Goal: Communication & Community: Participate in discussion

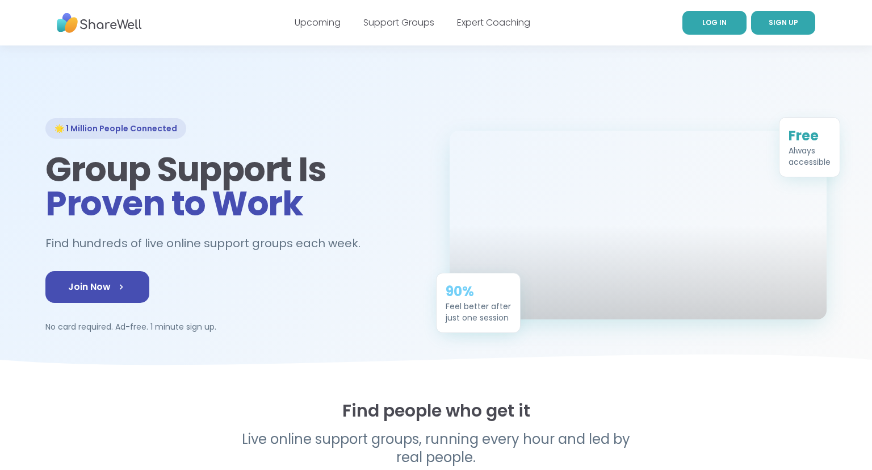
click at [696, 24] on link "LOG IN" at bounding box center [715, 23] width 64 height 24
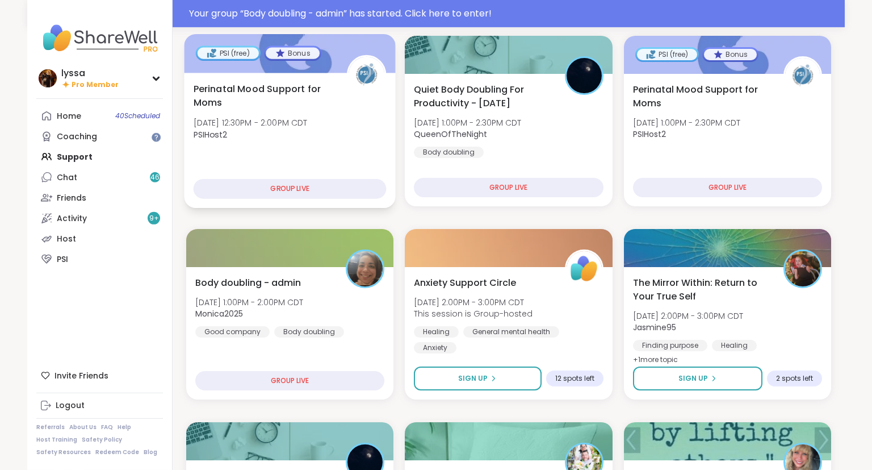
scroll to position [157, 0]
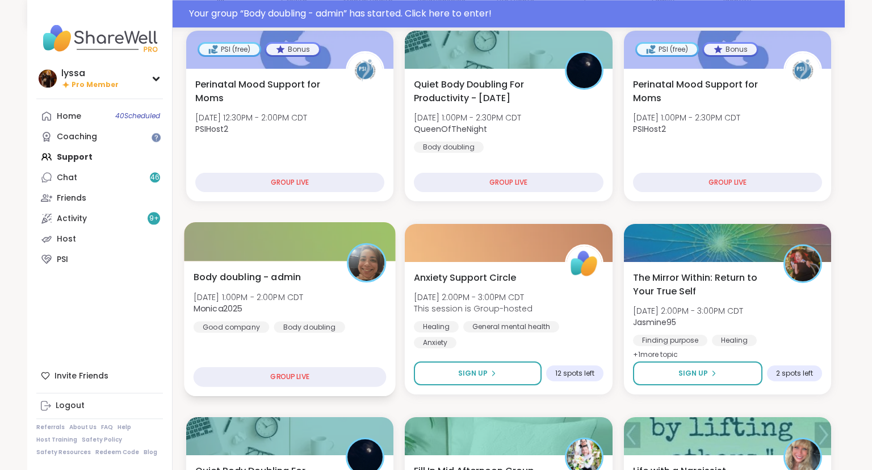
click at [287, 283] on span "Body doubling - admin" at bounding box center [248, 277] width 108 height 14
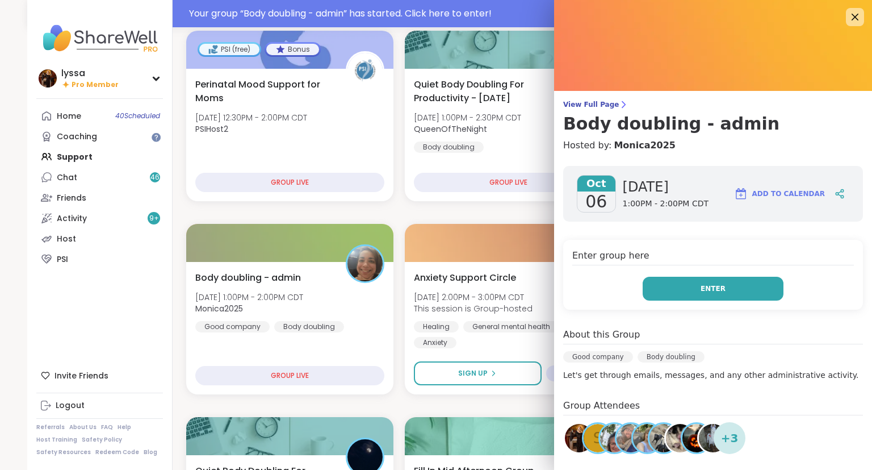
click at [686, 279] on button "Enter" at bounding box center [713, 289] width 141 height 24
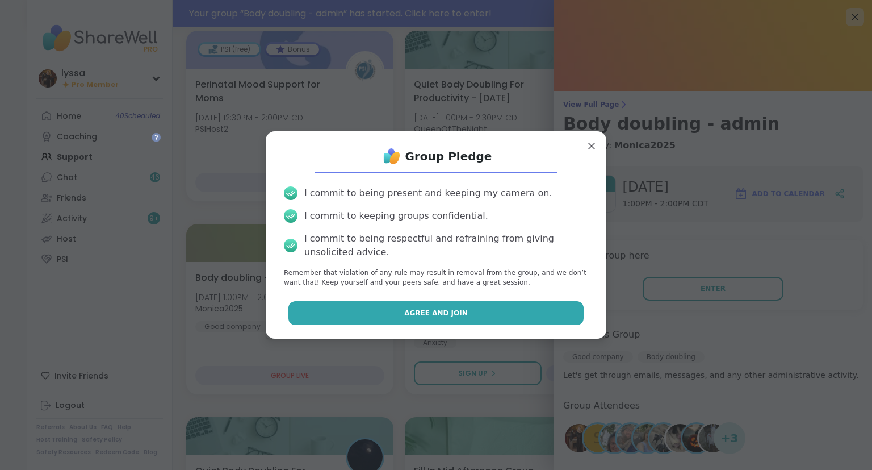
click at [506, 311] on button "Agree and Join" at bounding box center [436, 313] width 296 height 24
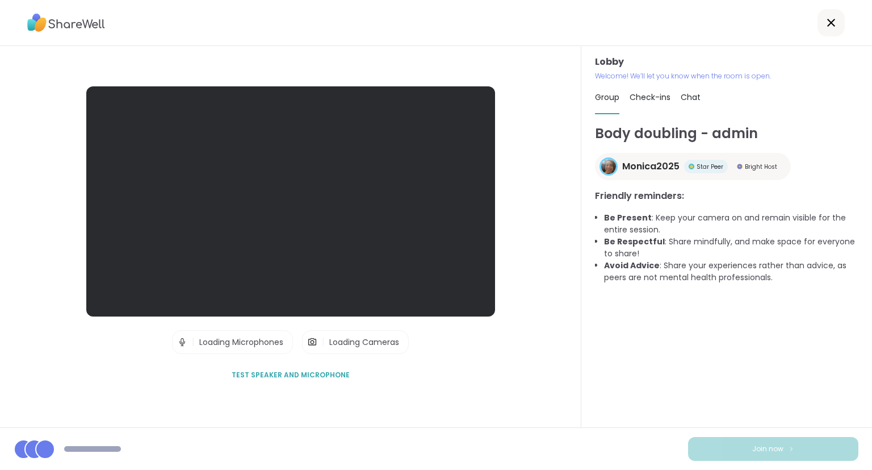
click at [870, 342] on div "Lobby Welcome! We’ll let you know when the room is open. Group Check-ins Chat B…" at bounding box center [726, 236] width 291 height 381
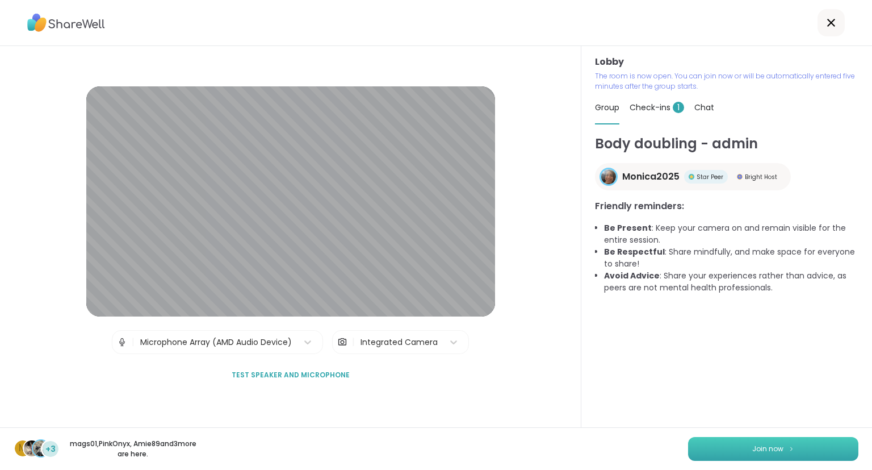
click at [804, 446] on button "Join now" at bounding box center [773, 449] width 170 height 24
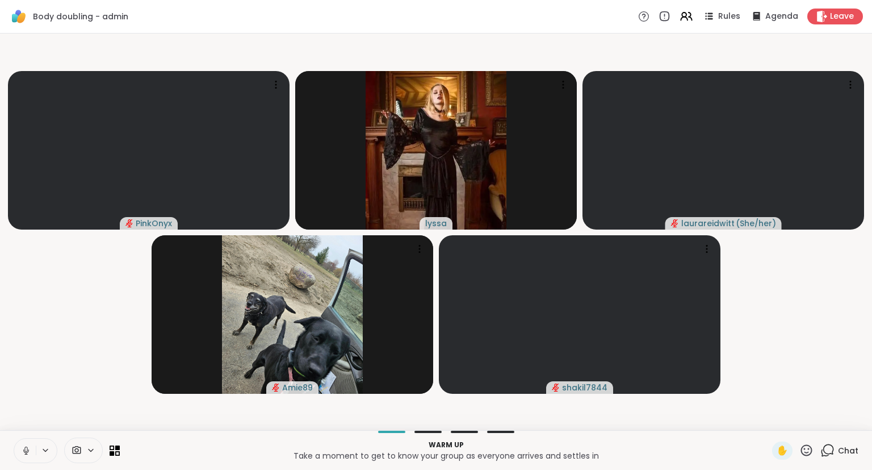
click at [23, 446] on icon at bounding box center [26, 450] width 10 height 10
click at [22, 451] on icon at bounding box center [26, 450] width 10 height 10
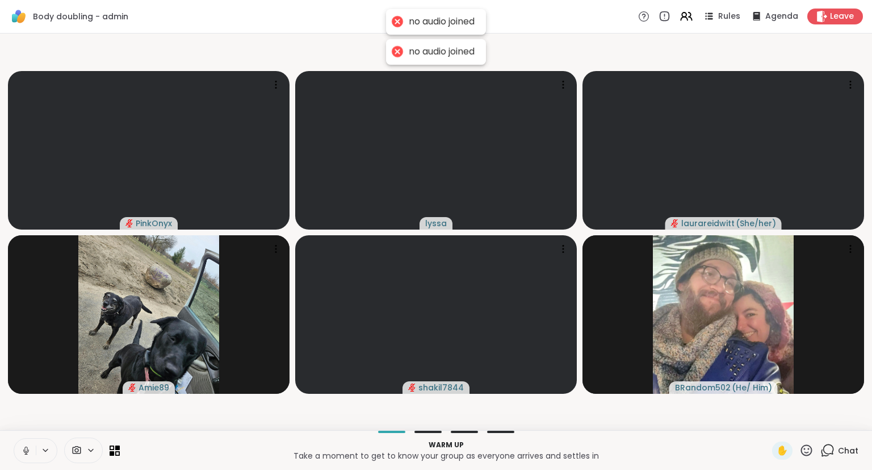
click at [18, 454] on button at bounding box center [25, 450] width 22 height 24
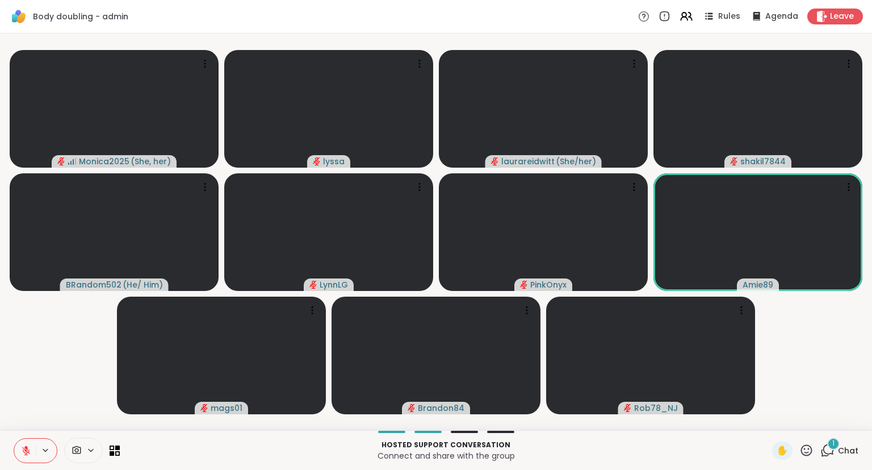
click at [23, 451] on icon at bounding box center [26, 450] width 8 height 8
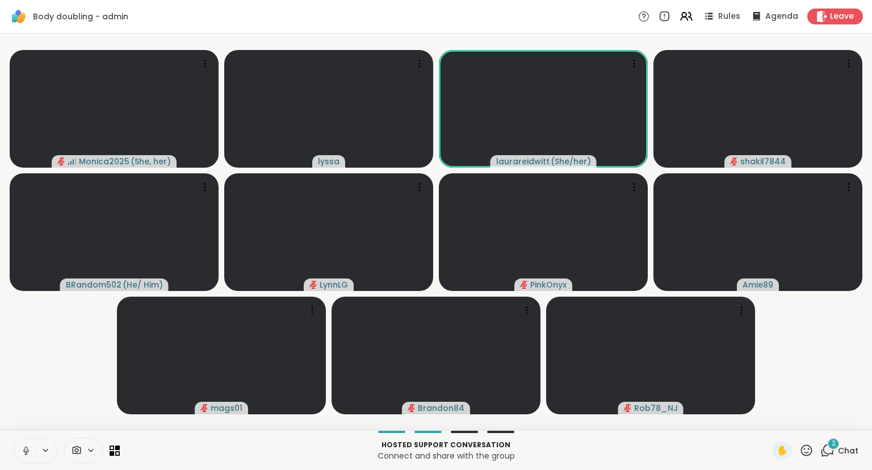
click at [803, 451] on icon at bounding box center [806, 450] width 14 height 14
click at [771, 418] on span "❤️" at bounding box center [773, 420] width 11 height 14
click at [803, 447] on icon at bounding box center [806, 450] width 14 height 14
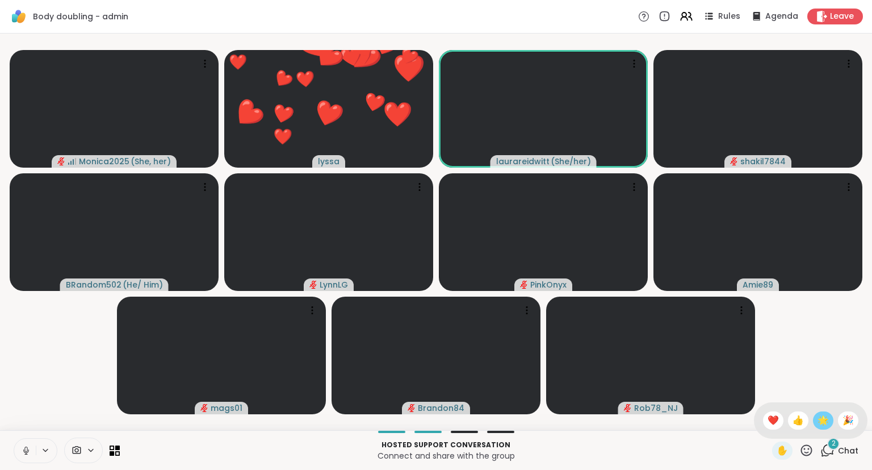
click at [818, 425] on span "🌟" at bounding box center [823, 420] width 11 height 14
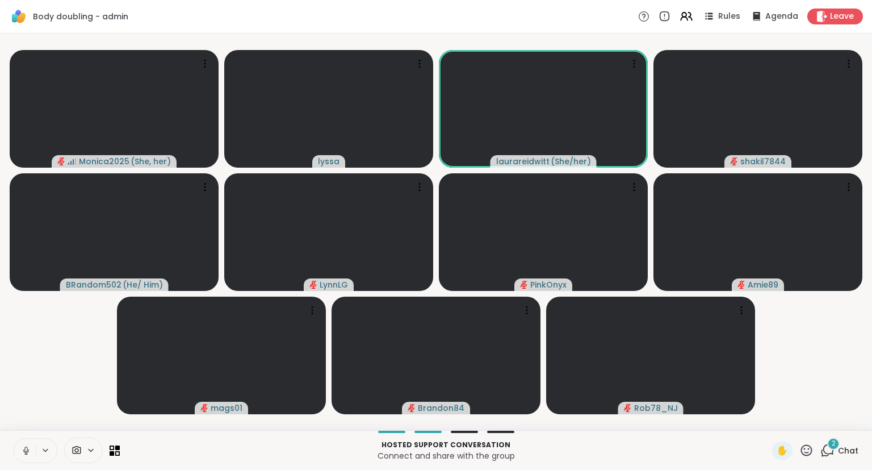
click at [814, 450] on icon at bounding box center [806, 450] width 14 height 14
click at [769, 420] on span "❤️" at bounding box center [773, 420] width 11 height 14
click at [810, 450] on icon at bounding box center [806, 450] width 14 height 14
click at [771, 422] on span "❤️" at bounding box center [773, 420] width 11 height 14
click at [810, 449] on icon at bounding box center [806, 449] width 11 height 11
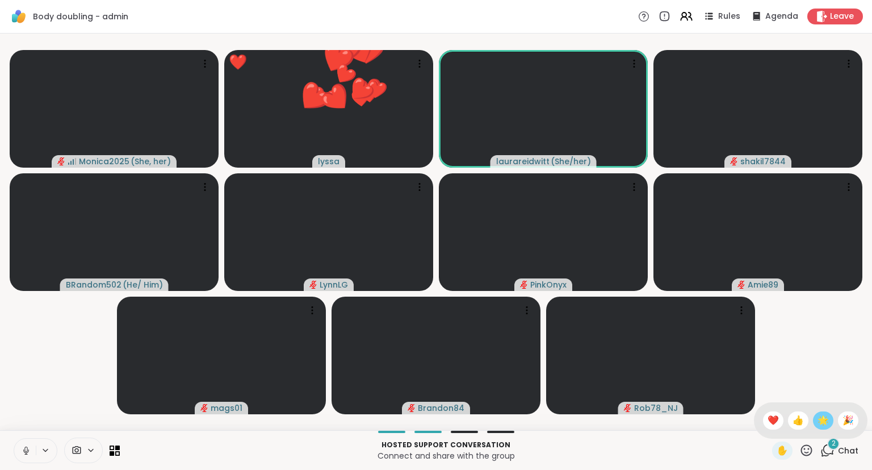
click at [819, 421] on span "🌟" at bounding box center [823, 420] width 11 height 14
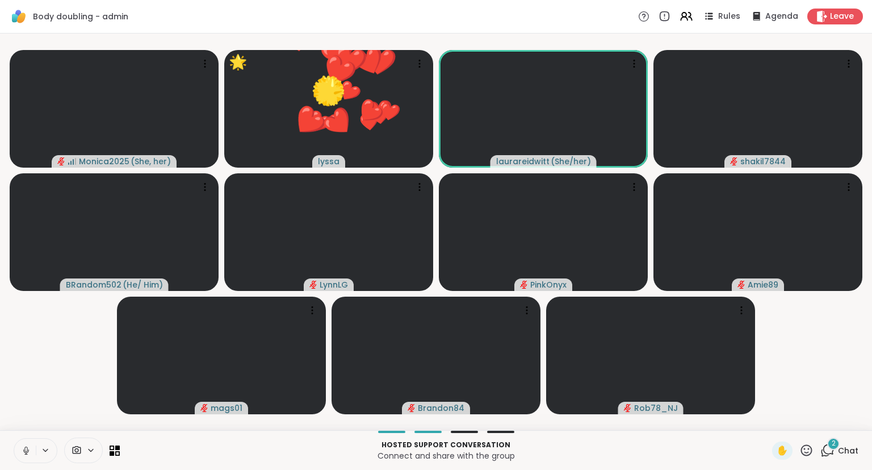
click at [807, 455] on icon at bounding box center [806, 449] width 11 height 11
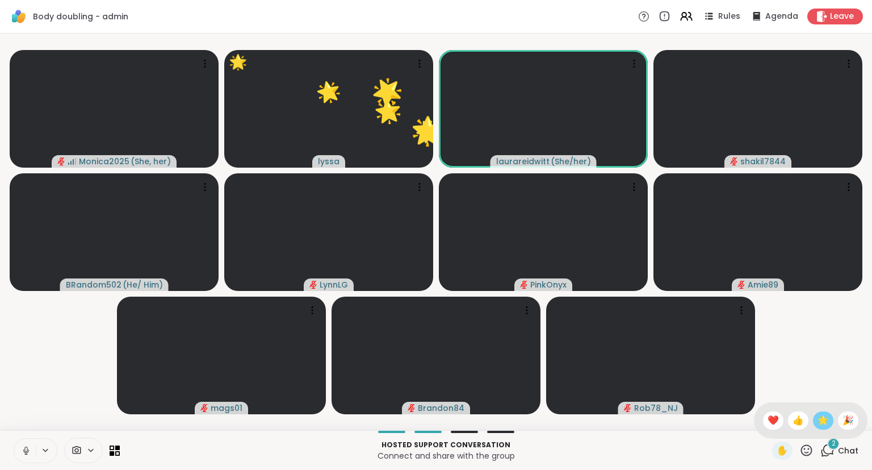
click at [827, 420] on span "🌟" at bounding box center [823, 420] width 11 height 14
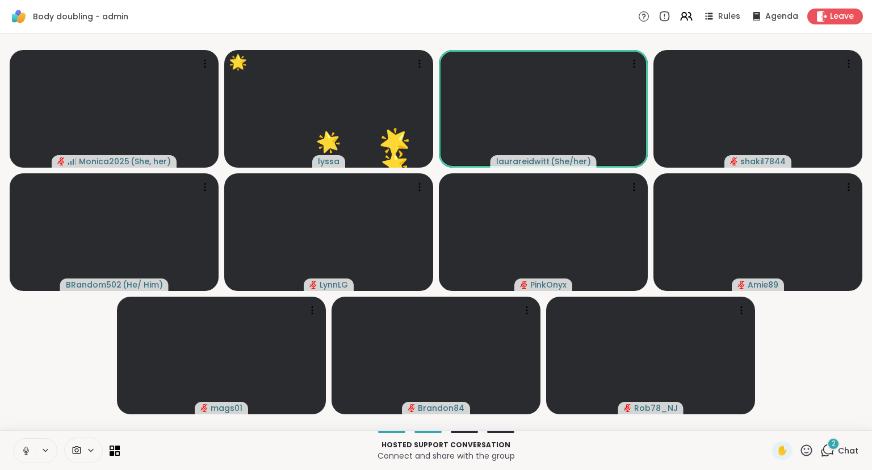
click at [808, 453] on icon at bounding box center [806, 449] width 11 height 11
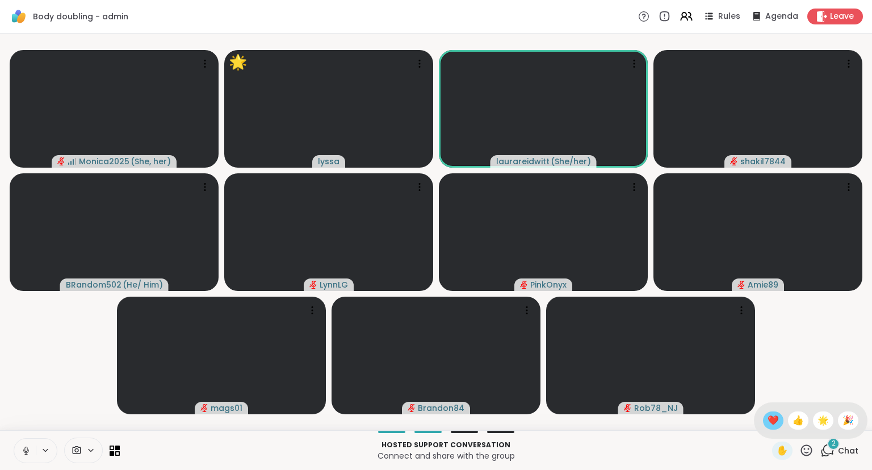
click at [768, 420] on span "❤️" at bounding box center [773, 420] width 11 height 14
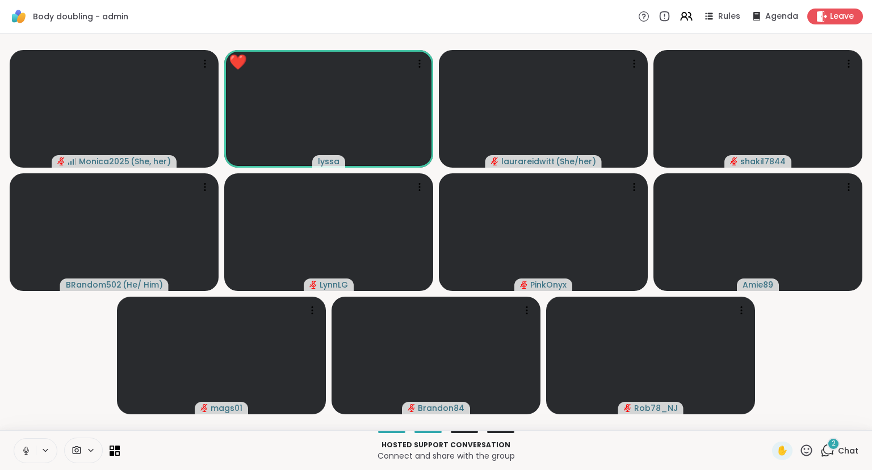
click at [25, 443] on button at bounding box center [25, 450] width 22 height 24
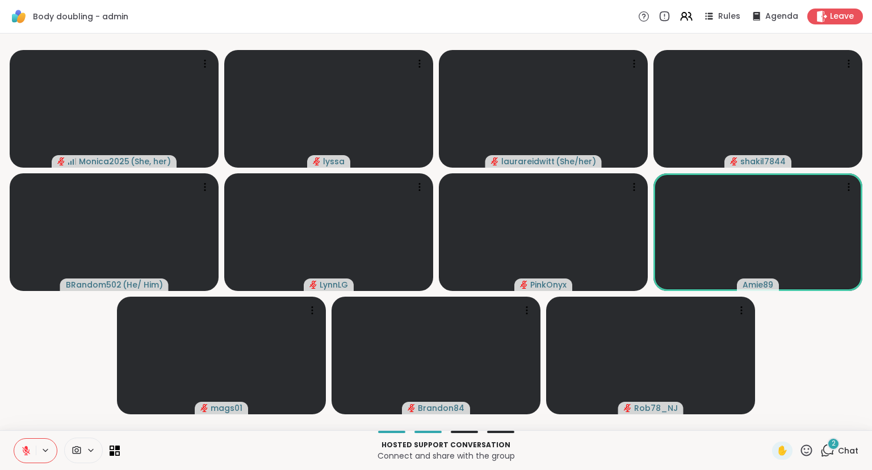
click at [806, 453] on icon at bounding box center [806, 449] width 11 height 11
click at [770, 413] on div "❤️" at bounding box center [773, 420] width 20 height 18
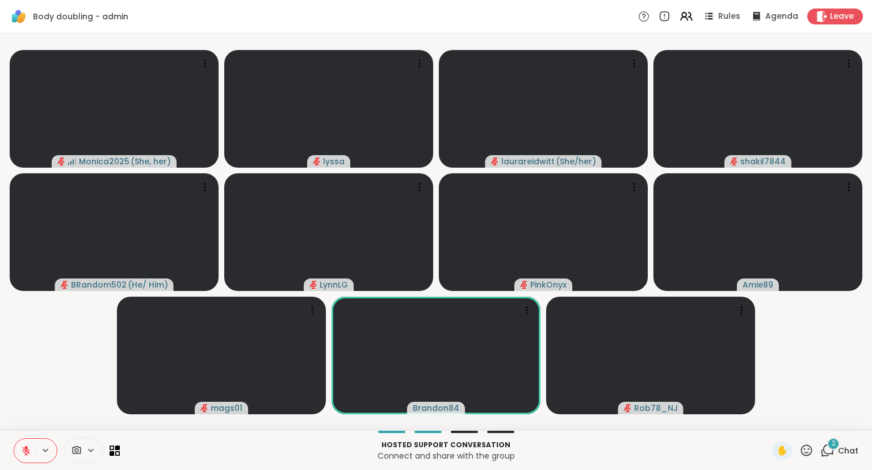
click at [812, 460] on div "Hosted support conversation Connect and share with the group ✋ 2 Chat" at bounding box center [436, 450] width 872 height 40
click at [804, 453] on icon at bounding box center [806, 450] width 14 height 14
click at [782, 422] on div "✋ ❤️ 👍 🌟 🎉" at bounding box center [811, 420] width 114 height 36
click at [814, 445] on icon at bounding box center [806, 450] width 14 height 14
click at [777, 425] on div "❤️" at bounding box center [773, 420] width 20 height 18
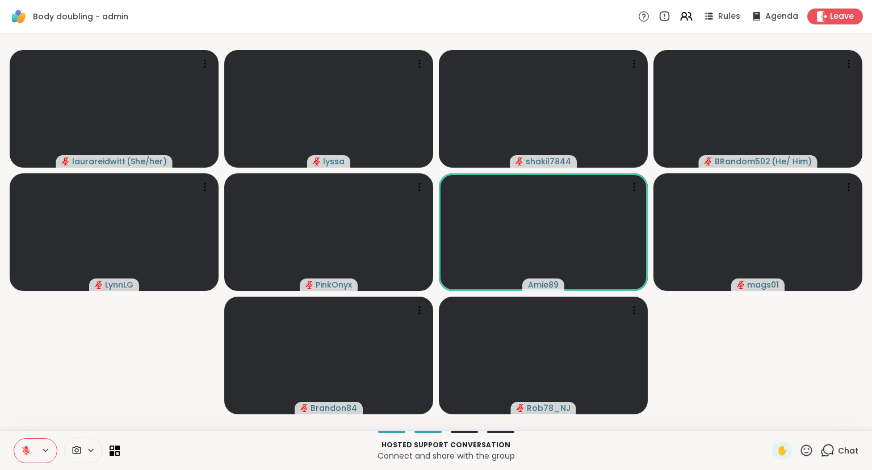
click at [814, 453] on icon at bounding box center [806, 450] width 14 height 14
click at [776, 423] on span "❤️" at bounding box center [773, 420] width 11 height 14
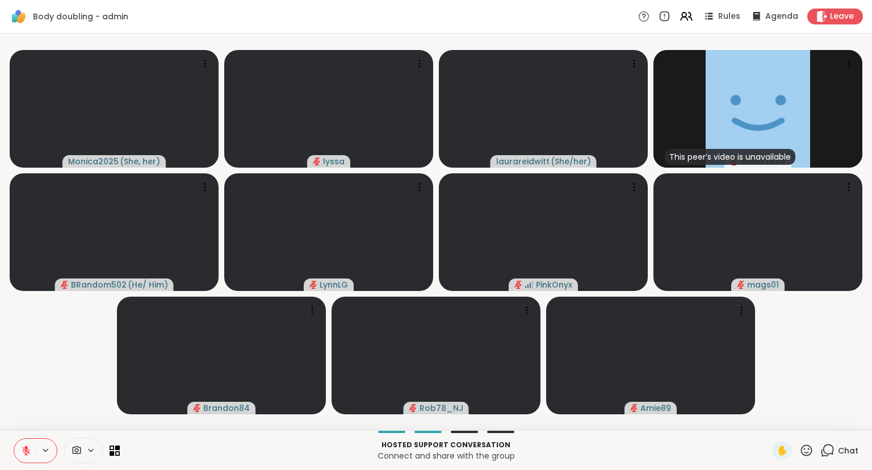
click at [807, 453] on icon at bounding box center [806, 449] width 11 height 11
click at [771, 425] on span "❤️" at bounding box center [773, 420] width 11 height 14
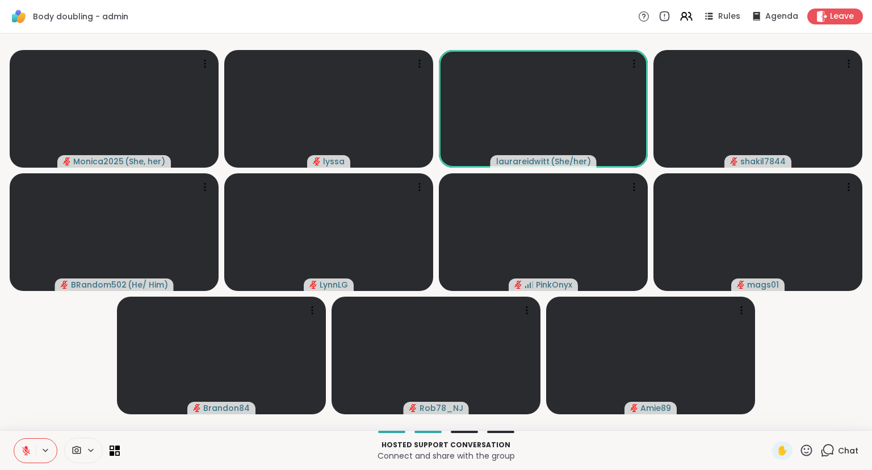
click at [809, 445] on icon at bounding box center [806, 449] width 11 height 11
click at [773, 419] on span "❤️" at bounding box center [773, 420] width 11 height 14
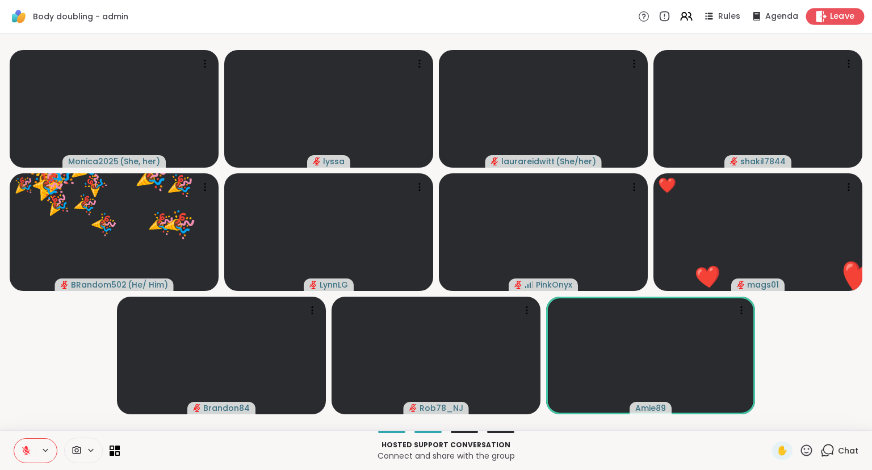
click at [843, 15] on span "Leave" at bounding box center [842, 17] width 25 height 12
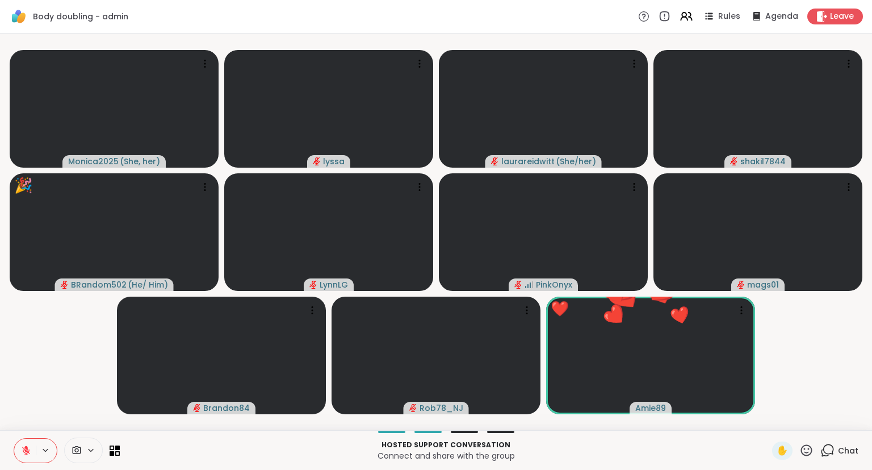
click at [802, 451] on icon at bounding box center [806, 450] width 14 height 14
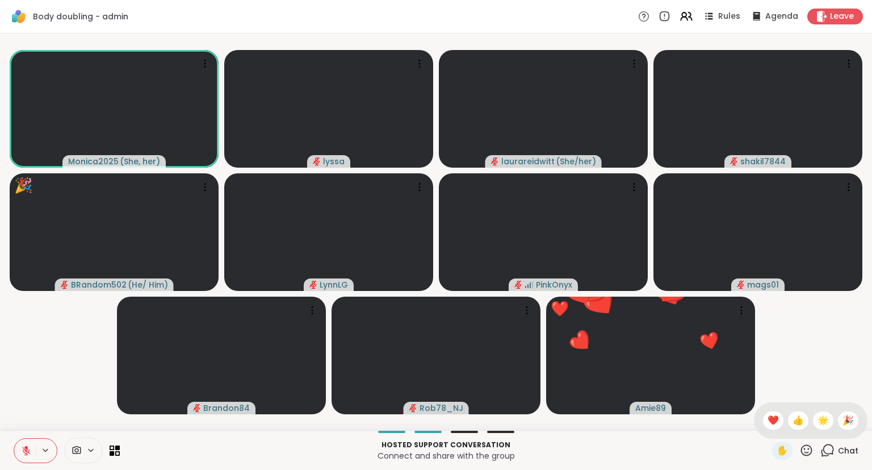
click at [756, 411] on div "✋ ❤️ 👍 🌟 🎉" at bounding box center [811, 420] width 114 height 36
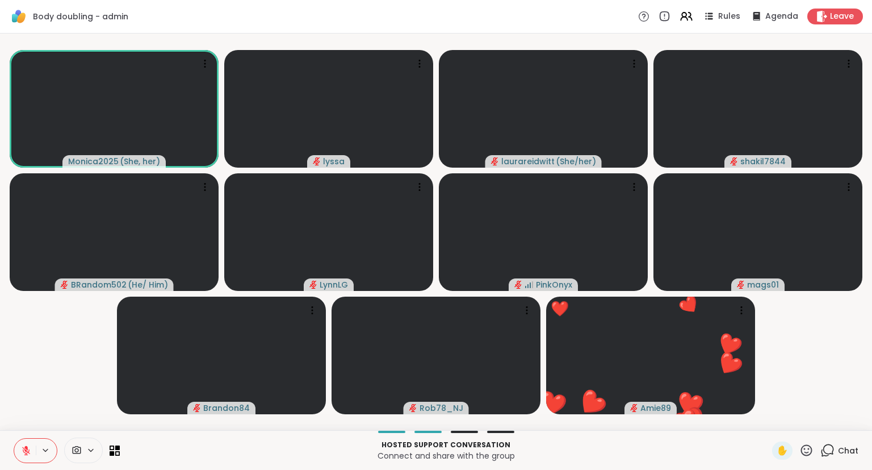
click at [797, 446] on div "✋" at bounding box center [792, 450] width 41 height 18
click at [805, 446] on icon at bounding box center [806, 449] width 11 height 11
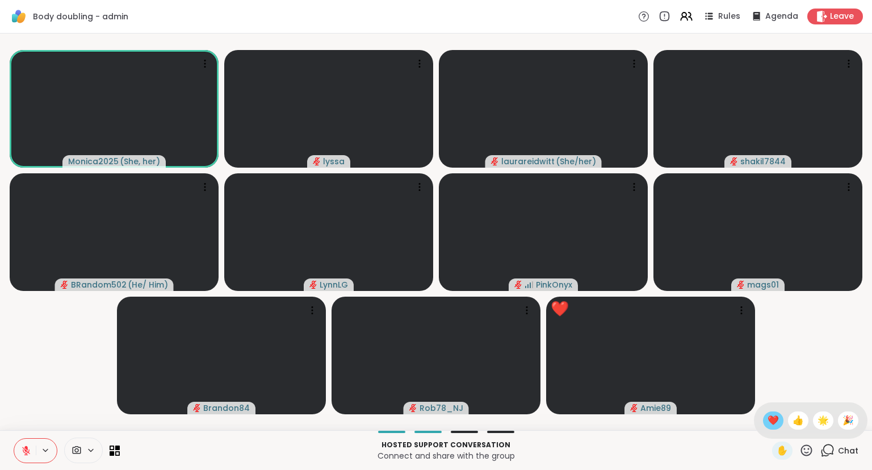
click at [768, 417] on span "❤️" at bounding box center [773, 420] width 11 height 14
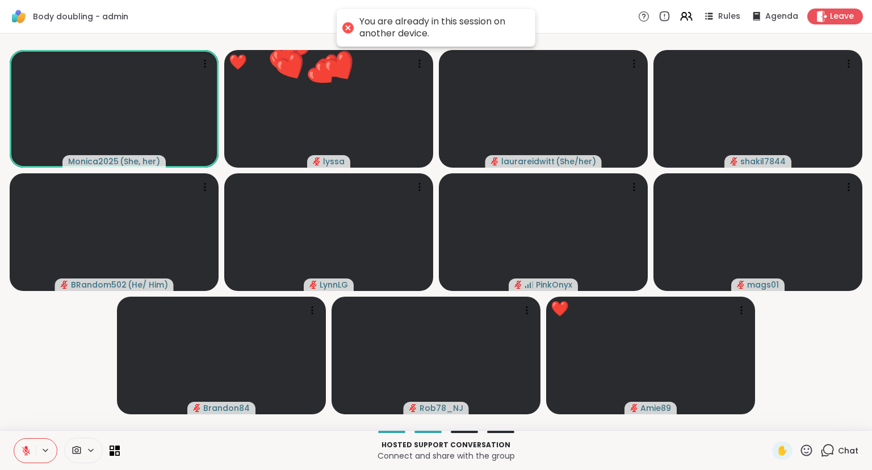
click at [805, 448] on icon at bounding box center [806, 450] width 14 height 14
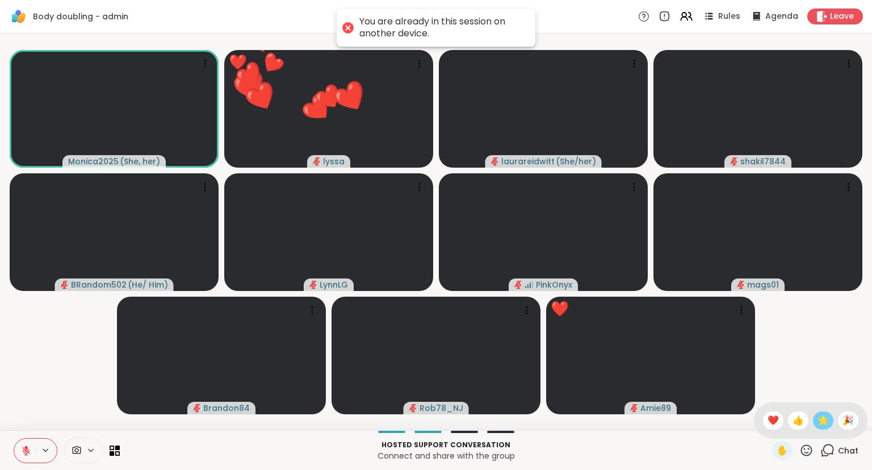
click at [818, 417] on span "🌟" at bounding box center [823, 420] width 11 height 14
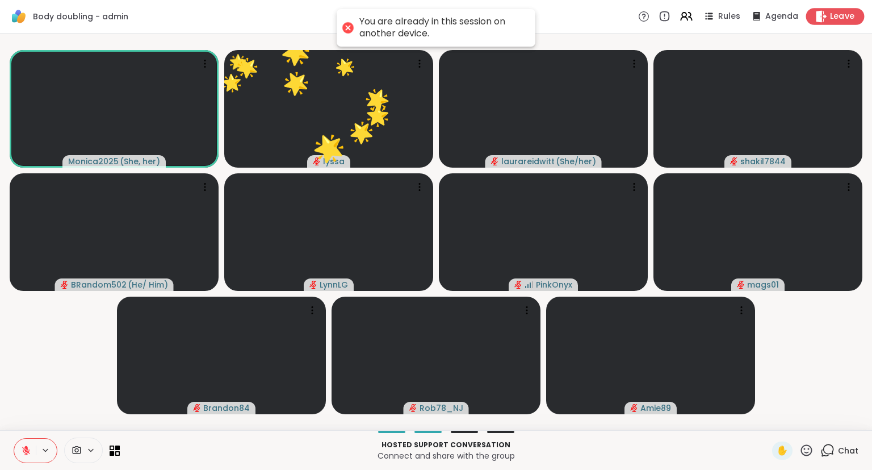
click at [812, 17] on div "Leave" at bounding box center [835, 16] width 58 height 16
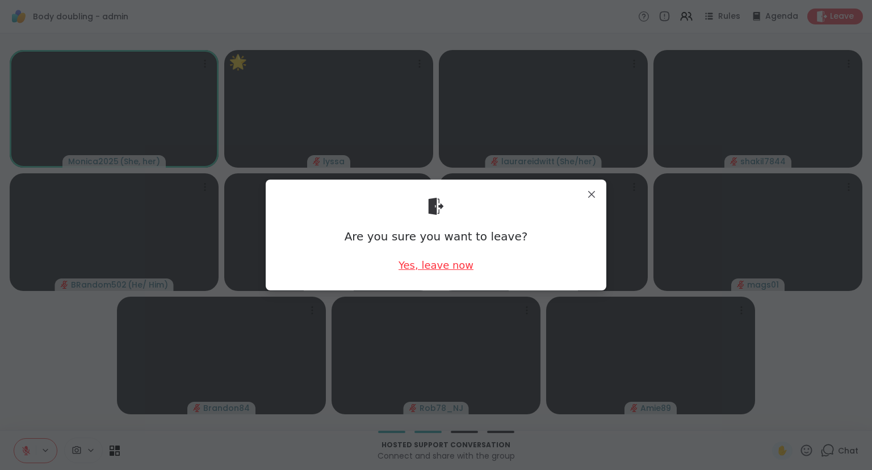
click at [452, 266] on div "Yes, leave now" at bounding box center [436, 265] width 75 height 14
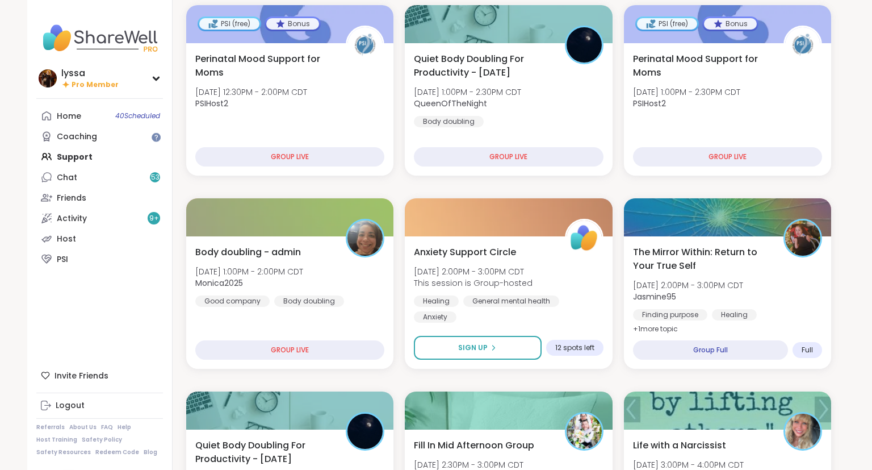
scroll to position [156, 0]
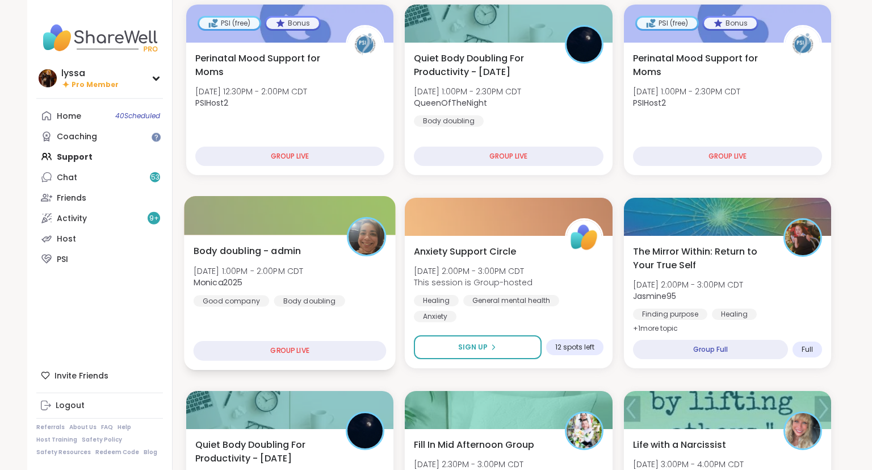
click at [378, 319] on div "Body doubling - admin Mon, Oct 06 | 1:00PM - 2:00PM CDT Monica2025 Good company…" at bounding box center [290, 302] width 212 height 135
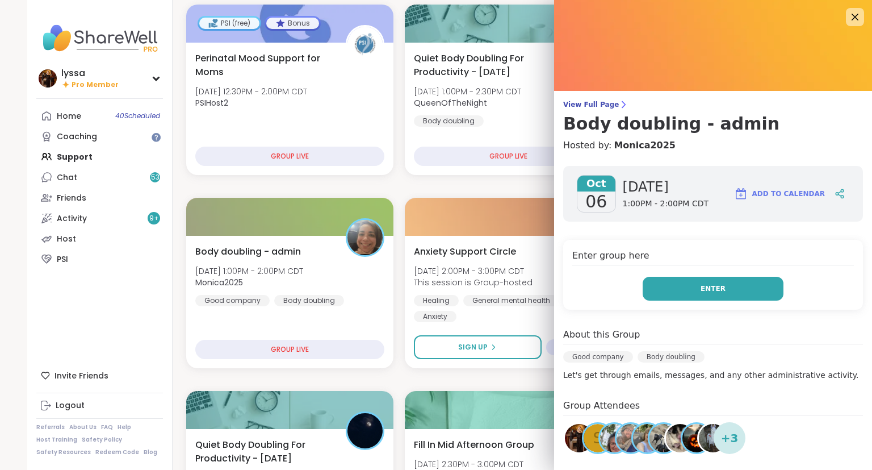
click at [674, 287] on button "Enter" at bounding box center [713, 289] width 141 height 24
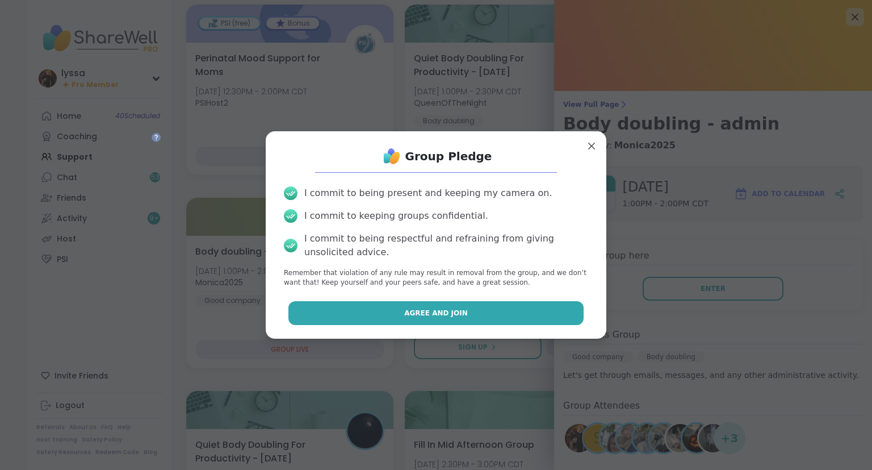
click at [538, 312] on button "Agree and Join" at bounding box center [436, 313] width 296 height 24
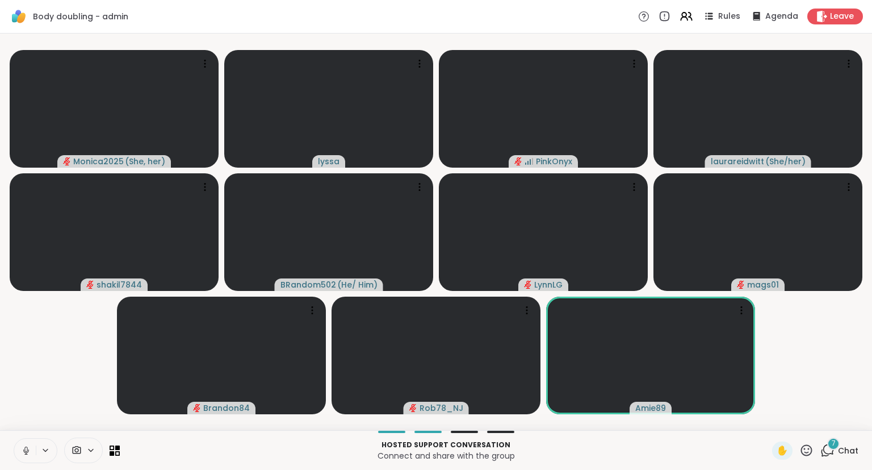
click at [19, 449] on button at bounding box center [25, 450] width 22 height 24
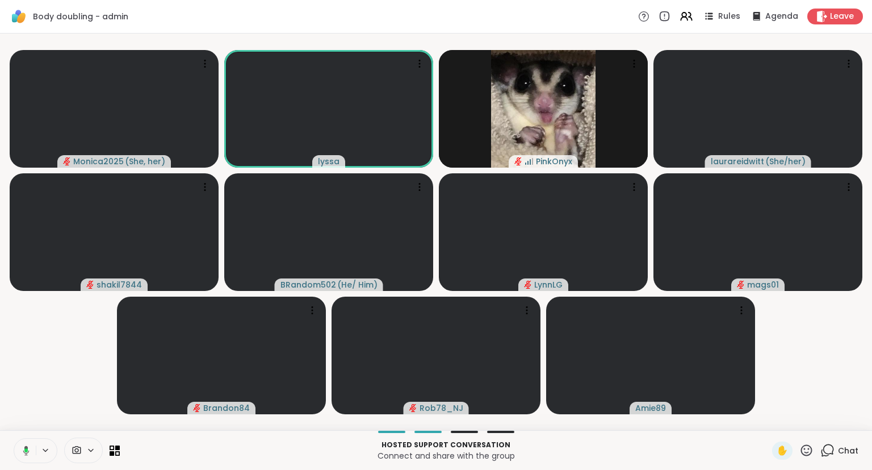
click at [24, 441] on button at bounding box center [23, 450] width 23 height 24
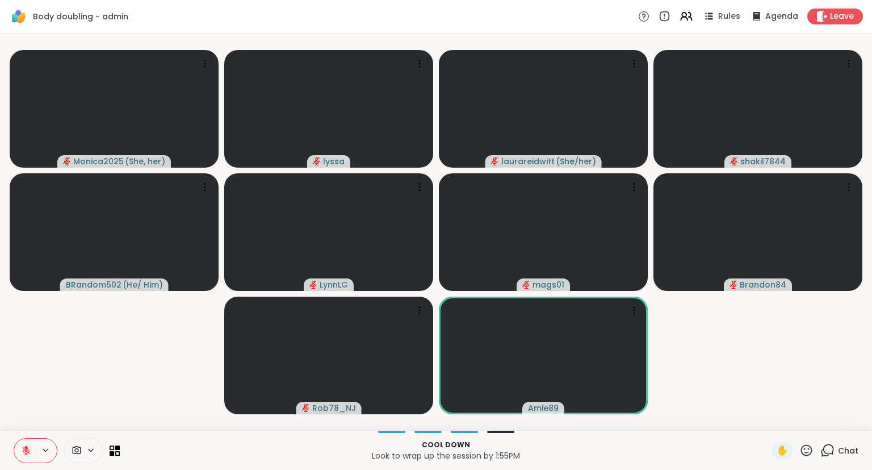
click at [24, 445] on icon at bounding box center [26, 450] width 10 height 10
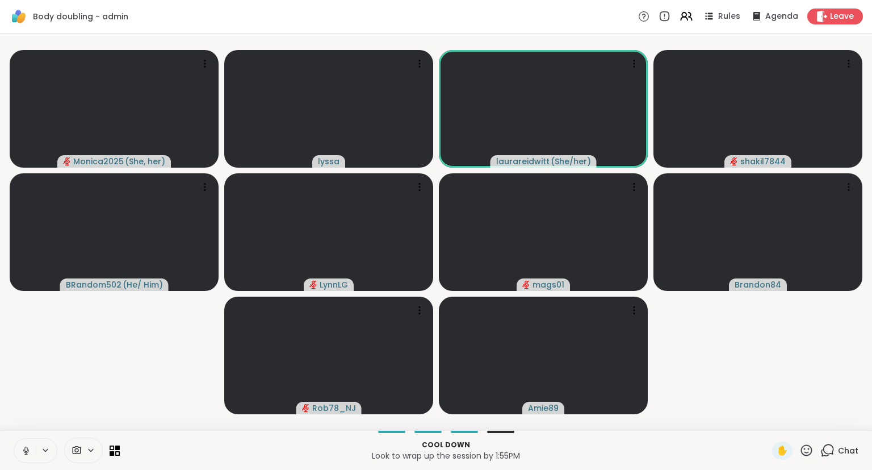
click at [26, 446] on icon at bounding box center [25, 448] width 3 height 5
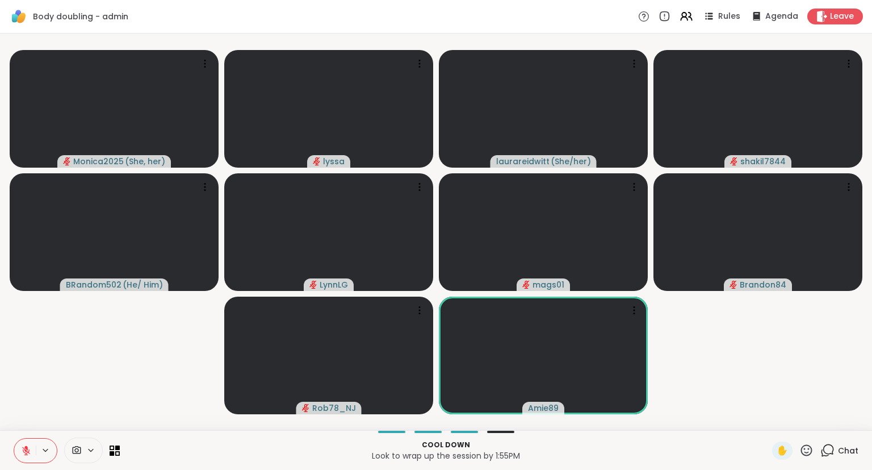
click at [28, 449] on icon at bounding box center [26, 450] width 10 height 10
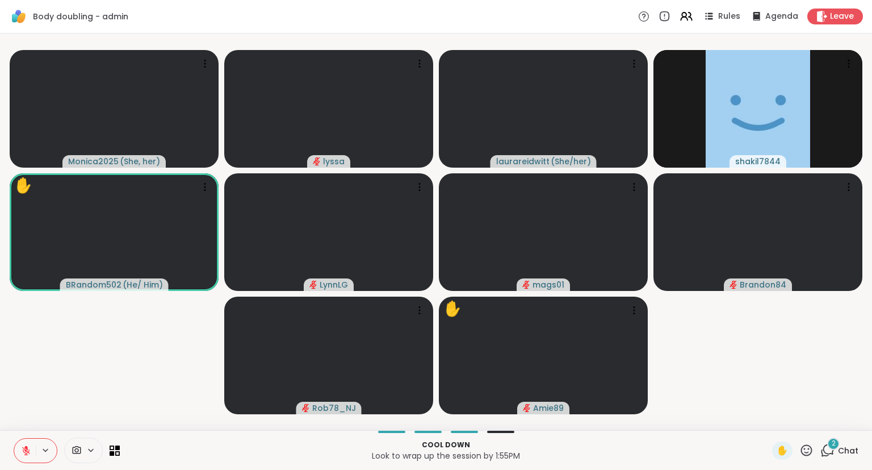
click at [829, 443] on div "2" at bounding box center [833, 443] width 12 height 12
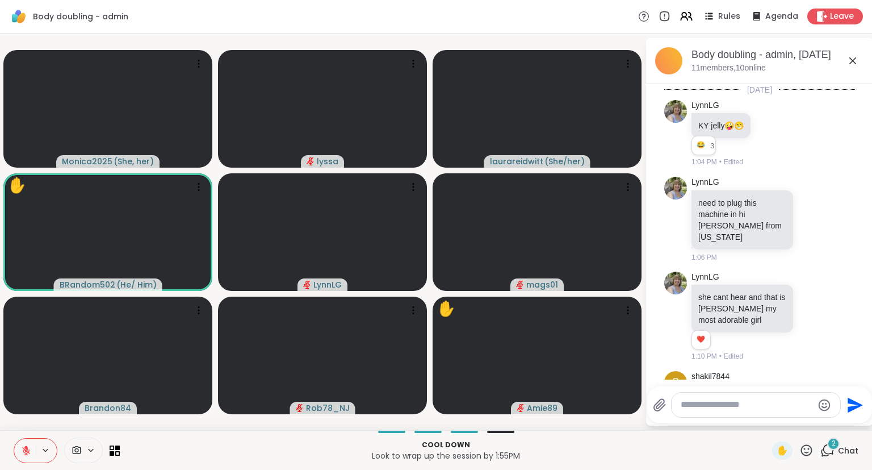
scroll to position [1563, 0]
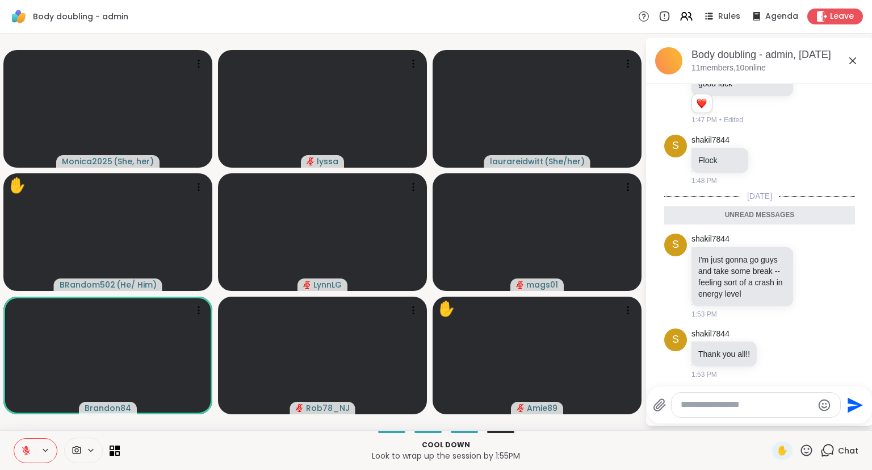
click at [853, 57] on icon at bounding box center [853, 61] width 14 height 14
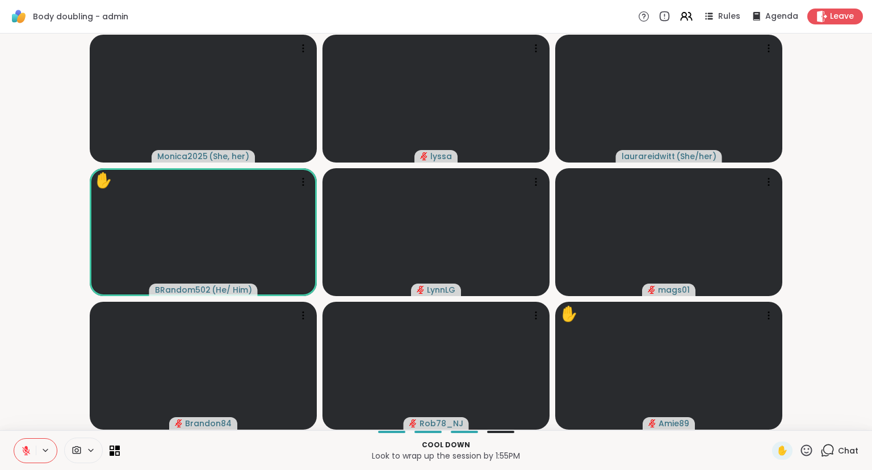
click at [810, 451] on icon at bounding box center [806, 450] width 14 height 14
click at [812, 367] on video-player-container "Monica2025 ( She, her ) lyssa laurareidwitt ( She/her ) ✋ BRandom502 ( He/ Him …" at bounding box center [436, 231] width 859 height 387
click at [812, 451] on icon at bounding box center [806, 449] width 11 height 11
click at [813, 389] on video-player-container "Monica2025 ( She, her ) lyssa laurareidwitt ( She/her ) ✋ BRandom502 ( He/ Him …" at bounding box center [436, 231] width 859 height 387
click at [805, 451] on icon at bounding box center [806, 450] width 14 height 14
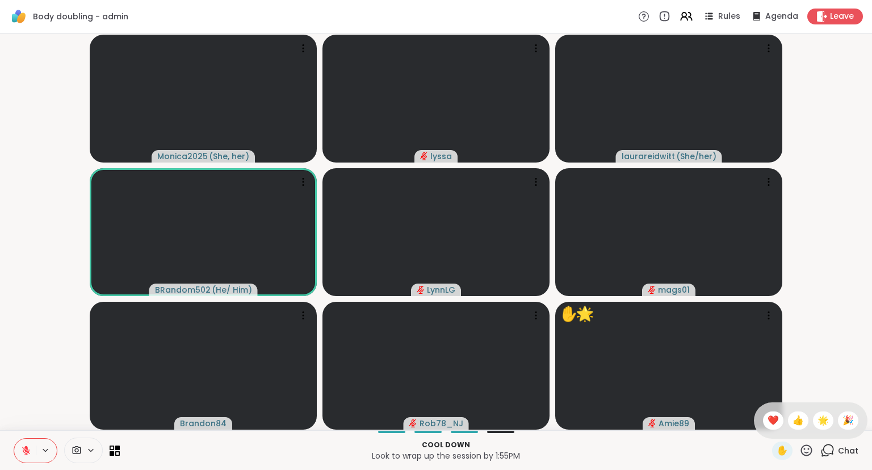
click at [797, 385] on video-player-container "Monica2025 ( She, her ) lyssa laurareidwitt ( She/her ) BRandom502 ( He/ Him ) …" at bounding box center [436, 231] width 859 height 387
click at [425, 314] on div at bounding box center [436, 366] width 227 height 128
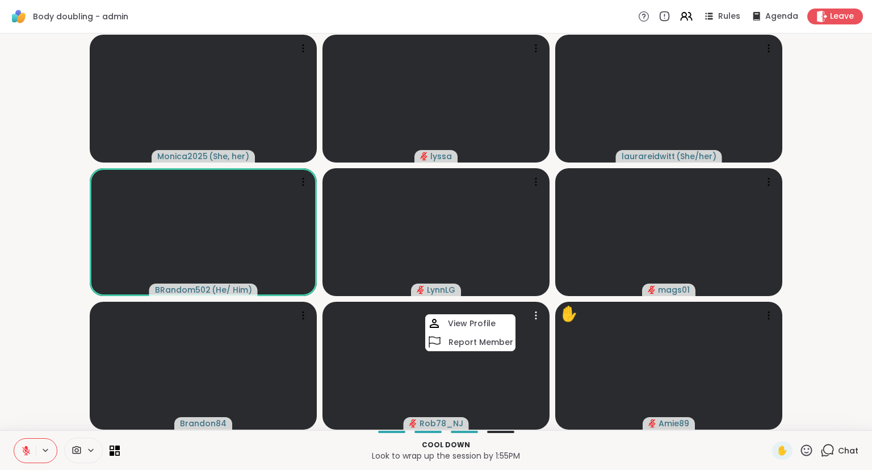
click at [814, 302] on video-player-container "Monica2025 ( She, her ) lyssa laurareidwitt ( She/her ) BRandom502 ( He/ Him ) …" at bounding box center [436, 231] width 859 height 387
click at [864, 250] on video-player-container "Monica2025 ( She, her ) lyssa laurareidwitt ( She/her ) BRandom502 ( He/ Him ) …" at bounding box center [436, 231] width 859 height 387
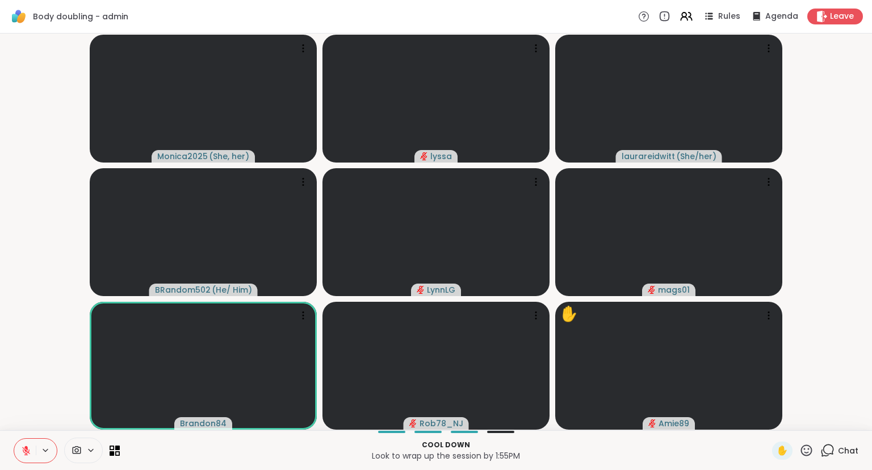
click at [803, 452] on icon at bounding box center [806, 450] width 14 height 14
click at [798, 416] on span "👍" at bounding box center [798, 420] width 11 height 14
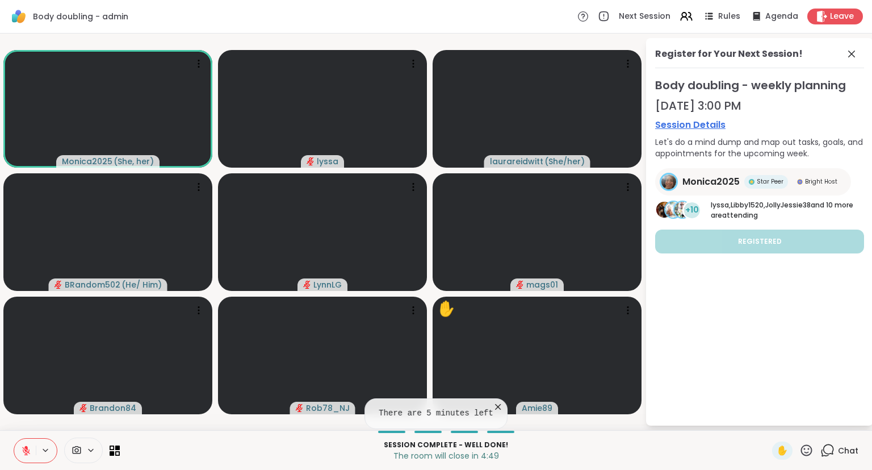
click at [844, 52] on div "Register for Your Next Session!" at bounding box center [759, 57] width 209 height 21
click at [848, 51] on icon at bounding box center [852, 54] width 14 height 14
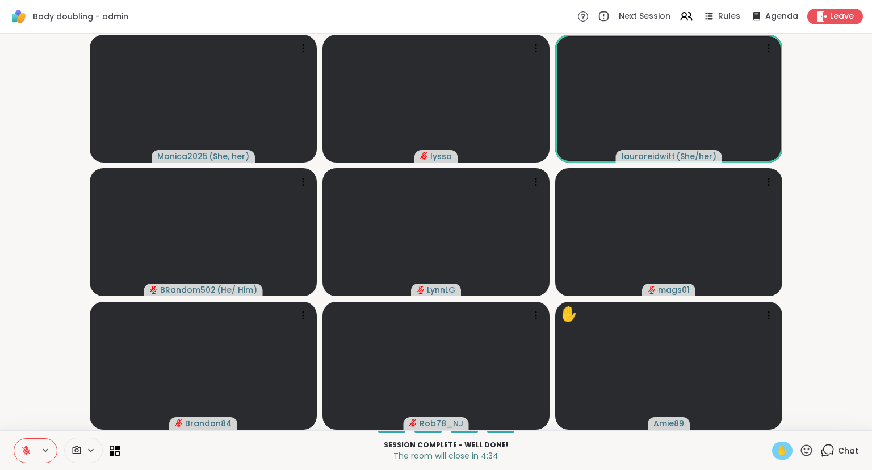
click at [785, 444] on span "✋" at bounding box center [782, 450] width 11 height 14
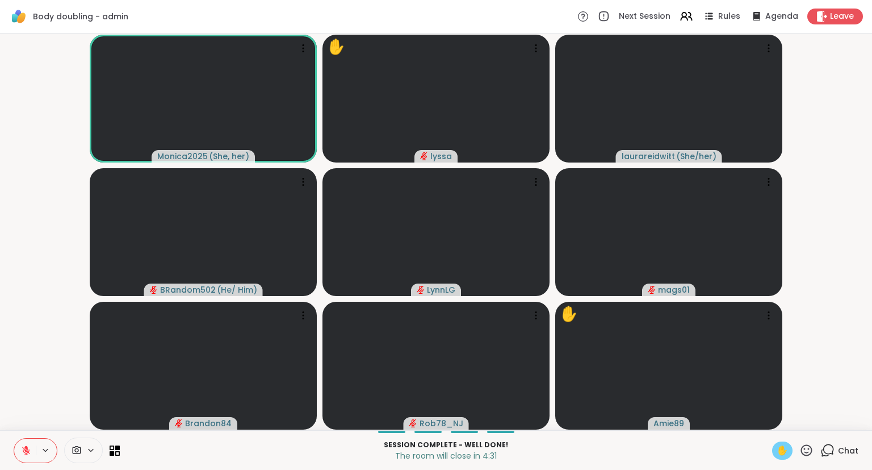
click at [20, 451] on button at bounding box center [25, 450] width 22 height 24
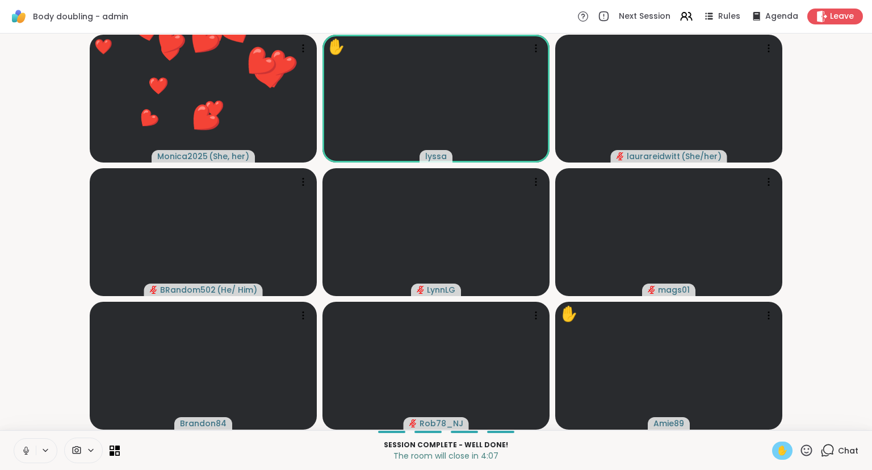
click at [26, 451] on icon at bounding box center [26, 450] width 10 height 10
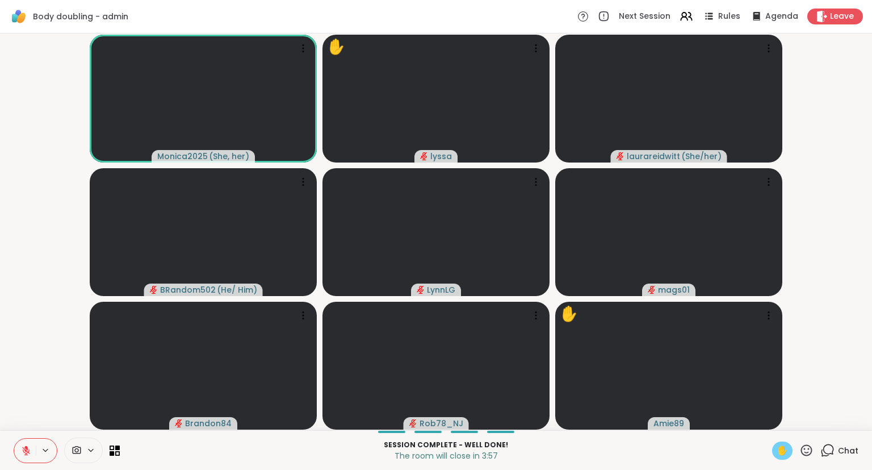
click at [811, 452] on icon at bounding box center [806, 450] width 14 height 14
click at [761, 411] on div "✋ ❤️ 👍 🌟 🎉" at bounding box center [811, 420] width 114 height 36
click at [807, 444] on icon at bounding box center [806, 450] width 14 height 14
click at [769, 421] on span "❤️" at bounding box center [773, 420] width 11 height 14
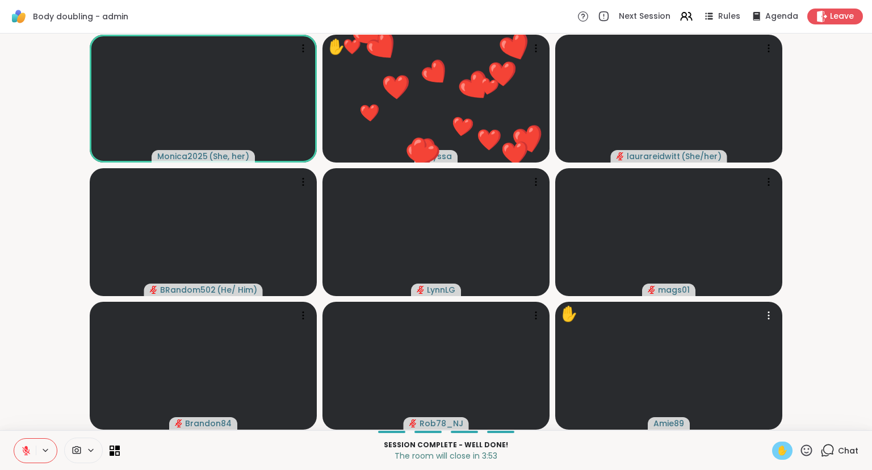
click at [781, 449] on span "✋" at bounding box center [782, 450] width 11 height 14
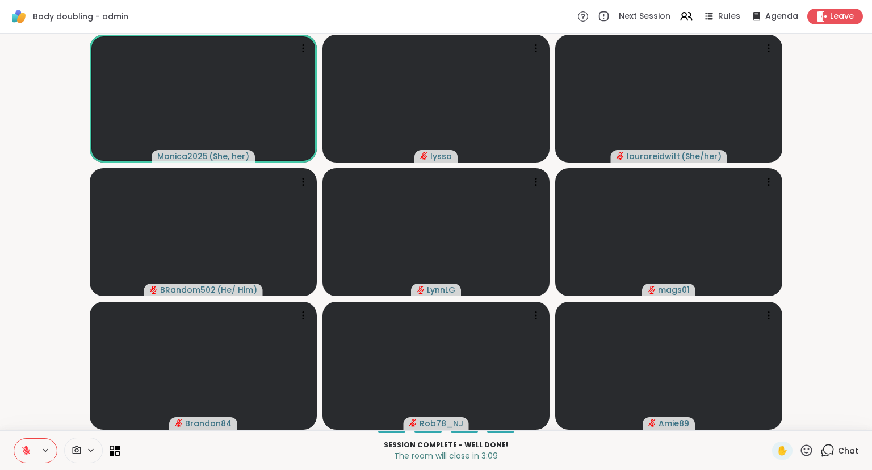
click at [807, 456] on icon at bounding box center [806, 450] width 14 height 14
click at [775, 426] on span "❤️" at bounding box center [773, 420] width 11 height 14
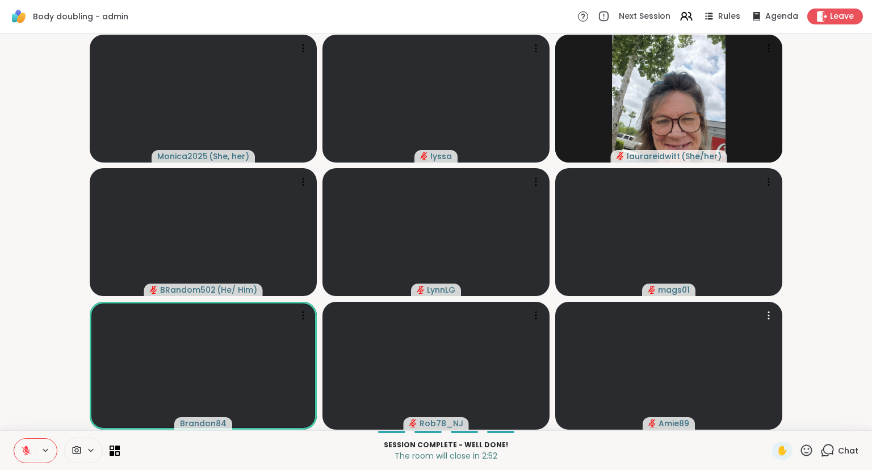
click at [805, 449] on icon at bounding box center [806, 450] width 14 height 14
click at [771, 428] on div "❤️" at bounding box center [773, 420] width 20 height 18
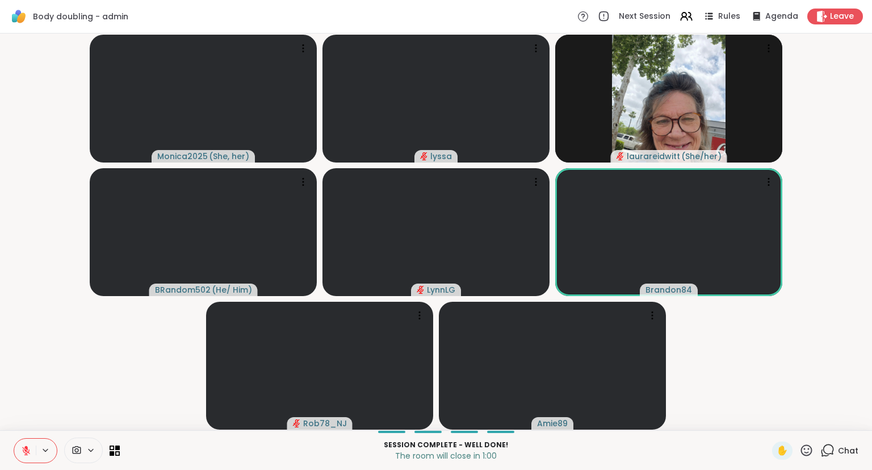
click at [41, 443] on div at bounding box center [36, 450] width 44 height 25
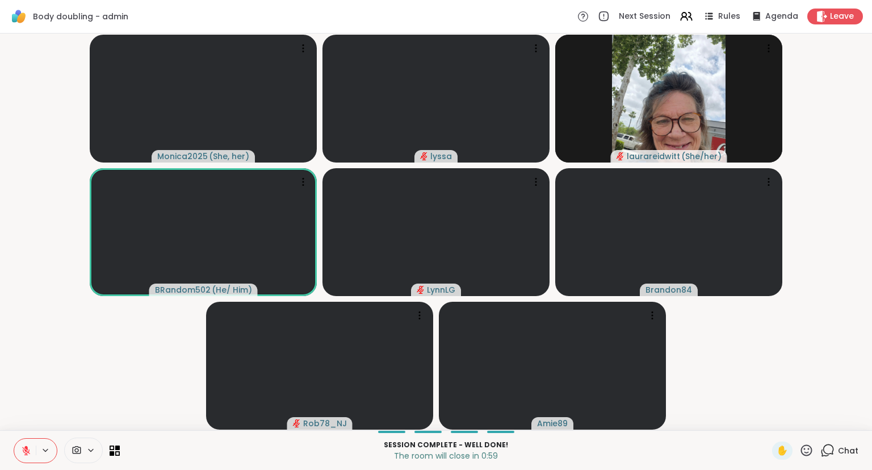
click at [34, 443] on button at bounding box center [25, 450] width 22 height 24
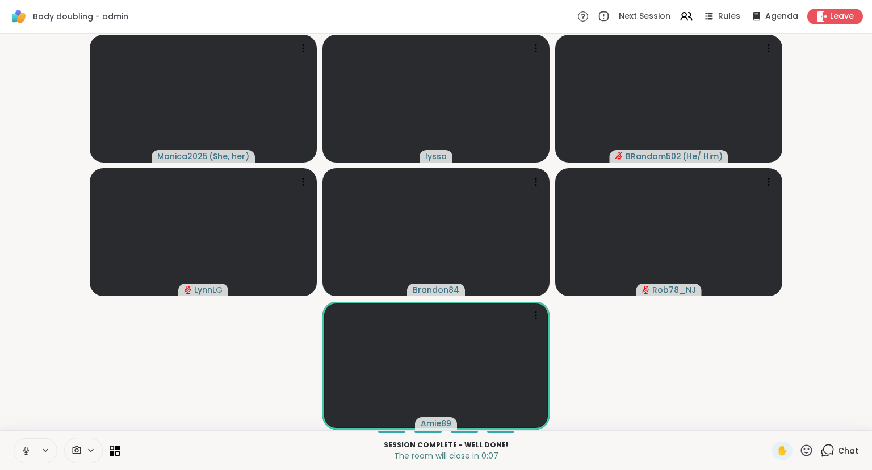
click at [809, 449] on icon at bounding box center [806, 450] width 14 height 14
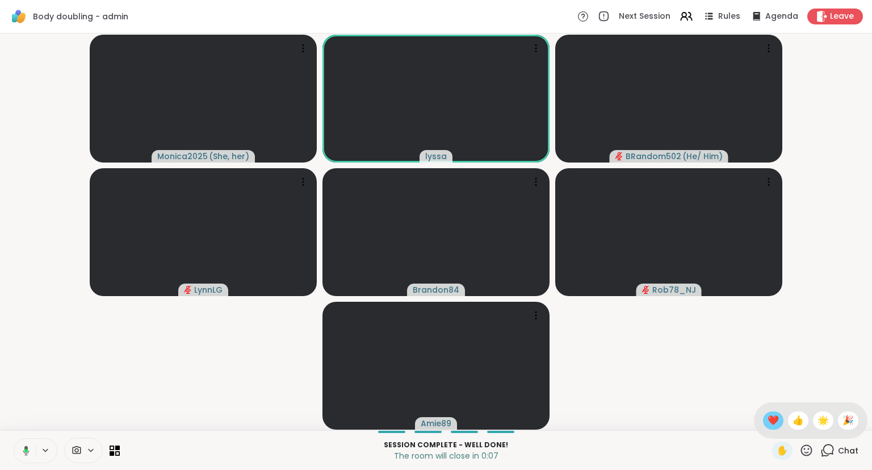
click at [776, 421] on span "❤️" at bounding box center [773, 420] width 11 height 14
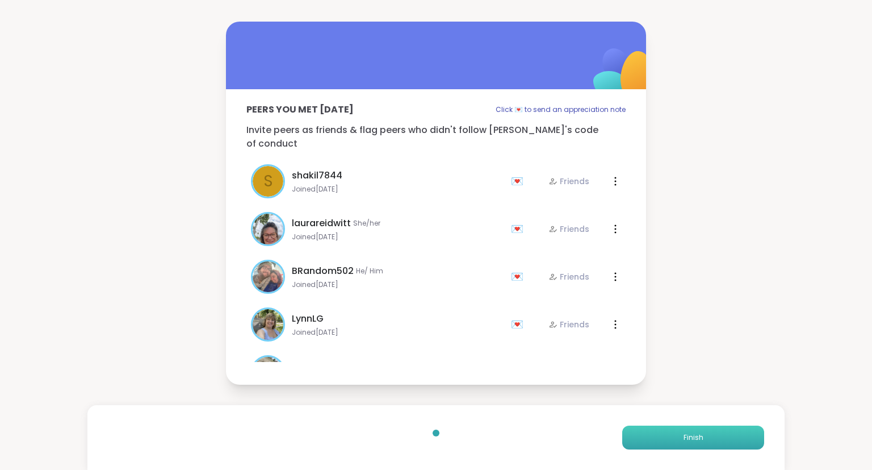
click at [743, 444] on button "Finish" at bounding box center [693, 437] width 142 height 24
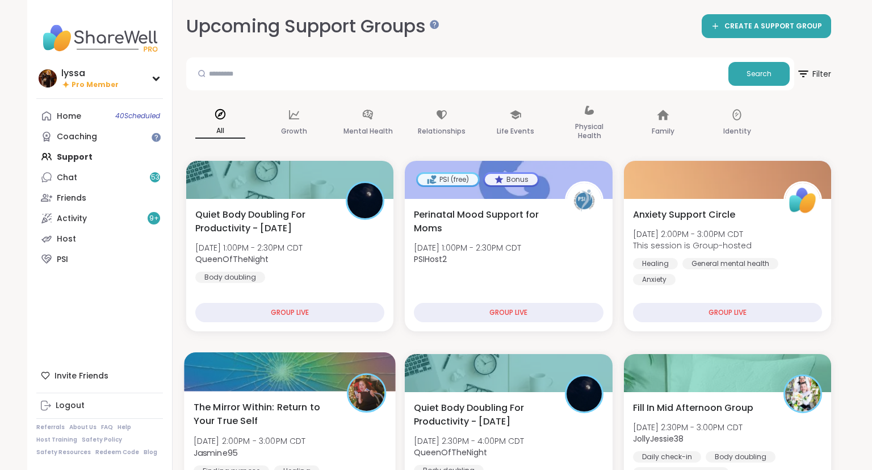
click at [353, 408] on div at bounding box center [366, 392] width 39 height 39
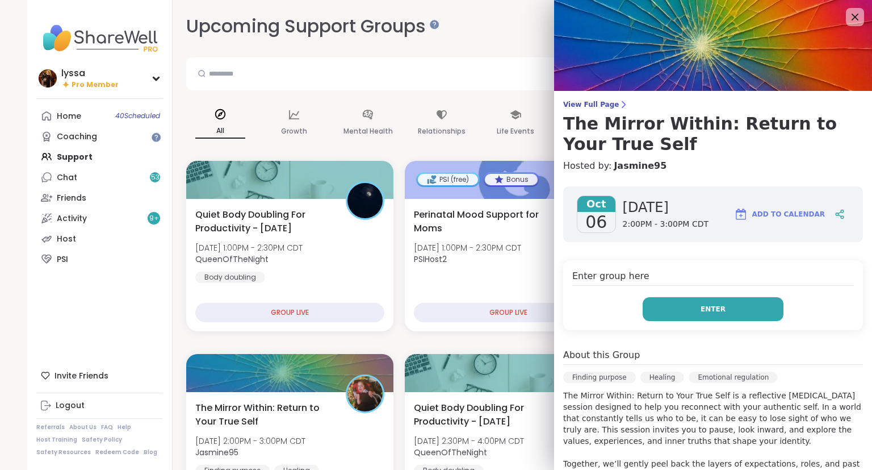
click at [704, 305] on span "Enter" at bounding box center [713, 309] width 25 height 10
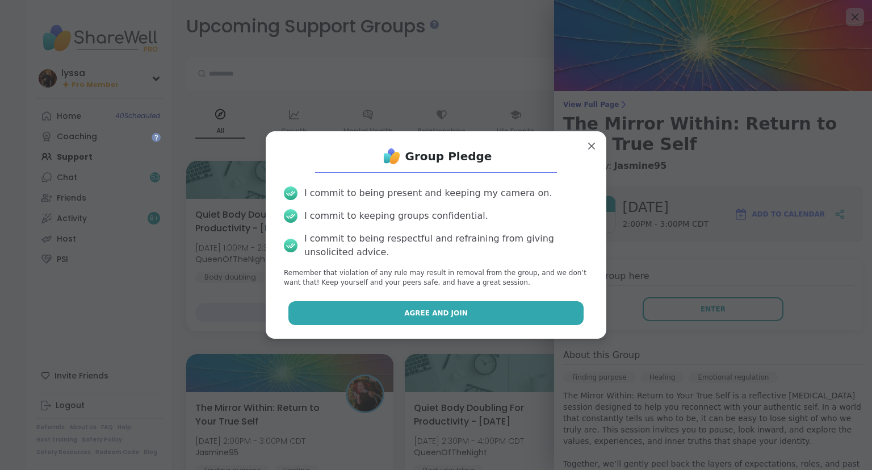
click at [567, 315] on button "Agree and Join" at bounding box center [436, 313] width 296 height 24
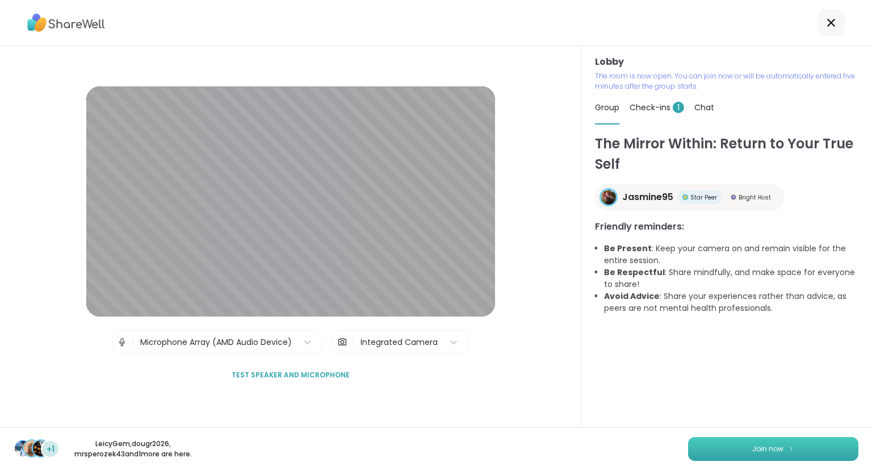
click at [753, 449] on span "Join now" at bounding box center [767, 448] width 31 height 10
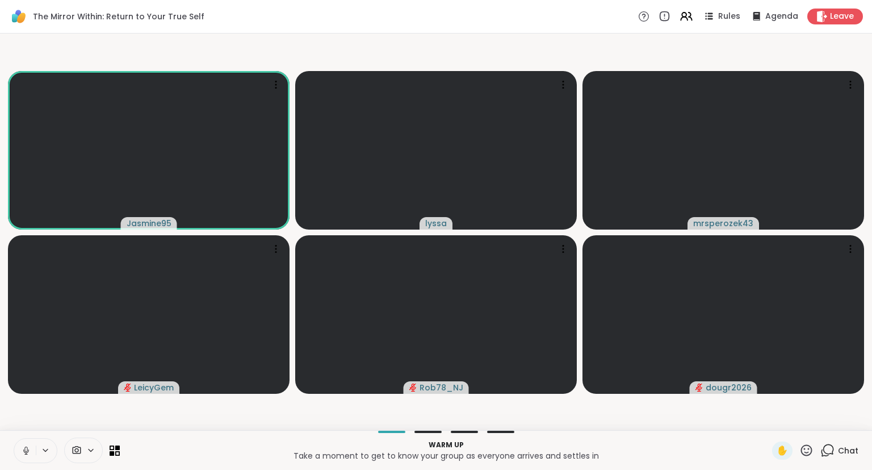
click at [872, 72] on div "Jasmine95 lyssa mrsperozek43 LeicyGem Rob78_NJ dougr2026" at bounding box center [436, 232] width 872 height 396
click at [22, 449] on icon at bounding box center [26, 450] width 10 height 10
click at [871, 238] on div "Jasmine95 lyssa mrsperozek43 LeicyGem Rob78_NJ dougr2026" at bounding box center [436, 232] width 872 height 396
click at [872, 237] on div "Jasmine95 lyssa mrsperozek43 LeicyGem Rob78_NJ dougr2026" at bounding box center [436, 232] width 872 height 396
click at [24, 448] on icon at bounding box center [26, 450] width 8 height 8
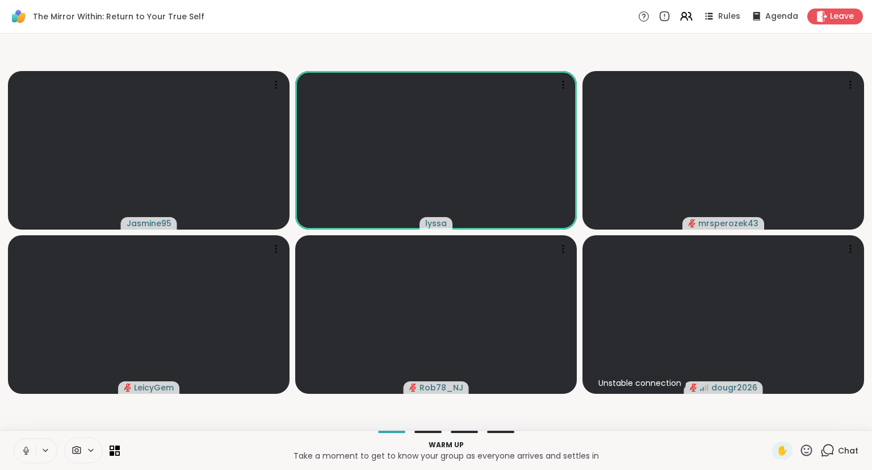
click at [28, 446] on icon at bounding box center [26, 450] width 10 height 10
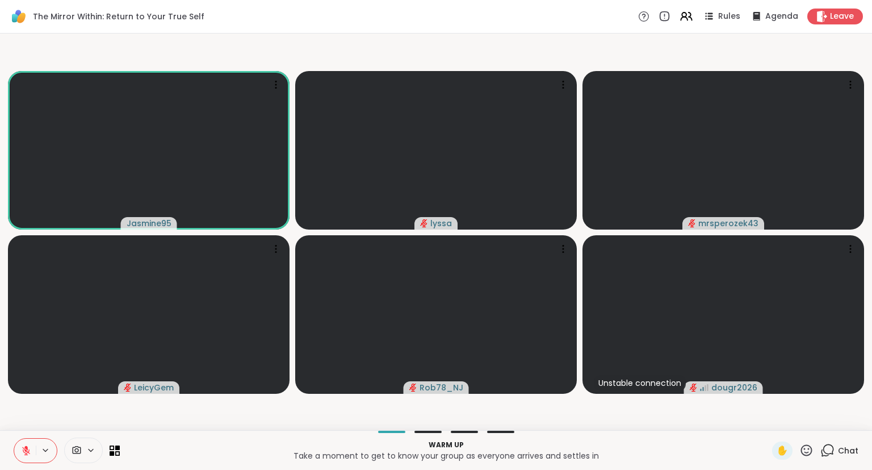
click at [809, 448] on icon at bounding box center [806, 450] width 14 height 14
click at [771, 428] on div "❤️" at bounding box center [773, 420] width 20 height 18
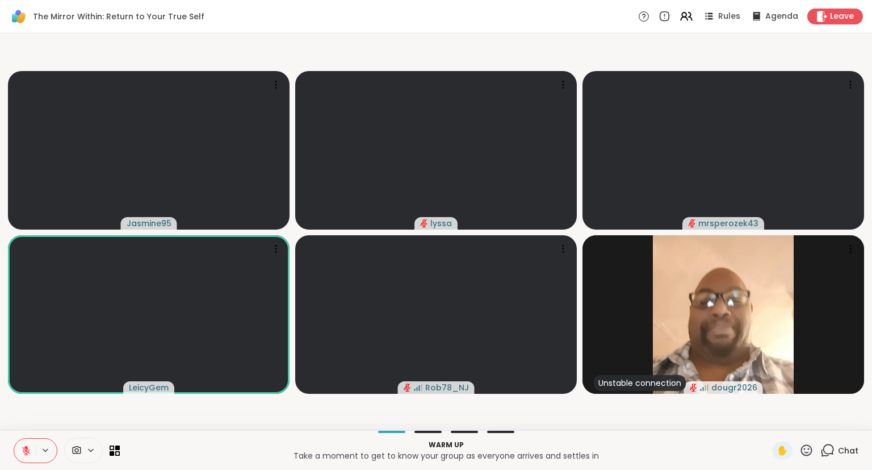
click at [871, 242] on div "Jasmine95 lyssa mrsperozek43 LeicyGem Rob78_NJ Unstable connection dougr2026" at bounding box center [436, 232] width 872 height 396
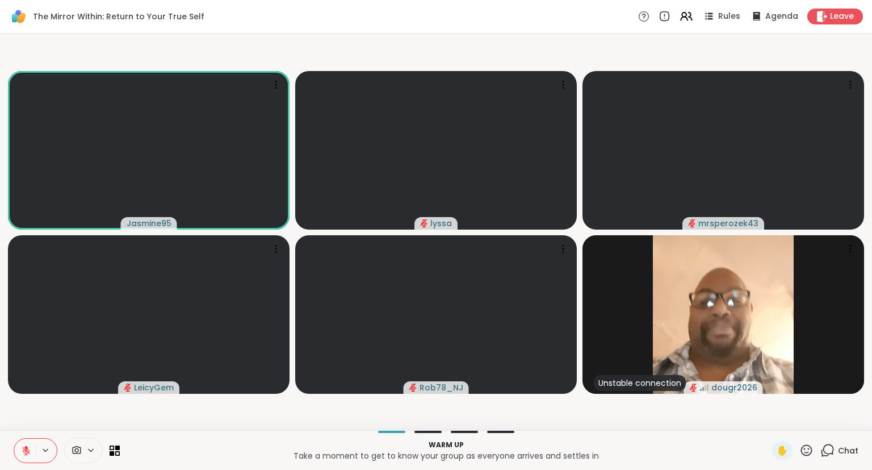
click at [801, 450] on icon at bounding box center [806, 450] width 14 height 14
click at [773, 425] on span "❤️" at bounding box center [773, 420] width 11 height 14
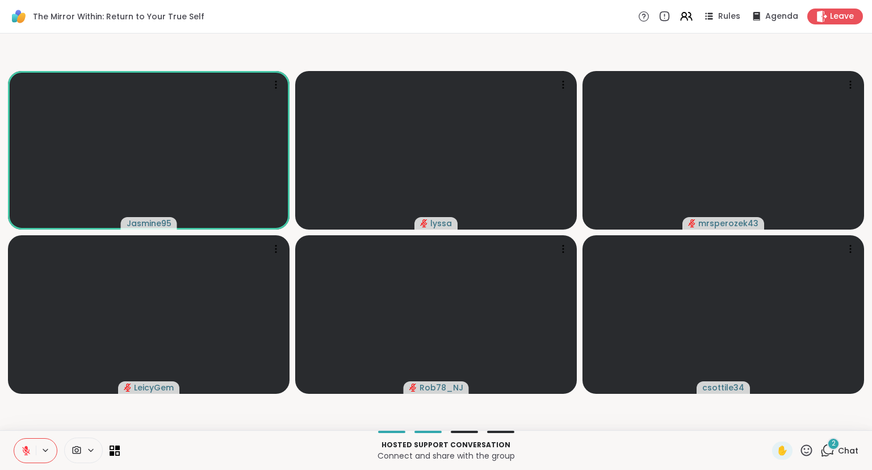
click at [836, 449] on div "2" at bounding box center [833, 443] width 12 height 12
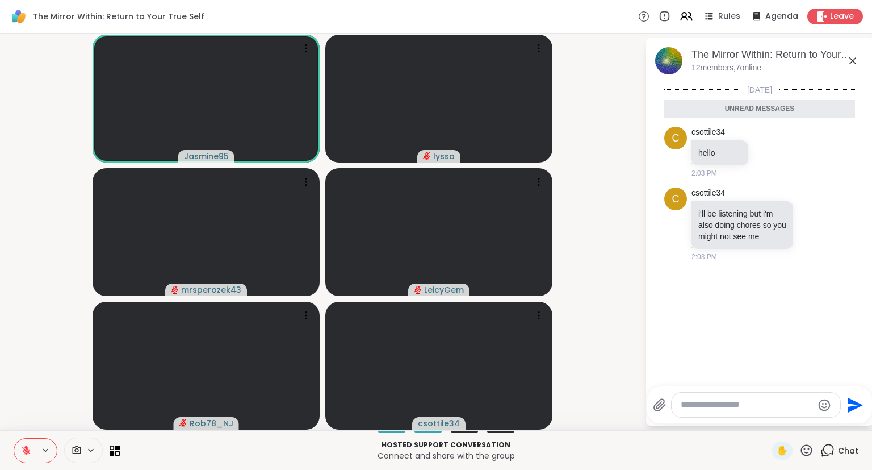
click at [854, 58] on icon at bounding box center [853, 61] width 14 height 14
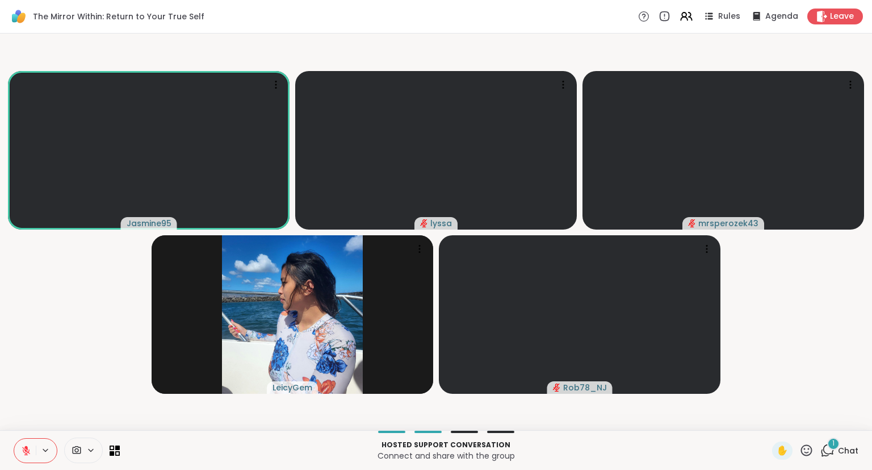
click at [805, 450] on icon at bounding box center [806, 450] width 14 height 14
click at [796, 425] on span "👍" at bounding box center [798, 420] width 11 height 14
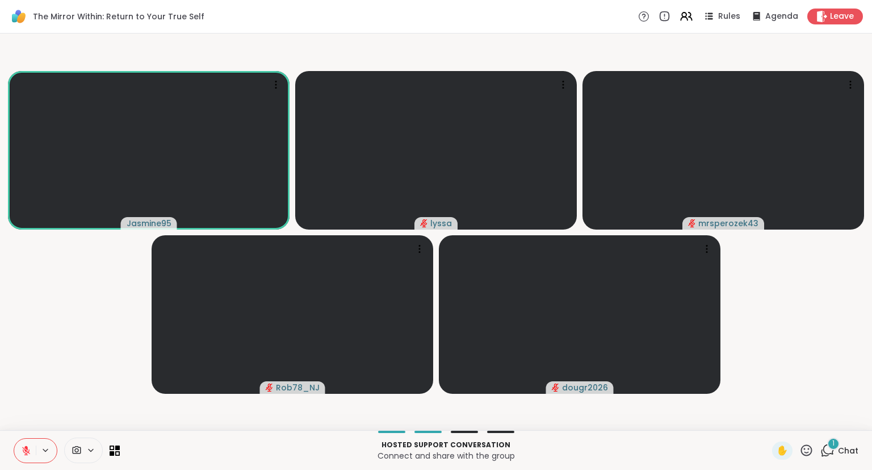
click at [30, 451] on icon at bounding box center [26, 450] width 10 height 10
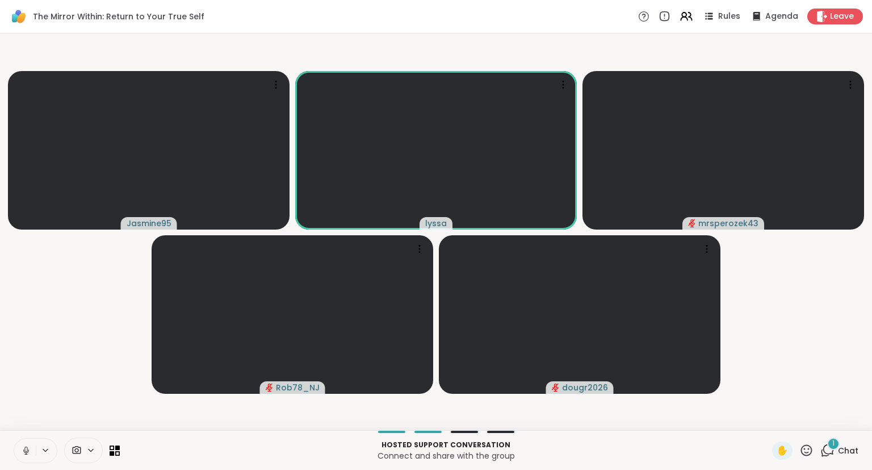
click at [23, 454] on icon at bounding box center [26, 450] width 10 height 10
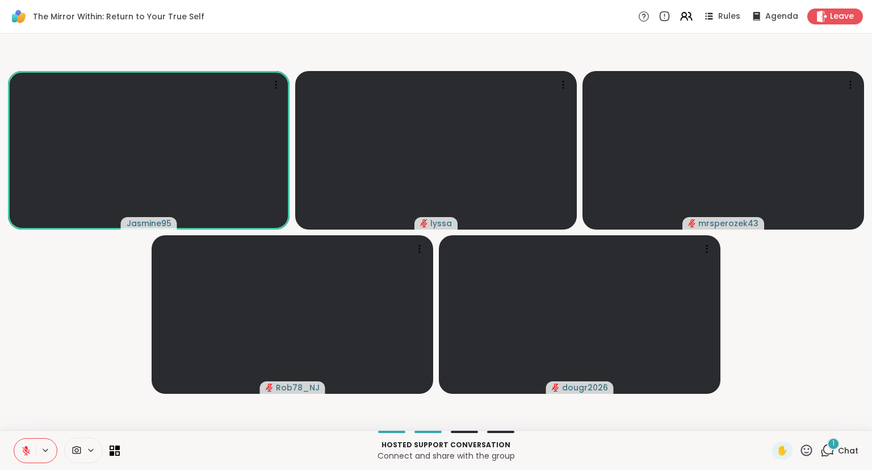
click at [810, 451] on icon at bounding box center [806, 450] width 14 height 14
click at [774, 421] on span "❤️" at bounding box center [773, 420] width 11 height 14
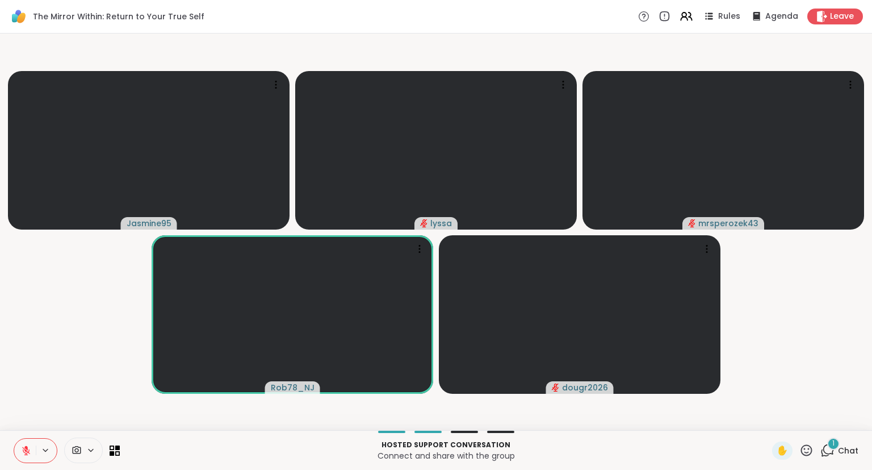
click at [808, 459] on div "✋" at bounding box center [792, 450] width 41 height 18
click at [812, 451] on icon at bounding box center [806, 450] width 14 height 14
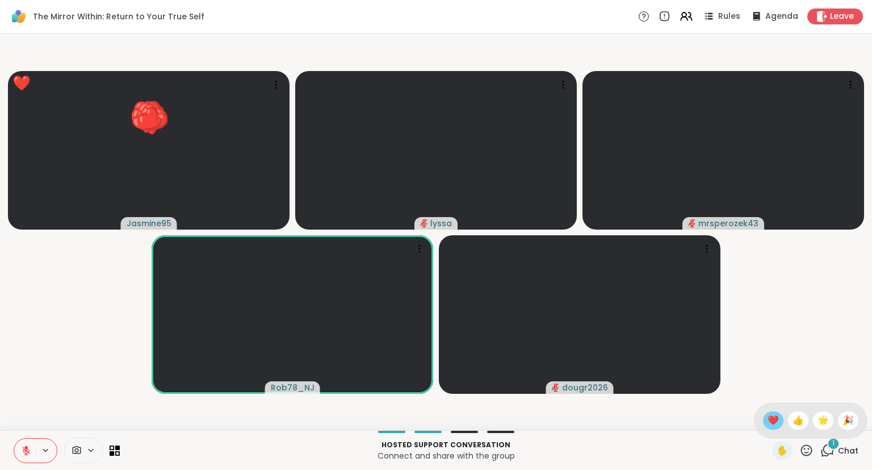
click at [776, 421] on span "❤️" at bounding box center [773, 420] width 11 height 14
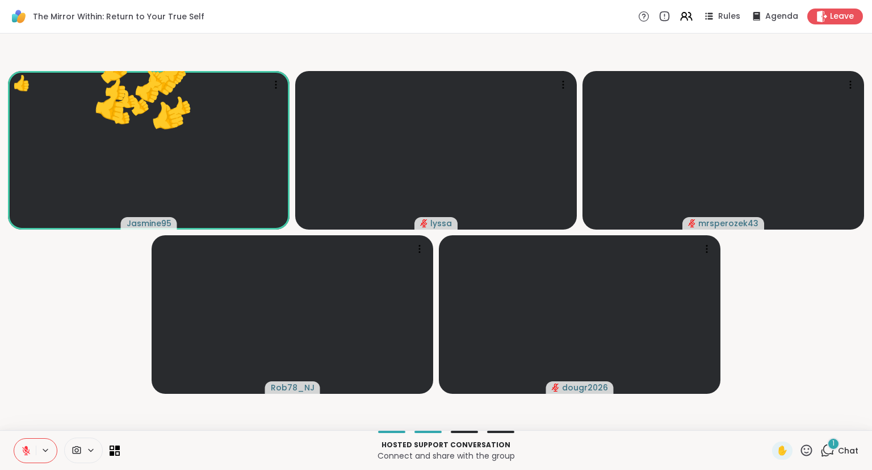
click at [800, 444] on div "✋" at bounding box center [792, 450] width 41 height 18
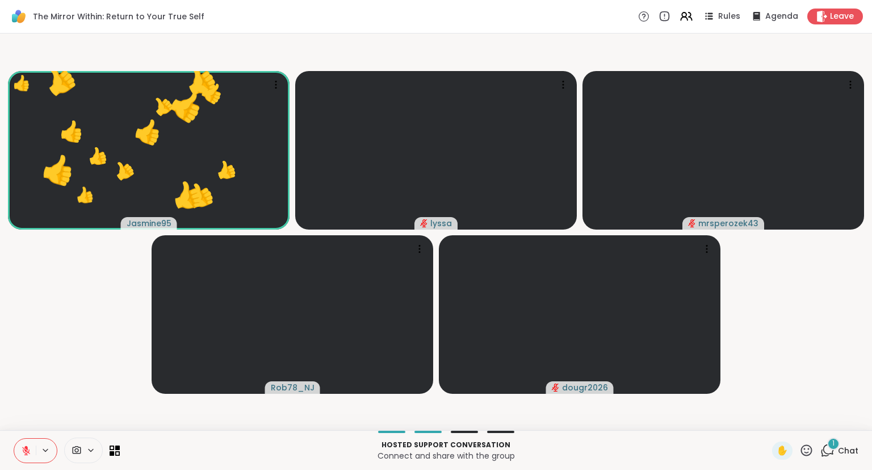
click at [808, 453] on icon at bounding box center [806, 450] width 14 height 14
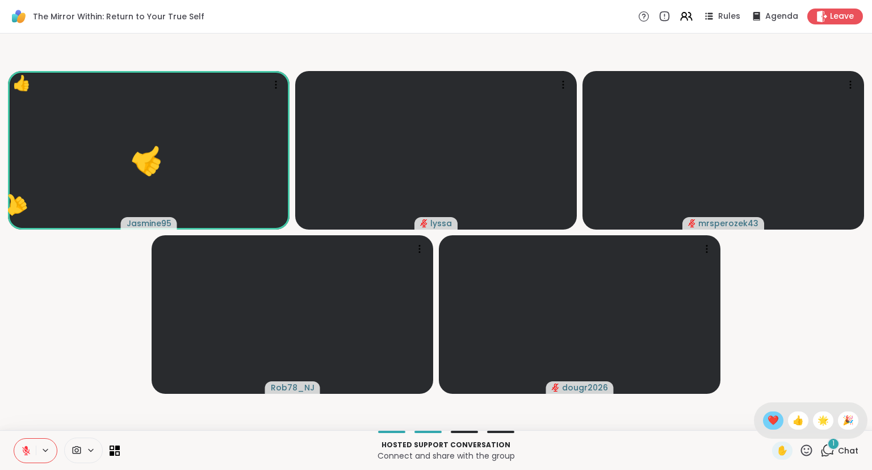
click at [769, 422] on span "❤️" at bounding box center [773, 420] width 11 height 14
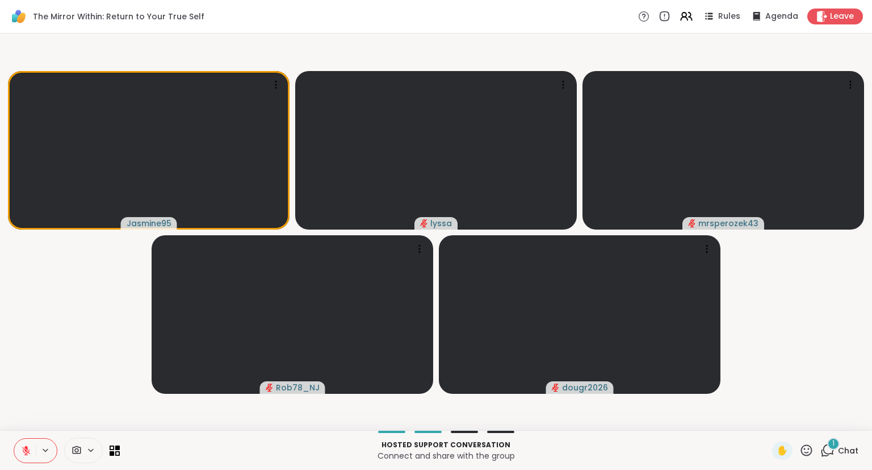
click at [1, 355] on div "Jasmine95 lyssa mrsperozek43 Rob78_NJ dougr2026" at bounding box center [436, 232] width 872 height 396
click at [830, 447] on div "1" at bounding box center [833, 443] width 12 height 12
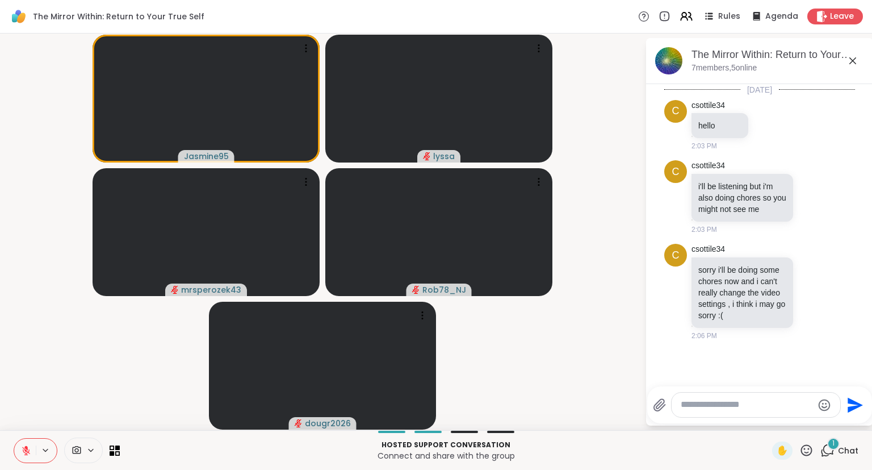
click at [636, 382] on video-player-container "Jasmine95 lyssa mrsperozek43 Rob78_NJ dougr2026" at bounding box center [322, 231] width 631 height 387
click at [25, 451] on icon at bounding box center [26, 450] width 10 height 10
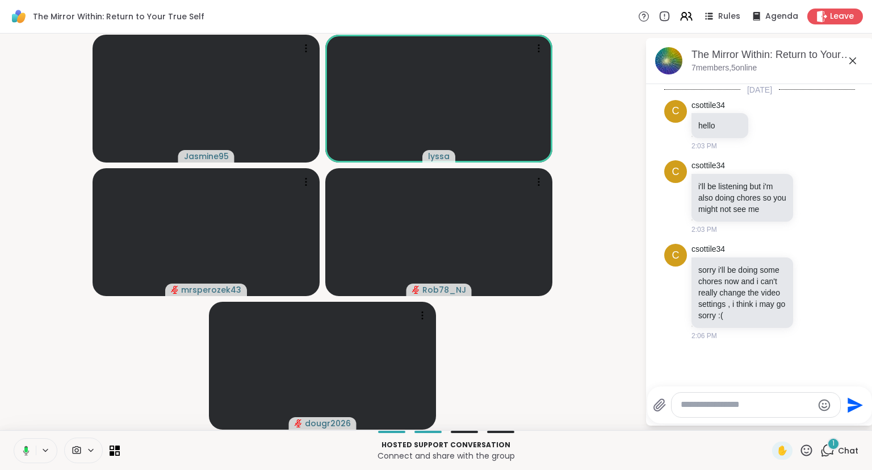
click at [31, 444] on button at bounding box center [23, 450] width 23 height 24
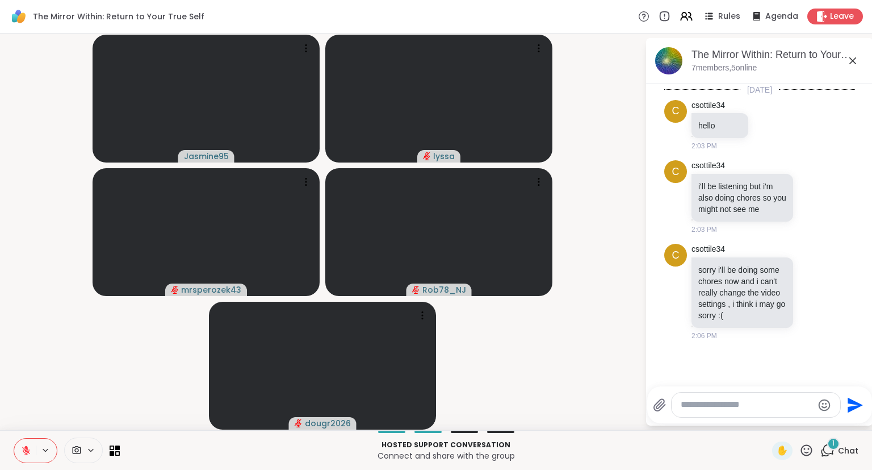
click at [718, 410] on textarea "Type your message" at bounding box center [747, 405] width 132 height 12
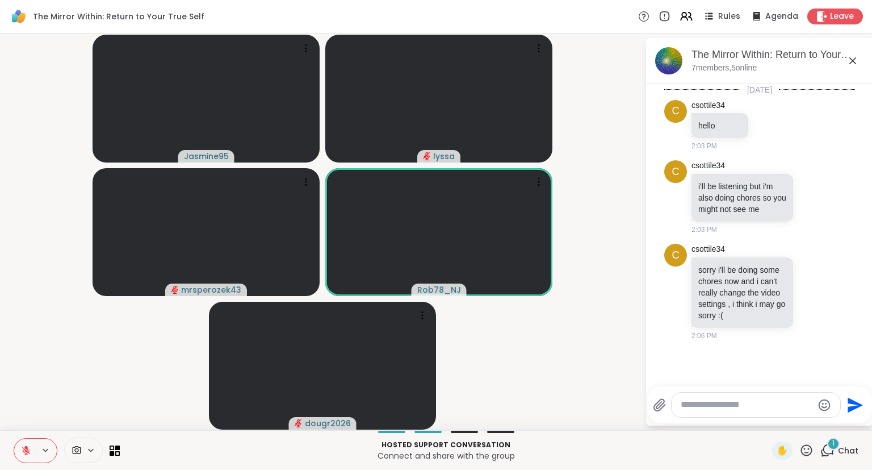
click at [831, 442] on div "1" at bounding box center [833, 443] width 12 height 12
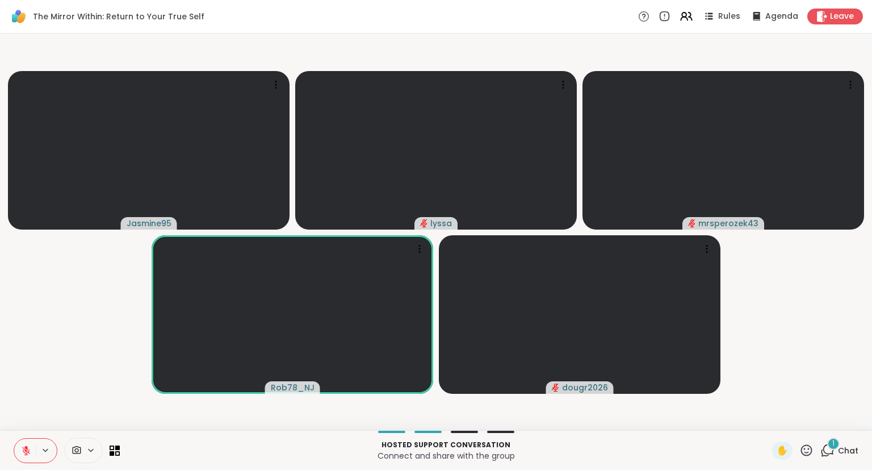
click at [843, 452] on span "Chat" at bounding box center [848, 450] width 20 height 11
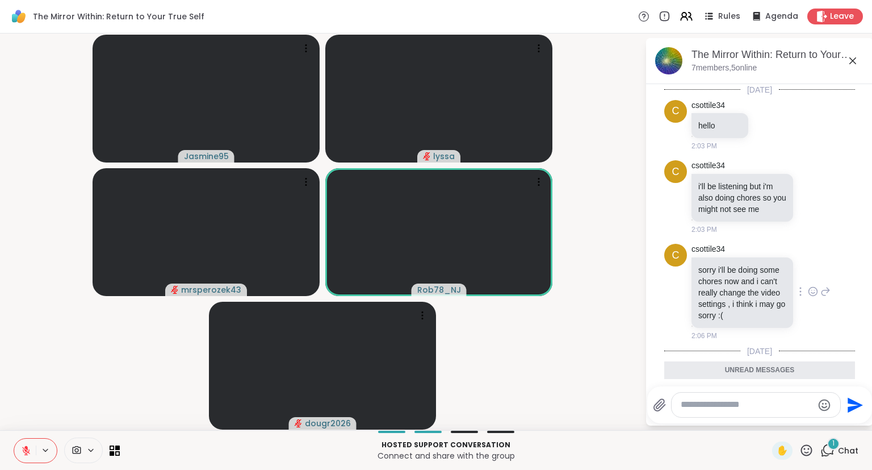
scroll to position [86, 0]
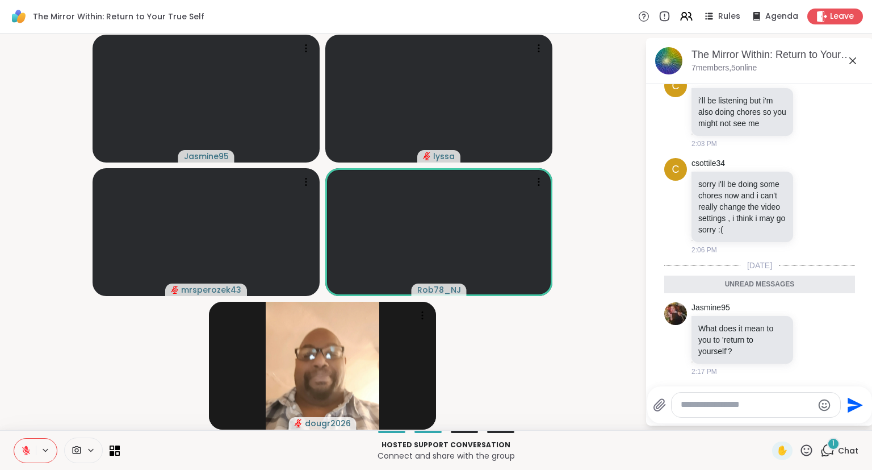
click at [853, 56] on icon at bounding box center [853, 61] width 14 height 14
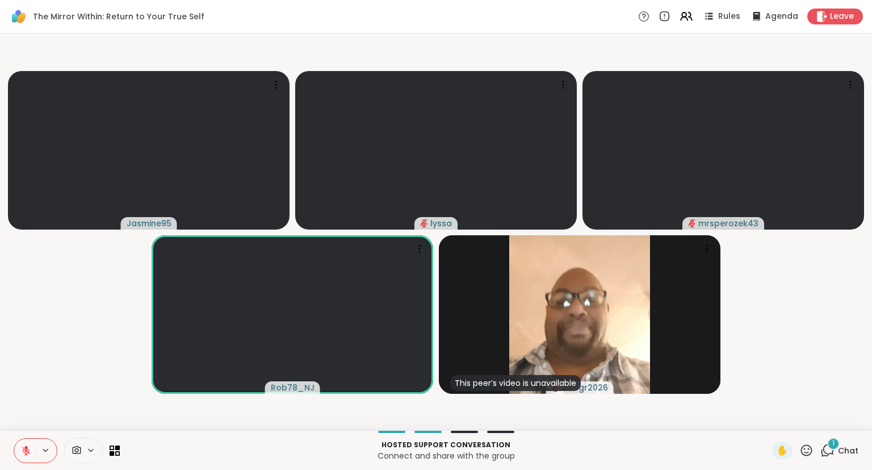
click at [872, 441] on div "Hosted support conversation Connect and share with the group ✋ 1 Chat" at bounding box center [436, 450] width 872 height 40
click at [810, 458] on div "✋" at bounding box center [792, 450] width 41 height 18
click at [844, 452] on span "Chat" at bounding box center [848, 450] width 20 height 11
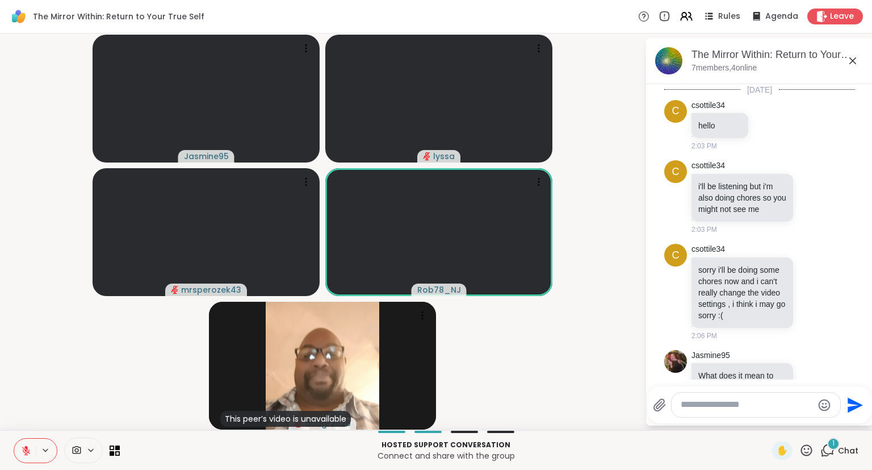
scroll to position [157, 0]
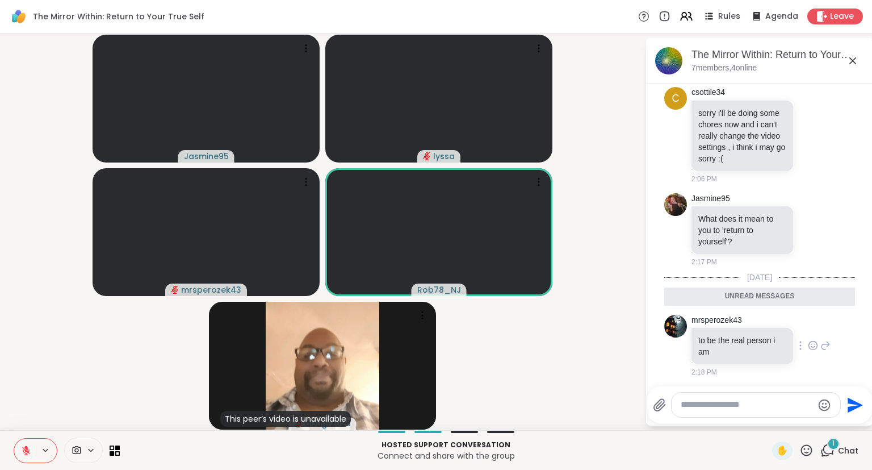
click at [815, 378] on div "mrsperozek43 to be the real person i am 2:18 PM" at bounding box center [759, 346] width 191 height 72
click at [810, 345] on icon at bounding box center [813, 345] width 10 height 11
click at [717, 327] on button "Select Reaction: Heart" at bounding box center [722, 327] width 23 height 23
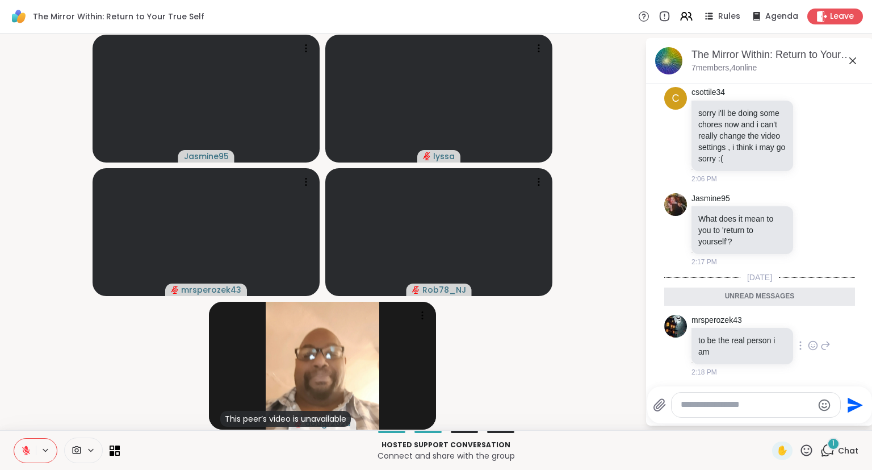
click at [813, 349] on icon at bounding box center [813, 345] width 10 height 11
click at [726, 325] on div "Select Reaction: Heart" at bounding box center [723, 327] width 10 height 10
click at [818, 348] on icon at bounding box center [813, 345] width 10 height 11
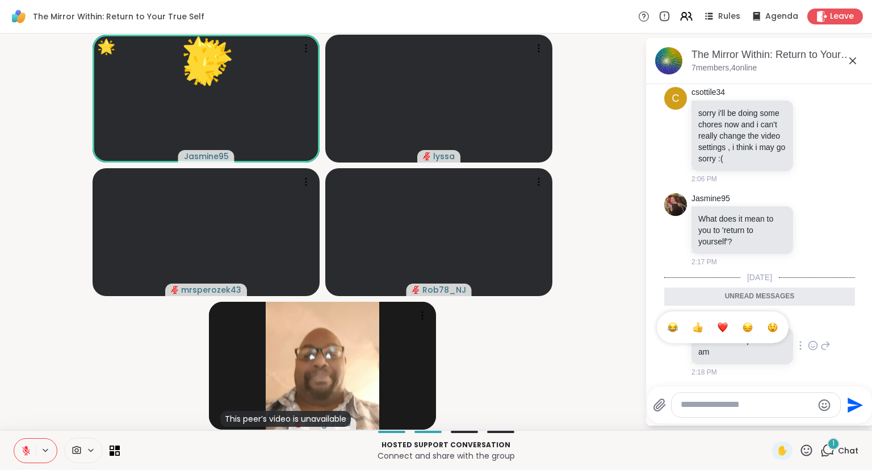
click at [719, 322] on div "Select Reaction: Heart" at bounding box center [723, 327] width 10 height 10
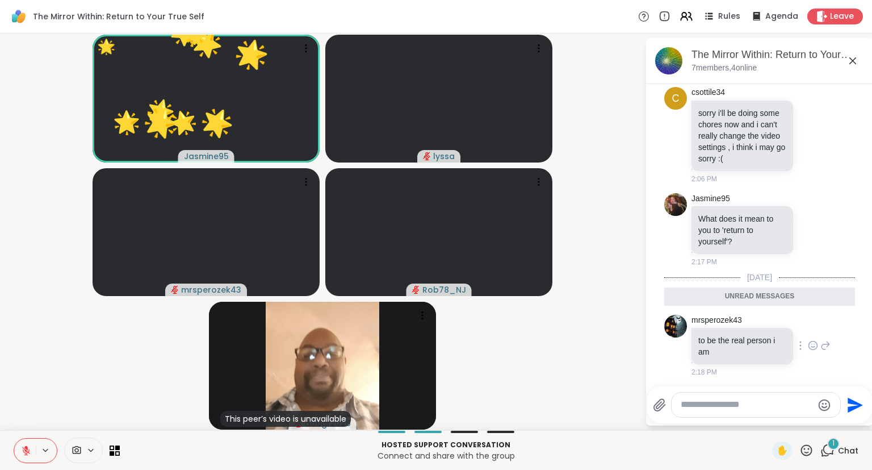
click at [798, 355] on div "mrsperozek43 to be the real person i am 2:18 PM" at bounding box center [761, 346] width 139 height 63
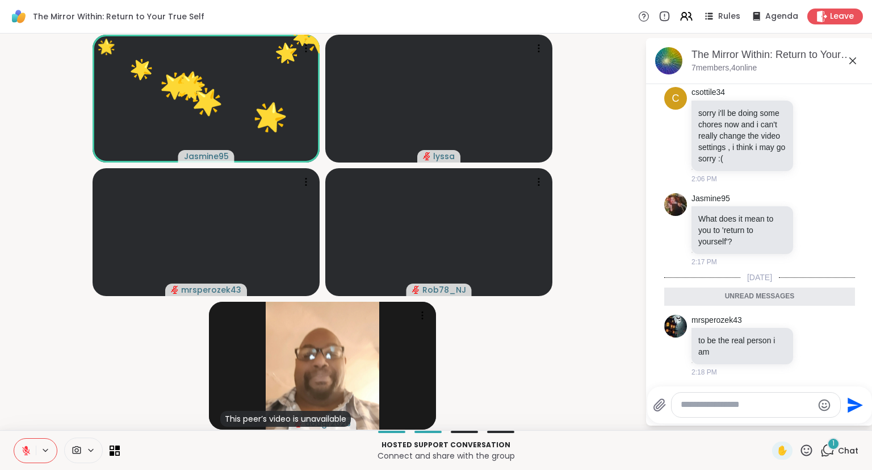
click at [812, 341] on icon at bounding box center [813, 345] width 10 height 11
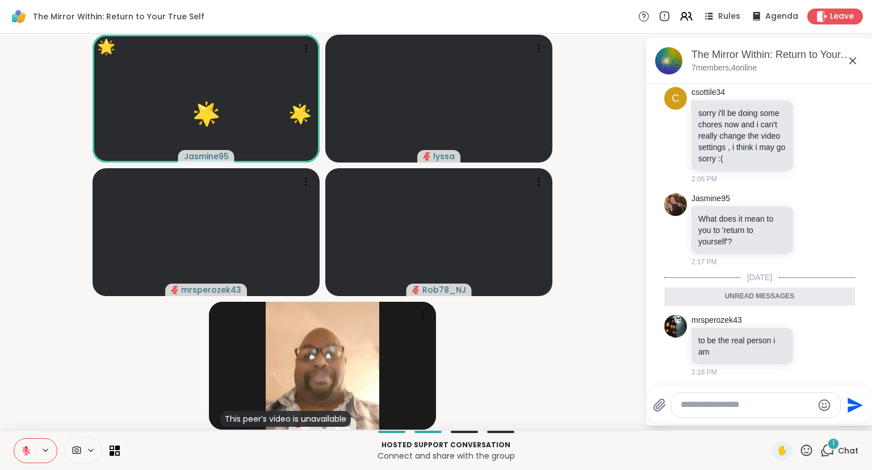
click at [723, 324] on div "Select Reaction: Heart" at bounding box center [723, 327] width 10 height 10
click at [815, 347] on icon at bounding box center [813, 345] width 10 height 11
click at [722, 326] on div "Select Reaction: Heart" at bounding box center [723, 327] width 10 height 10
click at [783, 449] on span "✋" at bounding box center [782, 450] width 11 height 14
click at [22, 451] on icon at bounding box center [26, 450] width 10 height 10
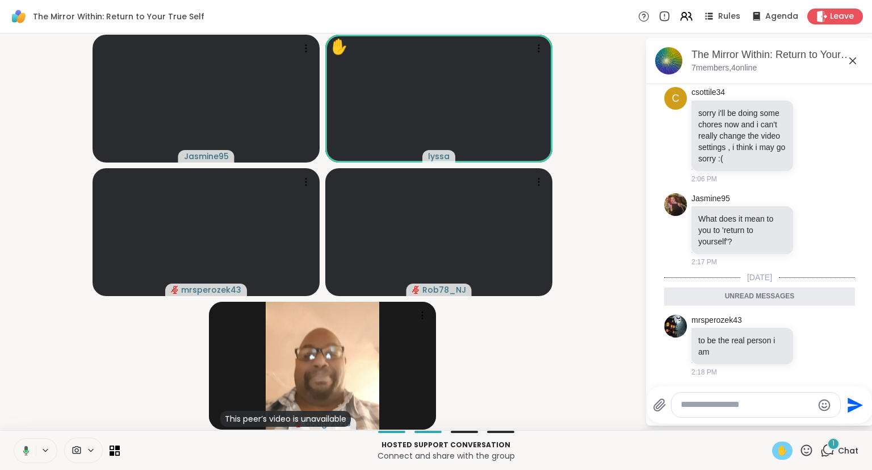
click at [20, 441] on button at bounding box center [23, 450] width 23 height 24
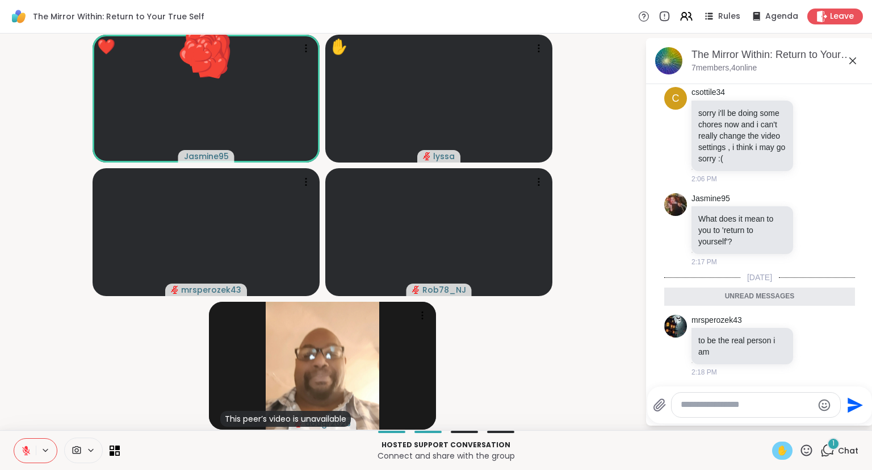
click at [781, 448] on span "✋" at bounding box center [782, 450] width 11 height 14
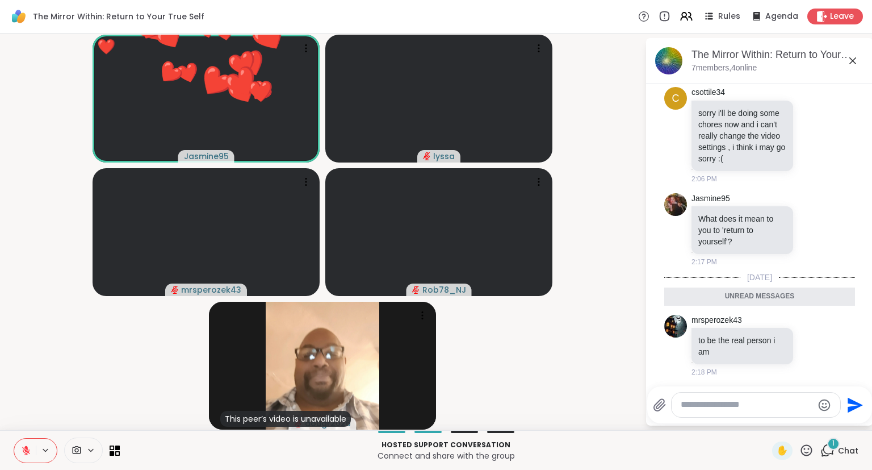
click at [808, 456] on icon at bounding box center [806, 450] width 14 height 14
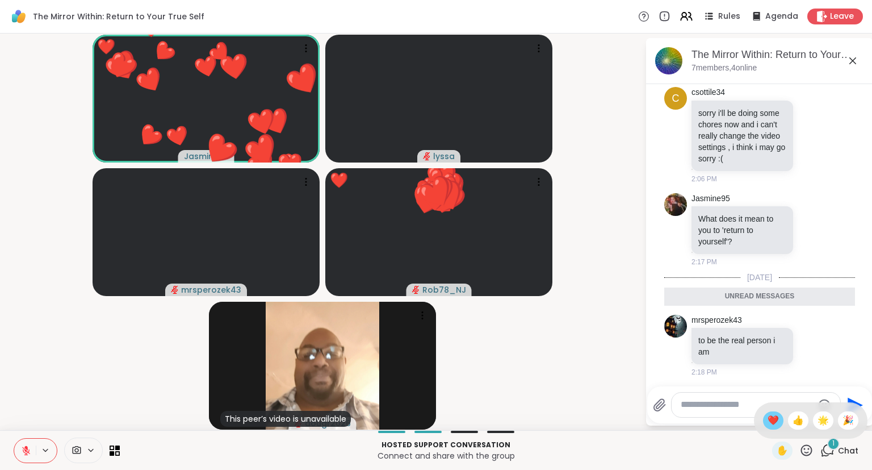
click at [770, 424] on span "❤️" at bounding box center [773, 420] width 11 height 14
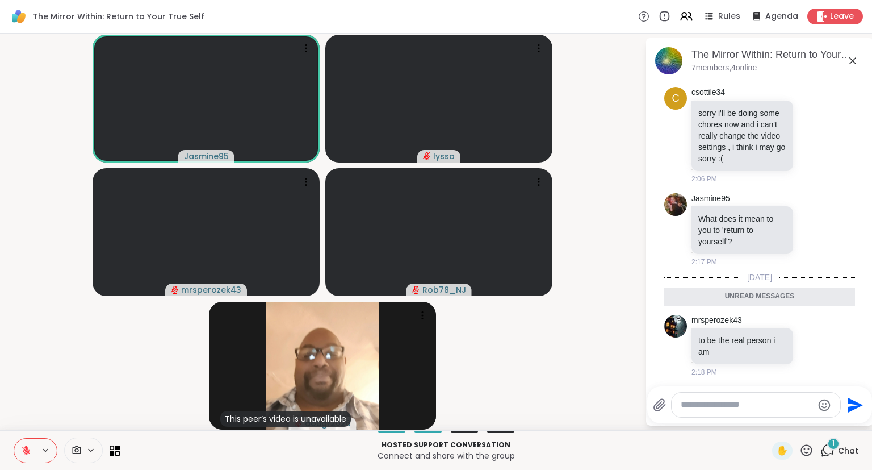
click at [807, 451] on icon at bounding box center [806, 450] width 14 height 14
click at [770, 423] on span "❤️" at bounding box center [773, 420] width 11 height 14
click at [15, 447] on button at bounding box center [25, 450] width 22 height 24
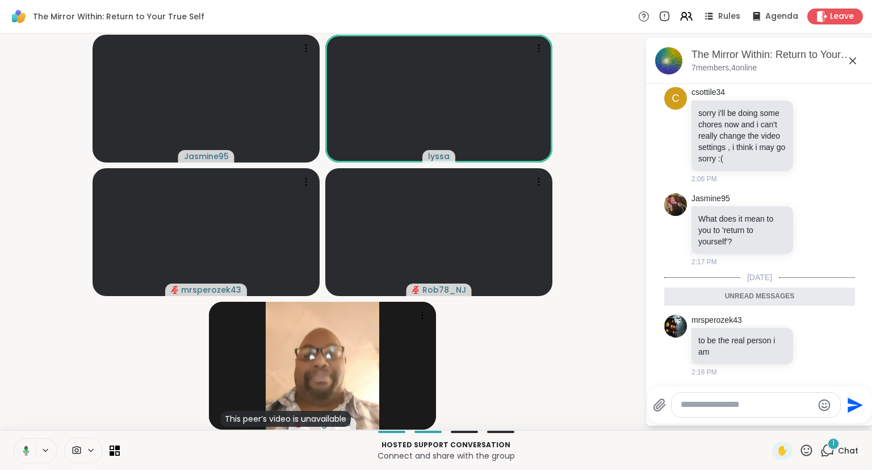
click at [26, 445] on button at bounding box center [23, 450] width 23 height 24
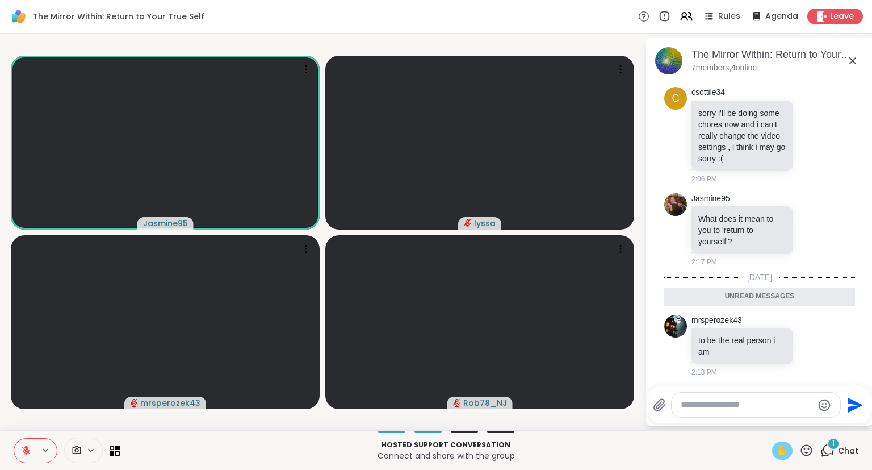
click at [789, 453] on div "✋" at bounding box center [782, 450] width 20 height 18
click at [23, 442] on button at bounding box center [25, 450] width 22 height 24
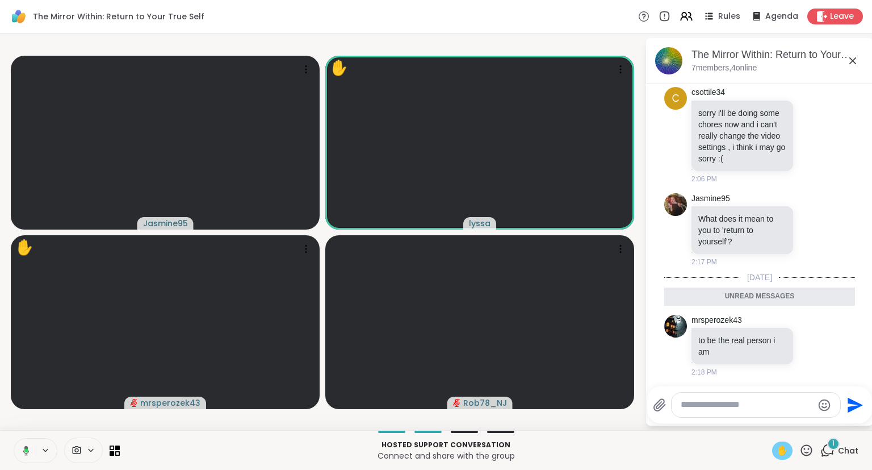
click at [787, 449] on span "✋" at bounding box center [782, 450] width 11 height 14
click at [26, 447] on icon at bounding box center [26, 450] width 10 height 10
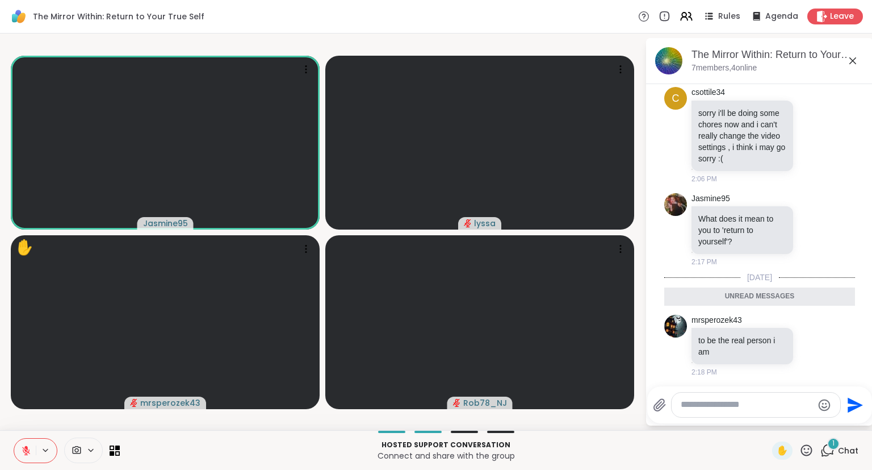
click at [853, 60] on icon at bounding box center [852, 60] width 7 height 7
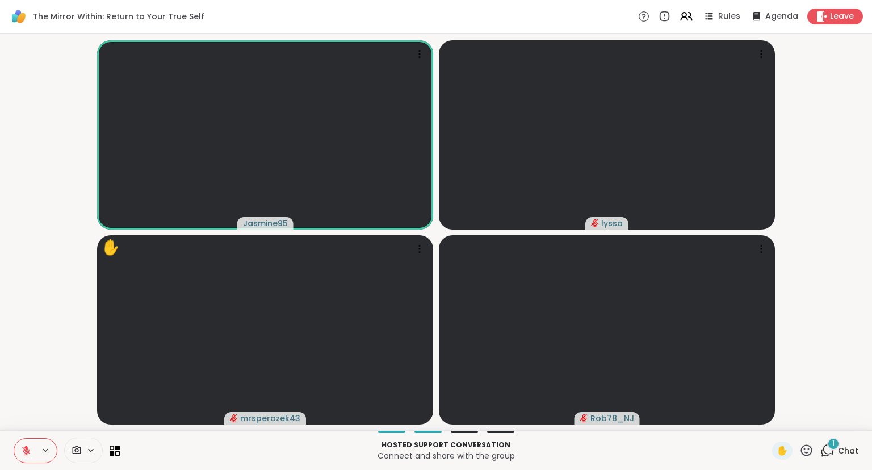
click at [812, 454] on icon at bounding box center [806, 450] width 14 height 14
click at [777, 426] on div "❤️" at bounding box center [773, 420] width 20 height 18
click at [837, 448] on div "1" at bounding box center [833, 443] width 12 height 12
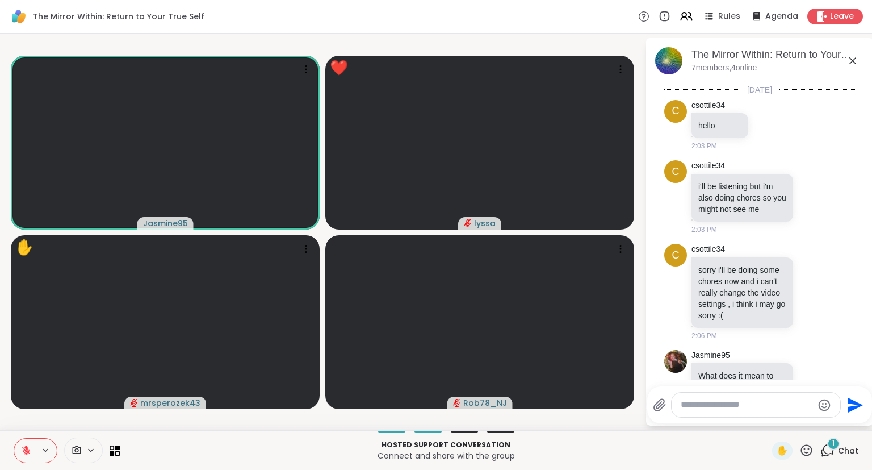
scroll to position [268, 0]
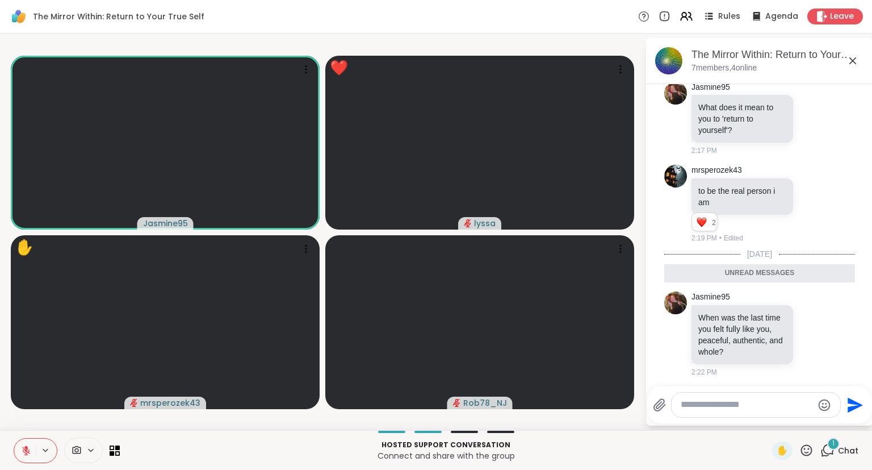
click at [795, 411] on textarea "Type your message" at bounding box center [747, 405] width 132 height 12
type textarea "**********"
click at [853, 57] on icon at bounding box center [853, 61] width 14 height 14
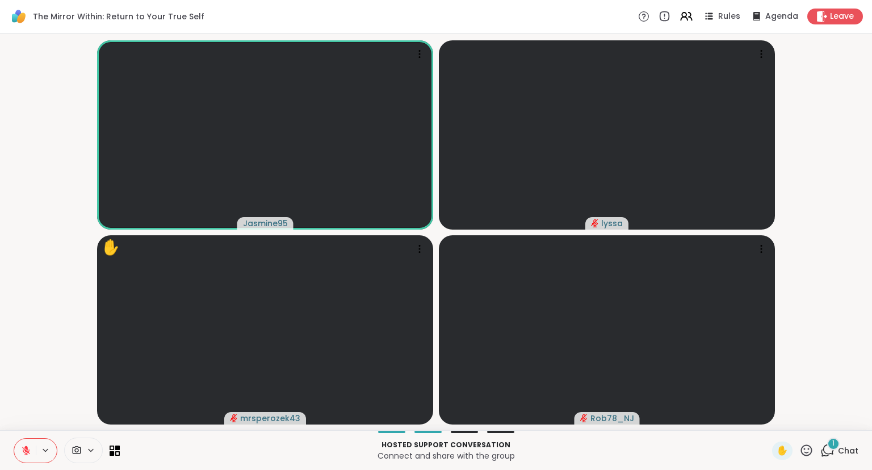
click at [27, 441] on button at bounding box center [25, 450] width 22 height 24
click at [23, 454] on icon at bounding box center [26, 450] width 10 height 10
click at [857, 294] on video-player-container "Jasmine95 lyssa ✋ mrsperozek43 Rob78_NJ" at bounding box center [436, 231] width 859 height 387
click at [8, 231] on video-player-container "Jasmine95 lyssa ✋ mrsperozek43 Rob78_NJ" at bounding box center [436, 231] width 859 height 387
click at [811, 462] on div "Hosted support conversation Connect and share with the group ✋ 1 Chat" at bounding box center [436, 450] width 872 height 40
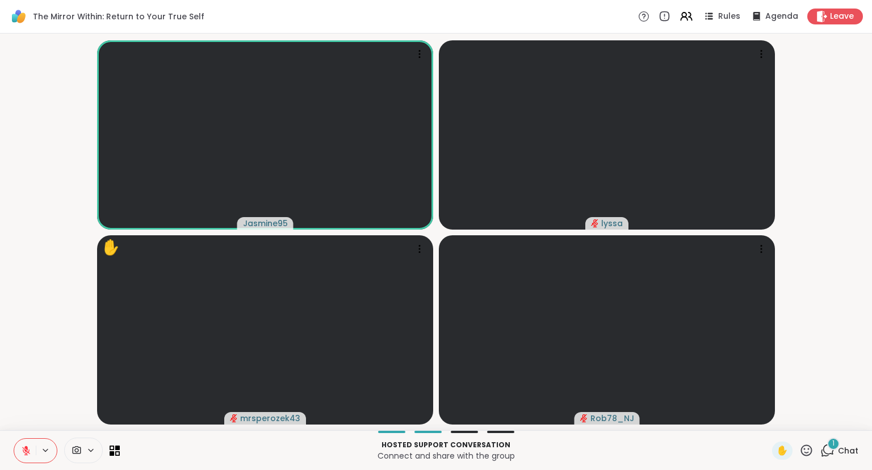
click at [813, 455] on icon at bounding box center [806, 450] width 14 height 14
click at [771, 422] on span "❤️" at bounding box center [773, 420] width 11 height 14
click at [804, 456] on icon at bounding box center [806, 450] width 14 height 14
click at [771, 419] on span "❤️" at bounding box center [773, 420] width 11 height 14
click at [806, 454] on icon at bounding box center [806, 450] width 14 height 14
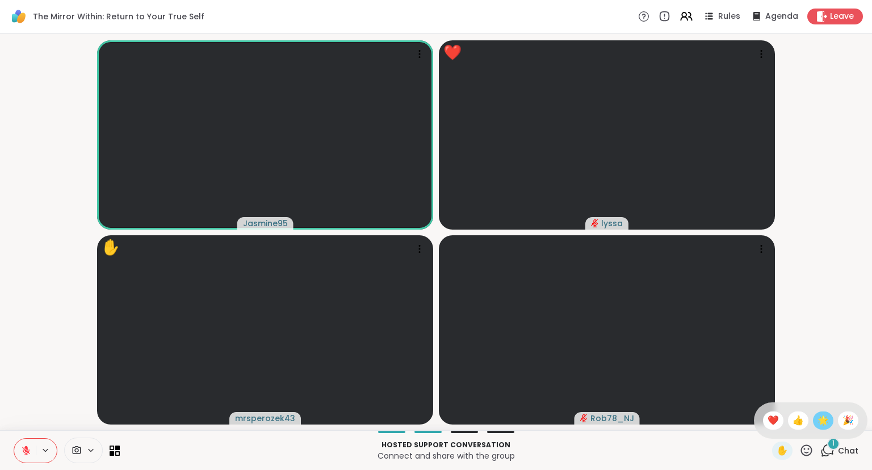
click at [824, 424] on span "🌟" at bounding box center [823, 420] width 11 height 14
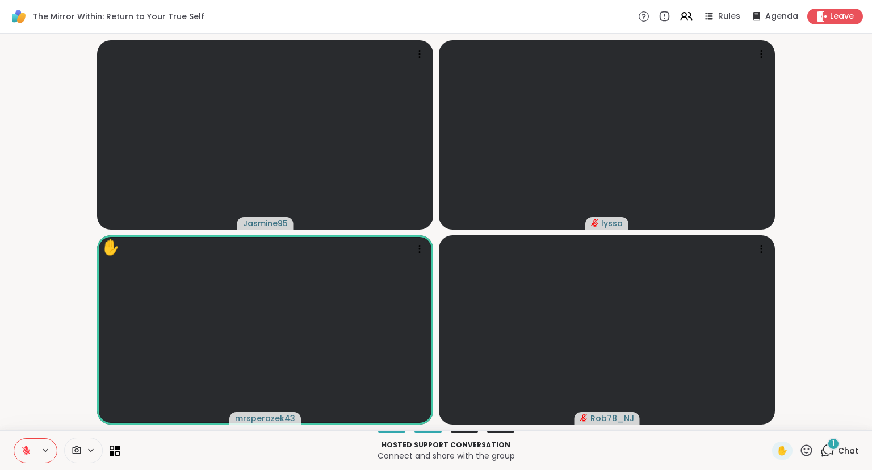
click at [817, 447] on div "✋ 1 Chat" at bounding box center [815, 450] width 86 height 18
click at [810, 446] on icon at bounding box center [806, 450] width 14 height 14
click at [768, 417] on span "❤️" at bounding box center [773, 420] width 11 height 14
click at [799, 452] on div "✋" at bounding box center [792, 450] width 41 height 18
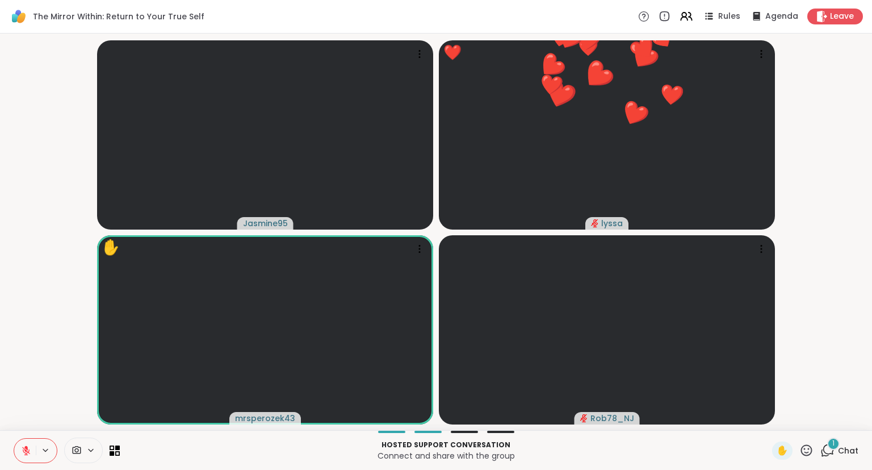
click at [805, 447] on icon at bounding box center [806, 450] width 14 height 14
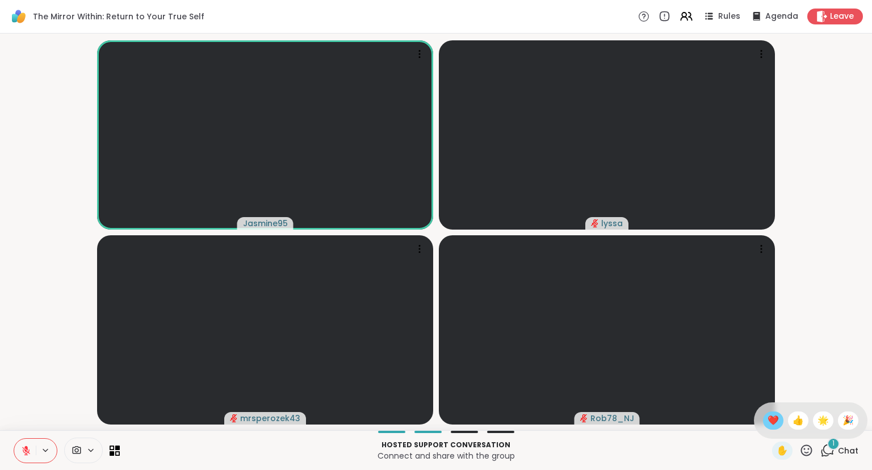
click at [763, 422] on div "❤️" at bounding box center [773, 420] width 20 height 18
click at [811, 447] on icon at bounding box center [806, 449] width 11 height 11
click at [777, 425] on div "❤️" at bounding box center [773, 420] width 20 height 18
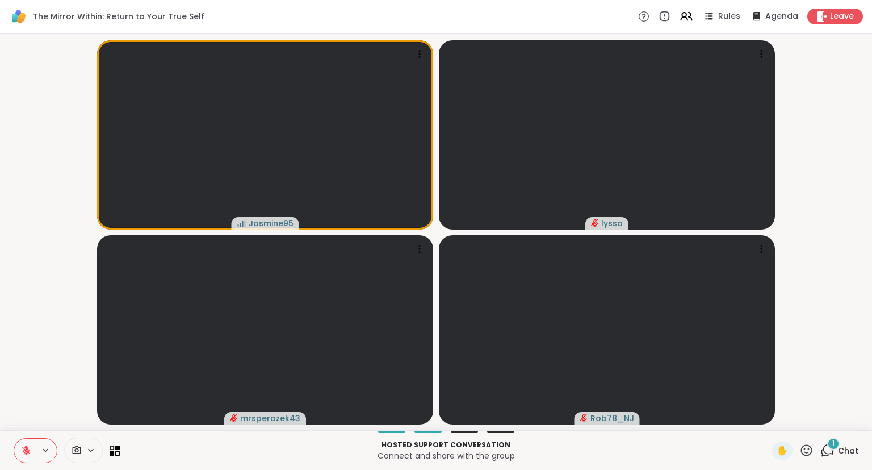
click at [853, 447] on span "Chat" at bounding box center [848, 450] width 20 height 11
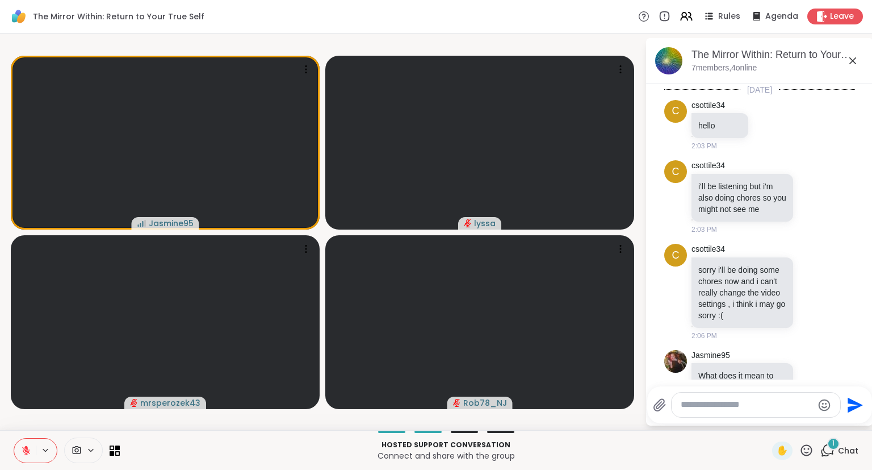
scroll to position [290, 0]
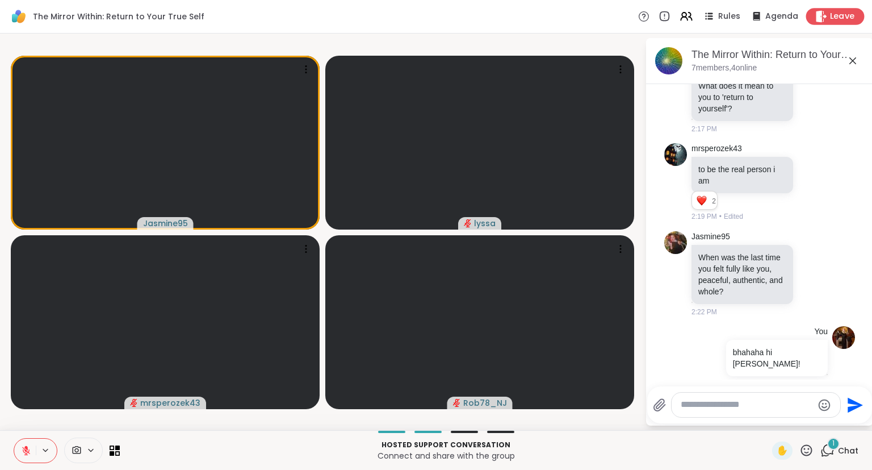
click at [832, 24] on div "Leave" at bounding box center [835, 16] width 58 height 16
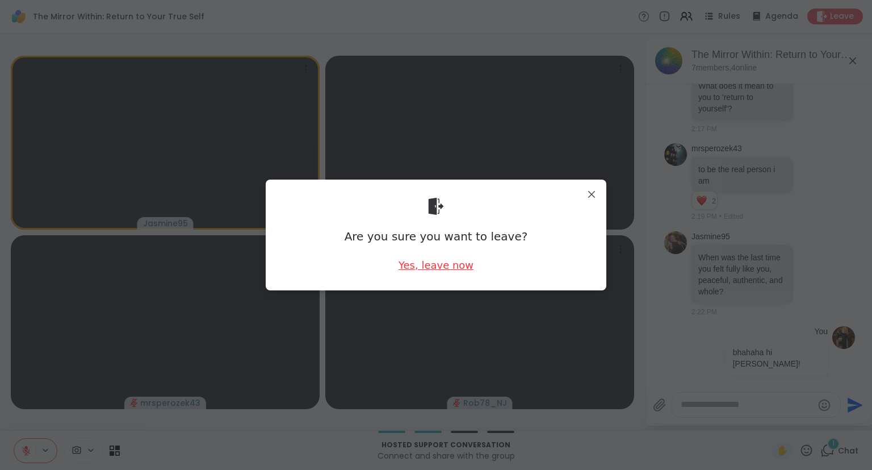
click at [441, 264] on div "Yes, leave now" at bounding box center [436, 265] width 75 height 14
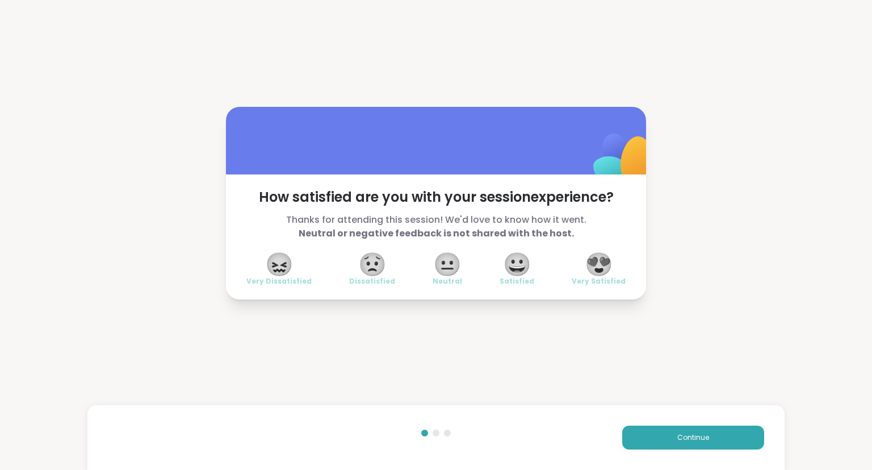
click at [589, 274] on span "😍" at bounding box center [599, 264] width 28 height 20
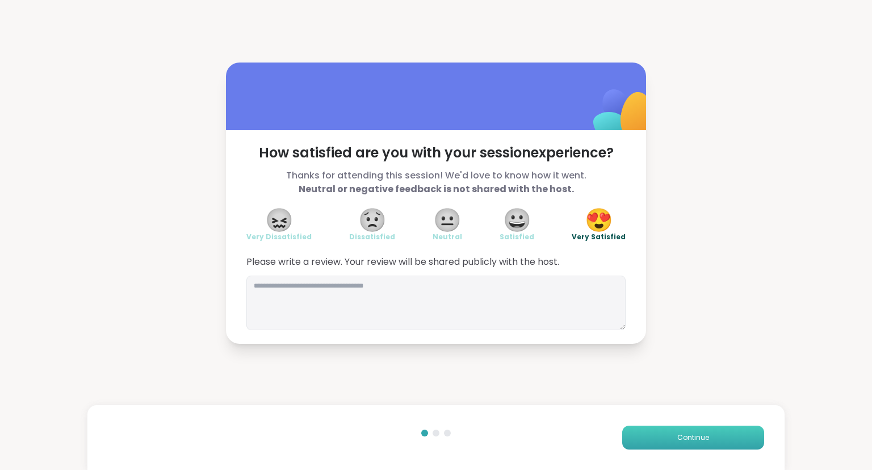
click at [679, 433] on span "Continue" at bounding box center [693, 437] width 32 height 10
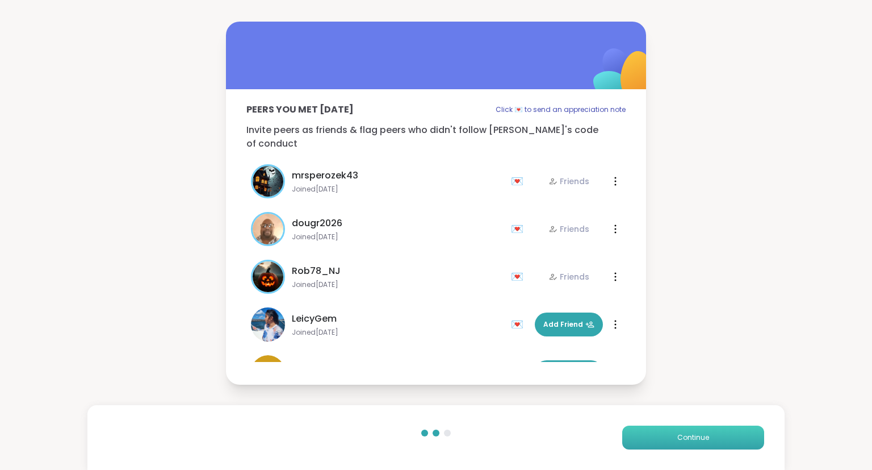
click at [679, 433] on span "Continue" at bounding box center [693, 437] width 32 height 10
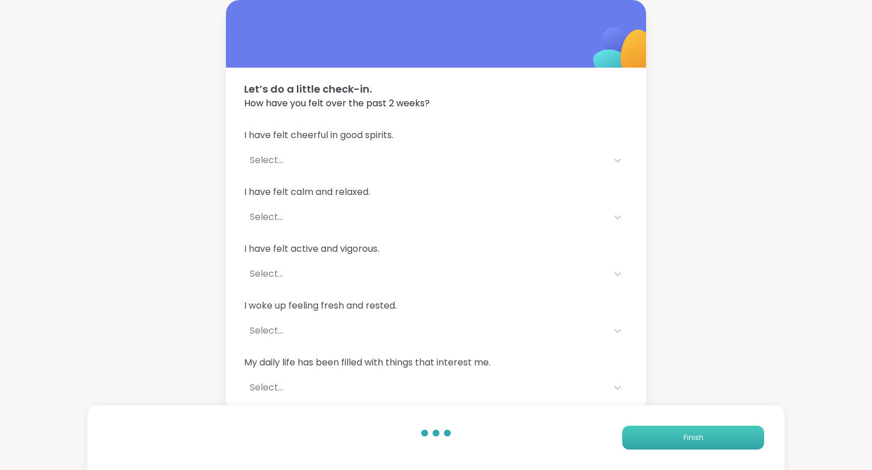
click at [646, 438] on button "Finish" at bounding box center [693, 437] width 142 height 24
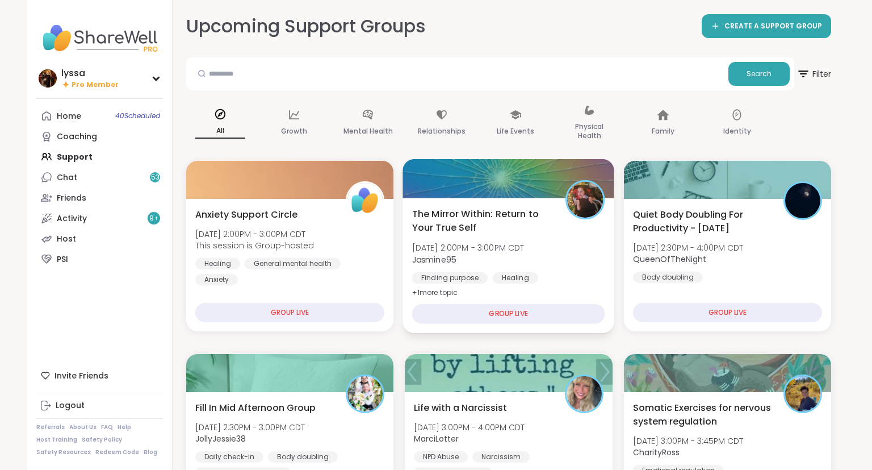
click at [445, 226] on span "The Mirror Within: Return to Your True Self" at bounding box center [482, 221] width 141 height 28
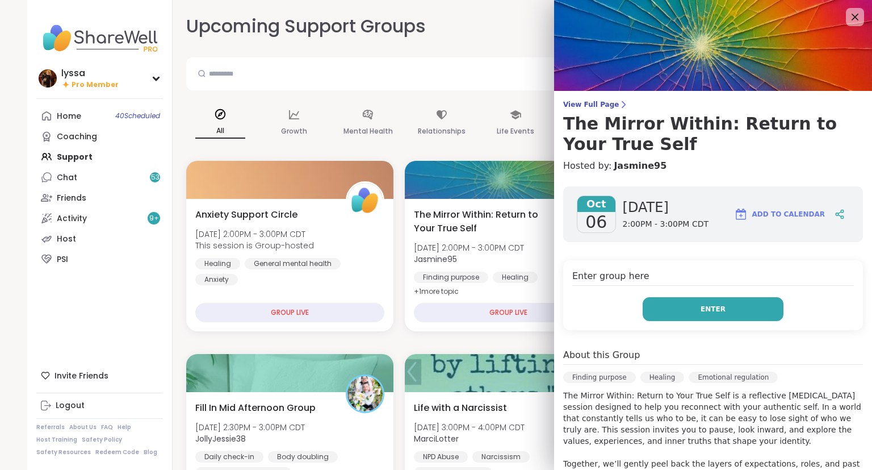
click at [671, 303] on button "Enter" at bounding box center [713, 309] width 141 height 24
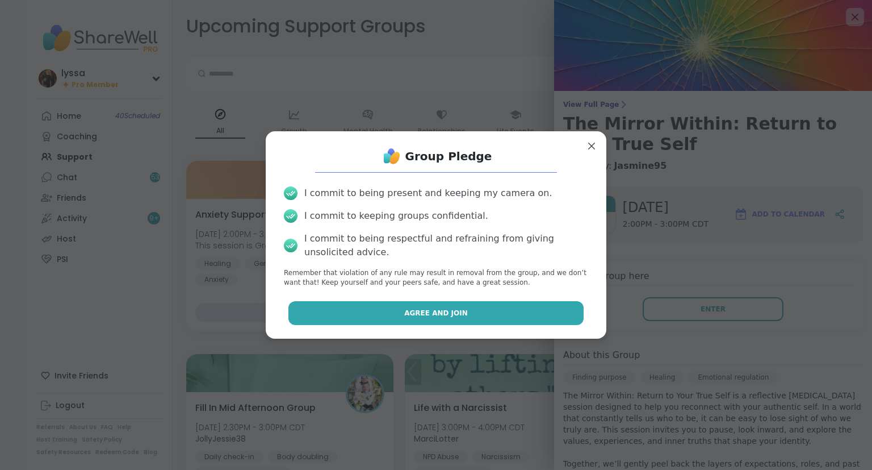
click at [564, 308] on button "Agree and Join" at bounding box center [436, 313] width 296 height 24
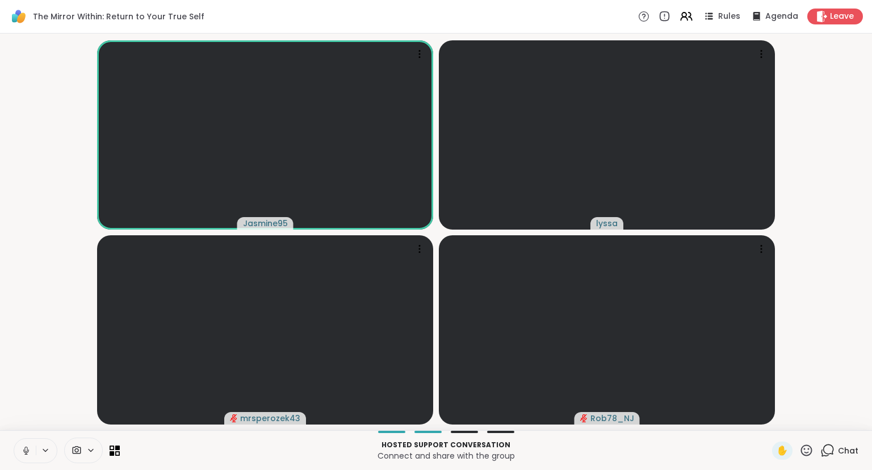
click at [19, 449] on button at bounding box center [25, 450] width 22 height 24
click at [831, 453] on icon at bounding box center [827, 450] width 14 height 14
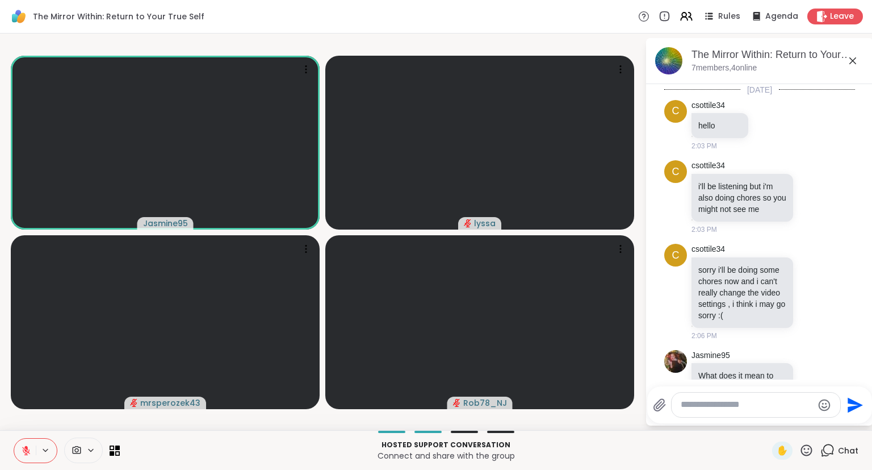
scroll to position [290, 0]
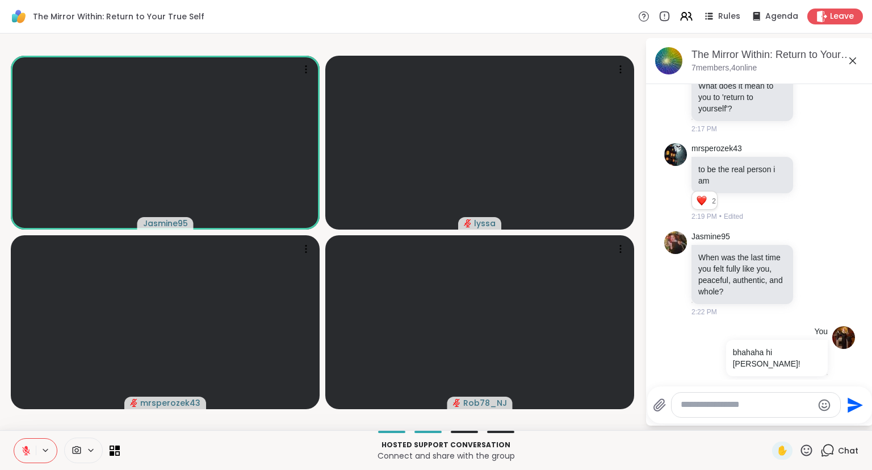
click at [729, 404] on textarea "Type your message" at bounding box center [747, 405] width 132 height 12
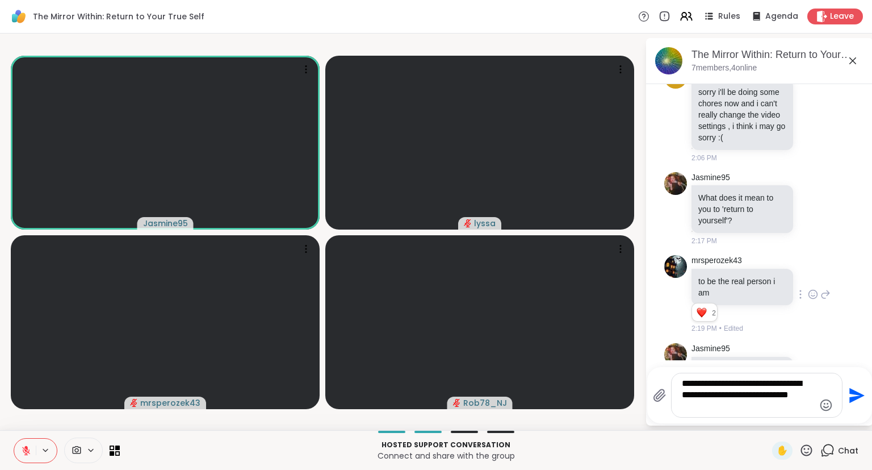
scroll to position [309, 0]
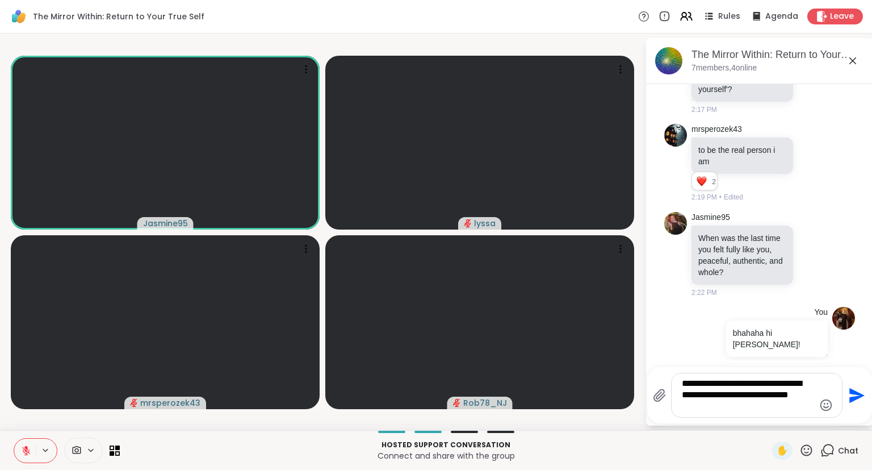
type textarea "**********"
click at [14, 447] on div at bounding box center [36, 450] width 44 height 25
click at [23, 449] on icon at bounding box center [26, 450] width 10 height 10
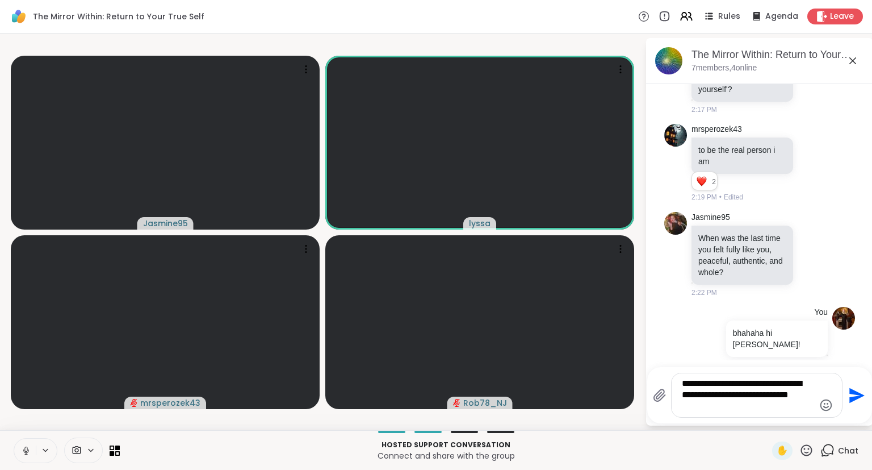
drag, startPoint x: 729, startPoint y: 407, endPoint x: 684, endPoint y: 358, distance: 65.9
click at [684, 378] on textarea "**********" at bounding box center [748, 395] width 132 height 35
click at [730, 408] on textarea "**********" at bounding box center [748, 395] width 132 height 35
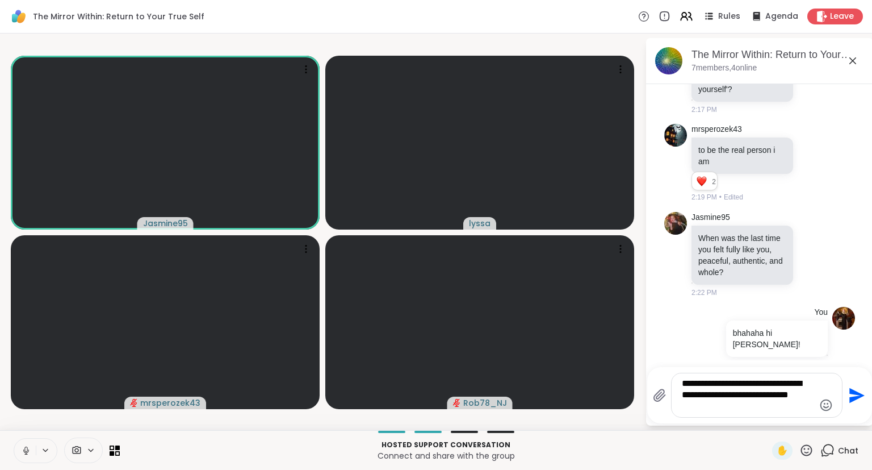
drag, startPoint x: 710, startPoint y: 406, endPoint x: 665, endPoint y: 362, distance: 62.2
click at [682, 378] on textarea "**********" at bounding box center [748, 395] width 132 height 35
click at [811, 250] on icon at bounding box center [813, 254] width 9 height 9
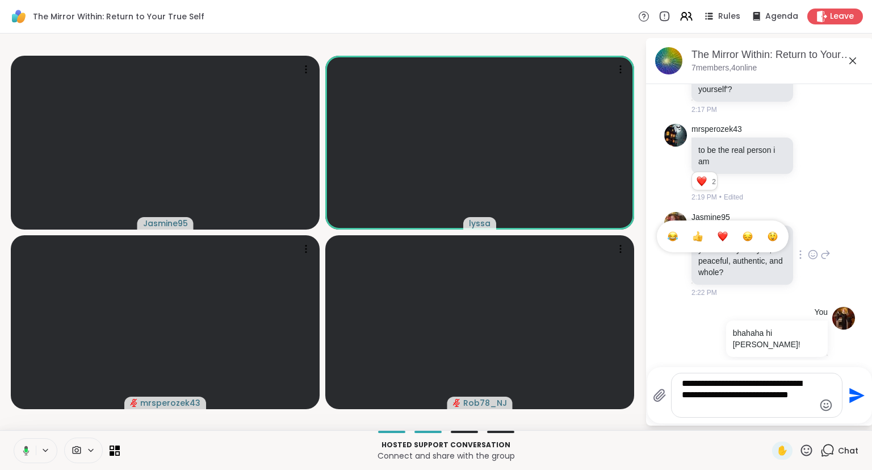
click at [729, 236] on button "Select Reaction: Heart" at bounding box center [722, 236] width 23 height 23
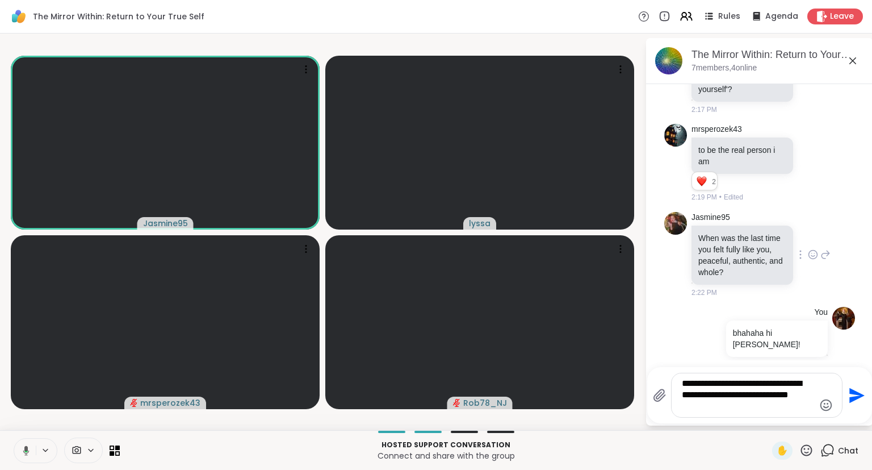
click at [815, 250] on icon at bounding box center [813, 254] width 9 height 9
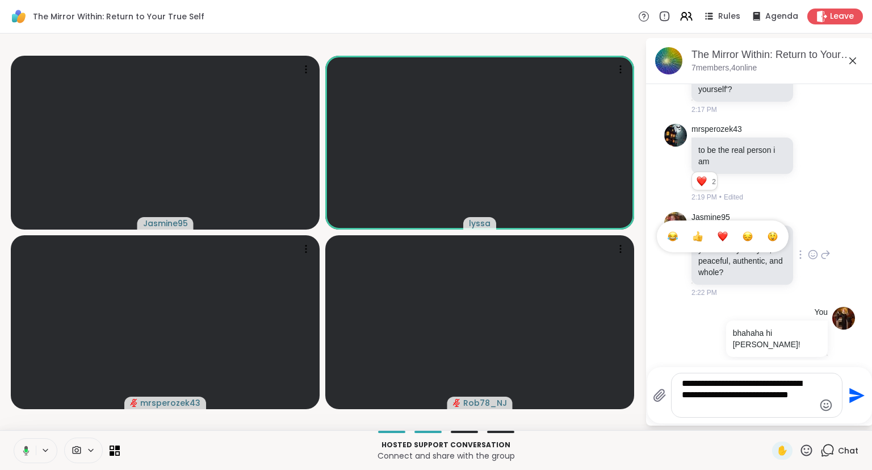
click at [726, 236] on div "Select Reaction: Heart" at bounding box center [723, 236] width 10 height 10
drag, startPoint x: 725, startPoint y: 410, endPoint x: 673, endPoint y: 374, distance: 63.2
click at [682, 378] on textarea "**********" at bounding box center [748, 395] width 132 height 35
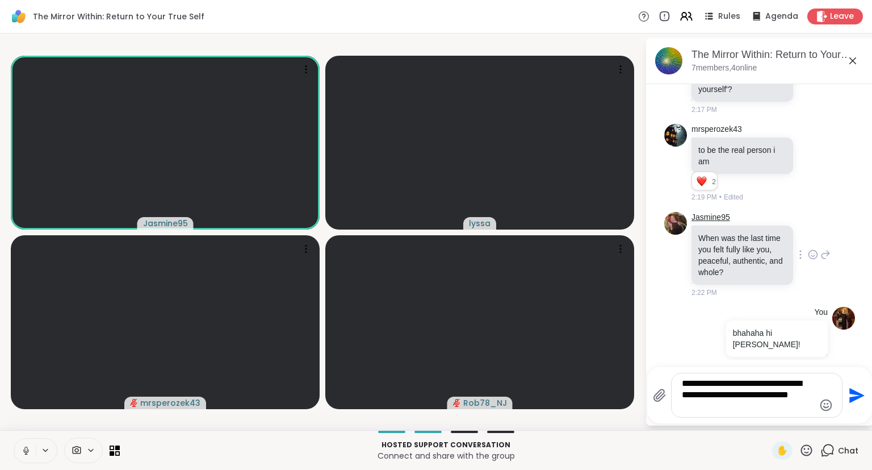
click at [695, 212] on link "Jasmine95" at bounding box center [711, 217] width 39 height 11
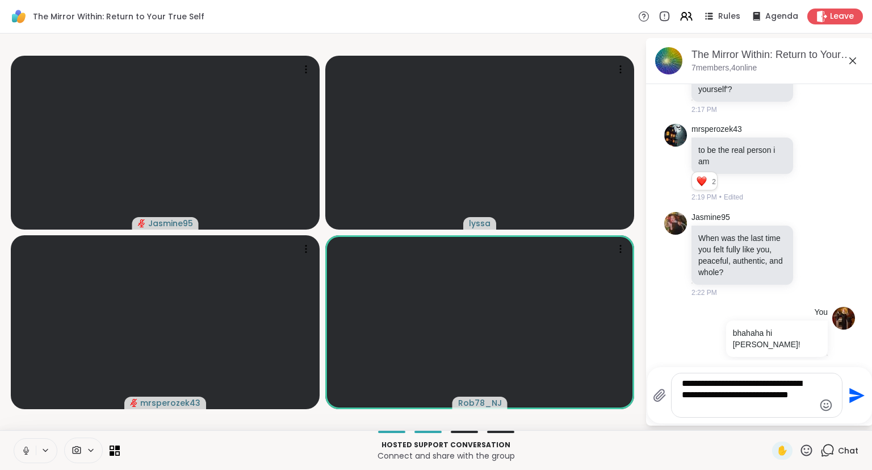
click at [24, 448] on icon at bounding box center [26, 450] width 10 height 10
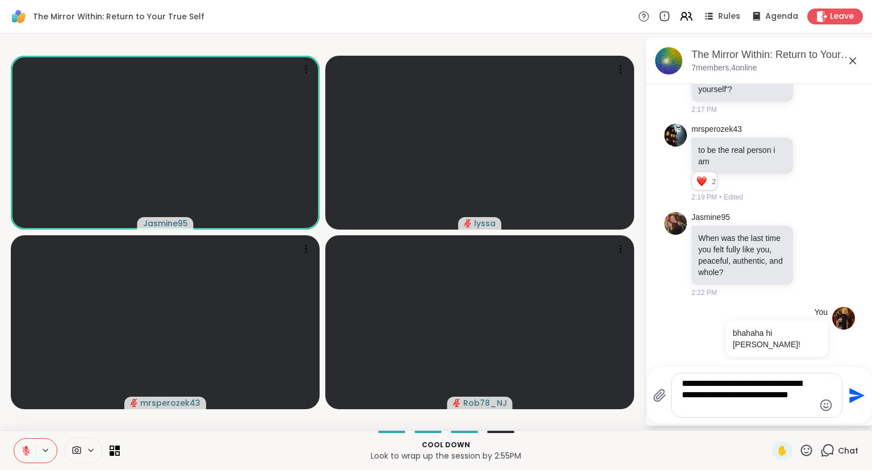
click at [808, 446] on icon at bounding box center [806, 450] width 14 height 14
click at [771, 422] on span "❤️" at bounding box center [773, 420] width 11 height 14
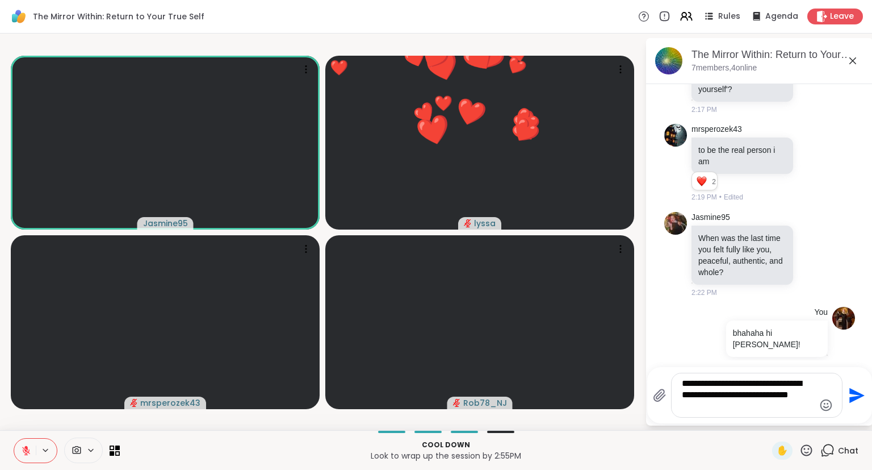
drag, startPoint x: 753, startPoint y: 407, endPoint x: 610, endPoint y: 302, distance: 176.7
click at [682, 378] on textarea "**********" at bounding box center [748, 395] width 132 height 35
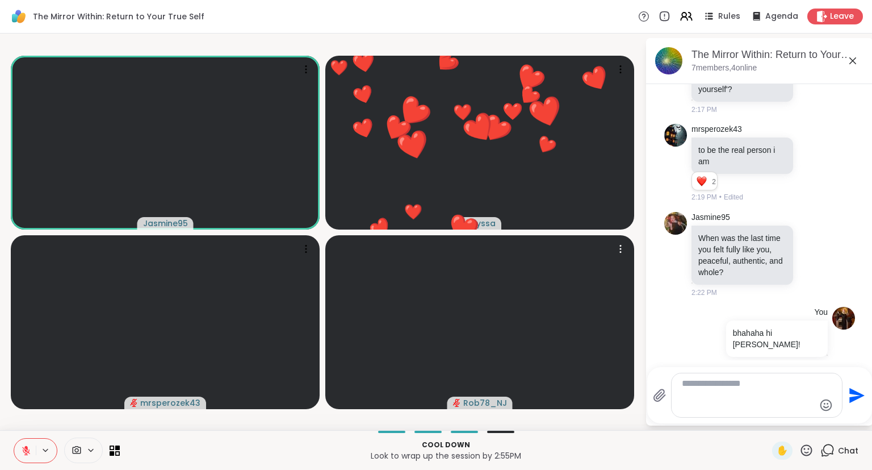
scroll to position [290, 0]
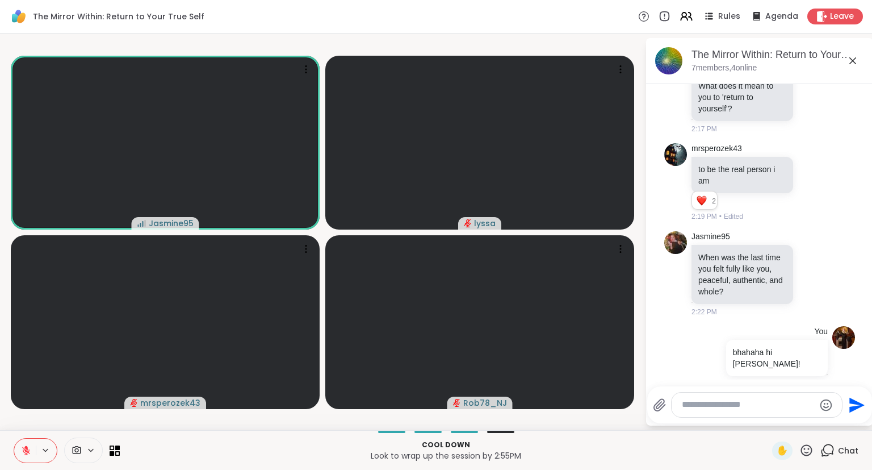
click at [33, 443] on button at bounding box center [25, 450] width 22 height 24
click at [22, 450] on icon at bounding box center [26, 450] width 10 height 10
click at [806, 450] on icon at bounding box center [806, 450] width 14 height 14
click at [771, 417] on span "❤️" at bounding box center [773, 420] width 11 height 14
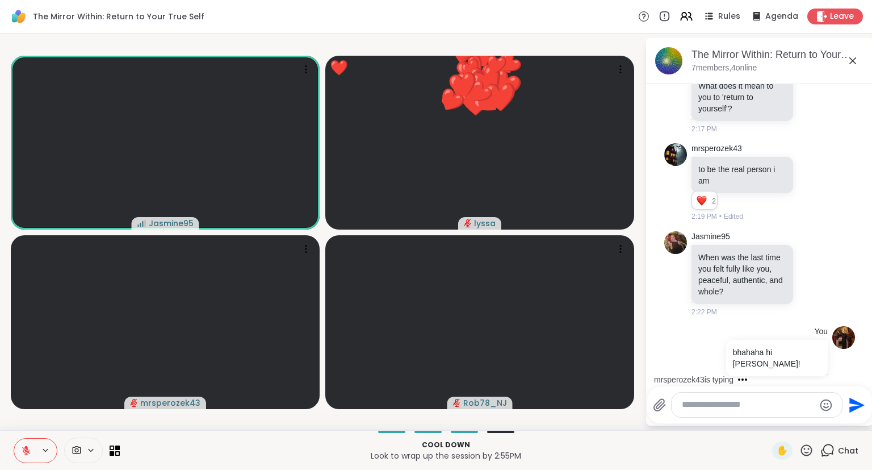
click at [807, 447] on icon at bounding box center [806, 450] width 14 height 14
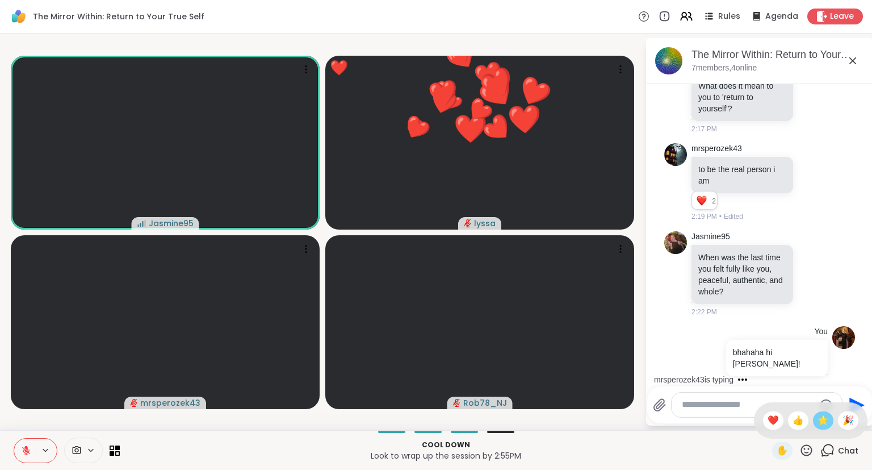
click at [813, 425] on div "🌟" at bounding box center [823, 420] width 20 height 18
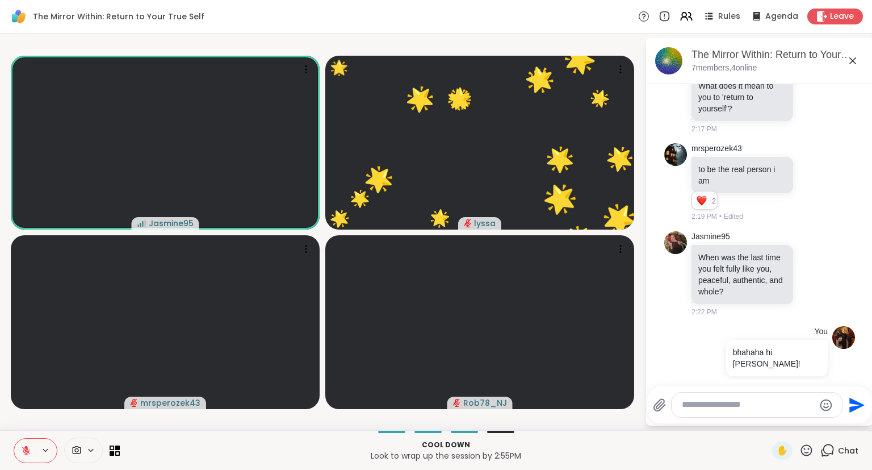
click at [798, 447] on div "✋" at bounding box center [792, 450] width 41 height 18
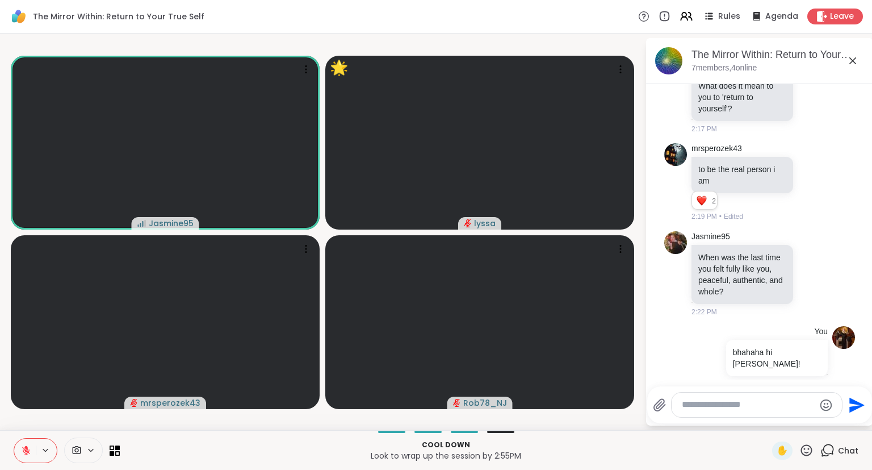
click at [736, 405] on textarea "Type your message" at bounding box center [748, 405] width 132 height 12
click at [24, 444] on button at bounding box center [25, 450] width 22 height 24
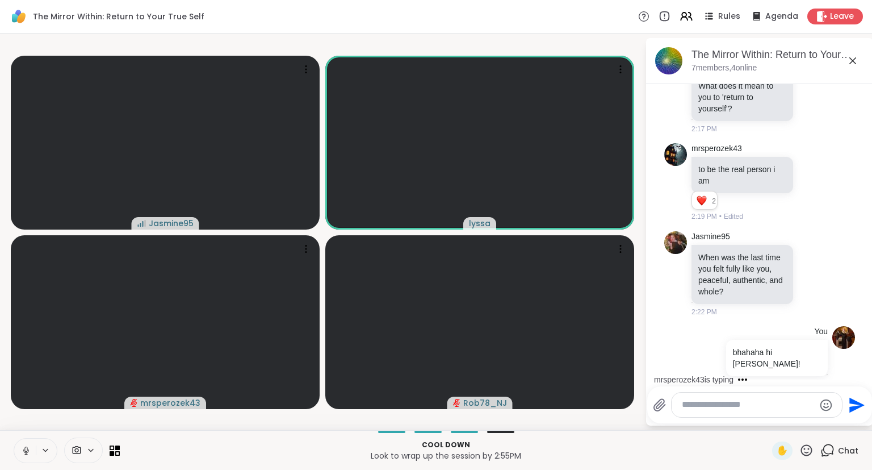
click at [26, 453] on icon at bounding box center [26, 450] width 10 height 10
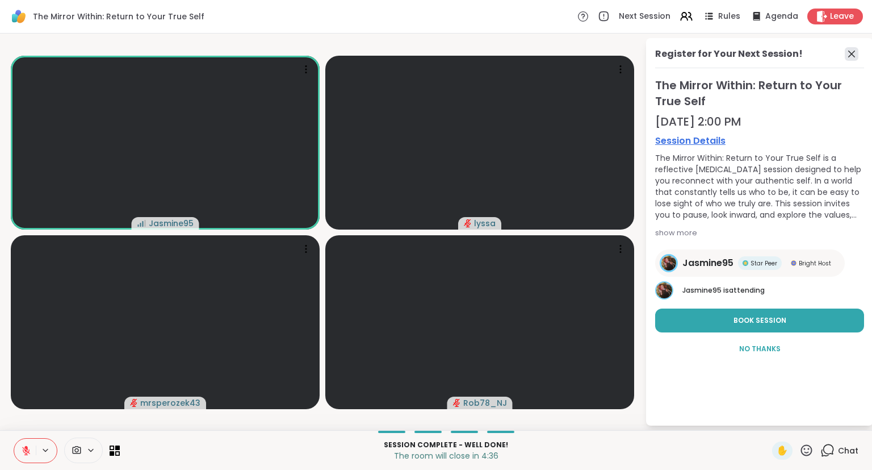
click at [855, 51] on icon at bounding box center [852, 54] width 14 height 14
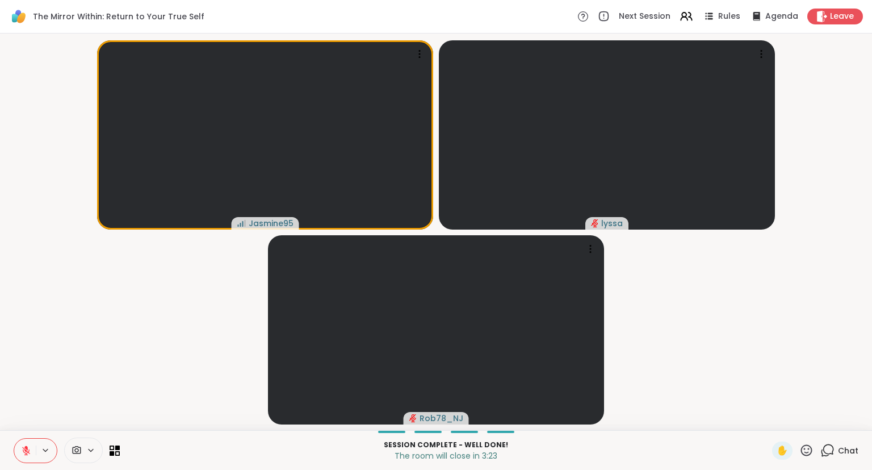
click at [810, 448] on icon at bounding box center [806, 450] width 14 height 14
click at [769, 417] on span "❤️" at bounding box center [773, 420] width 11 height 14
click at [806, 446] on icon at bounding box center [806, 450] width 14 height 14
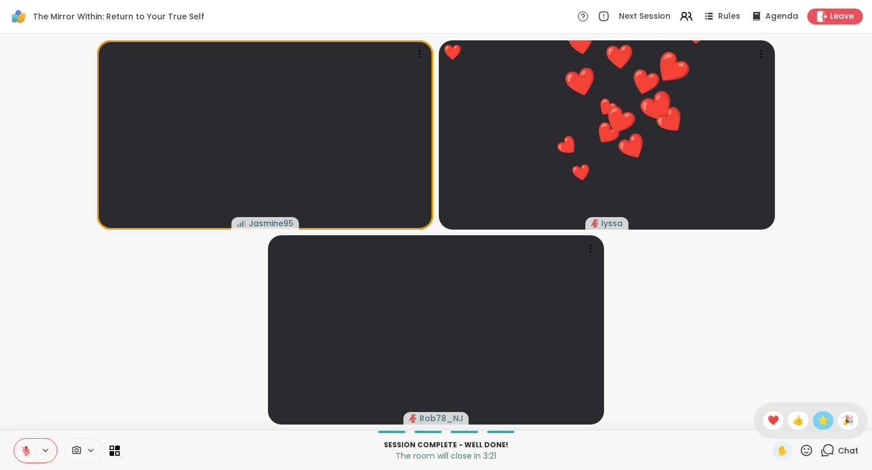
click at [820, 426] on span "🌟" at bounding box center [823, 420] width 11 height 14
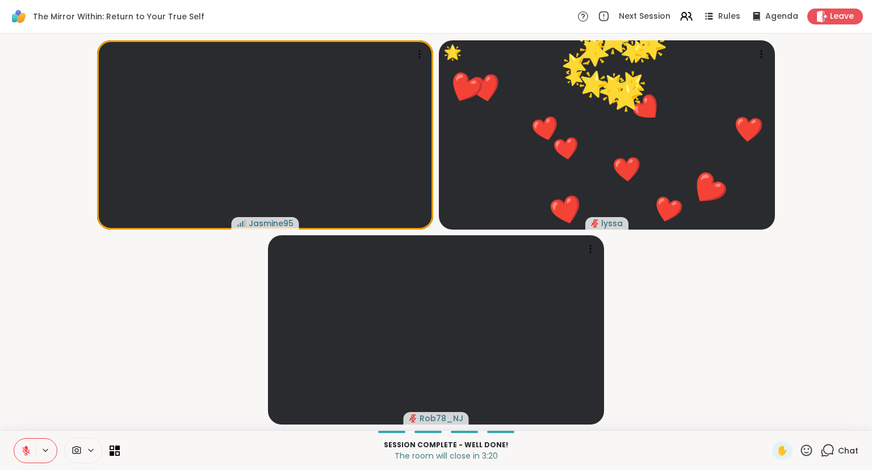
click at [833, 445] on icon at bounding box center [827, 450] width 14 height 14
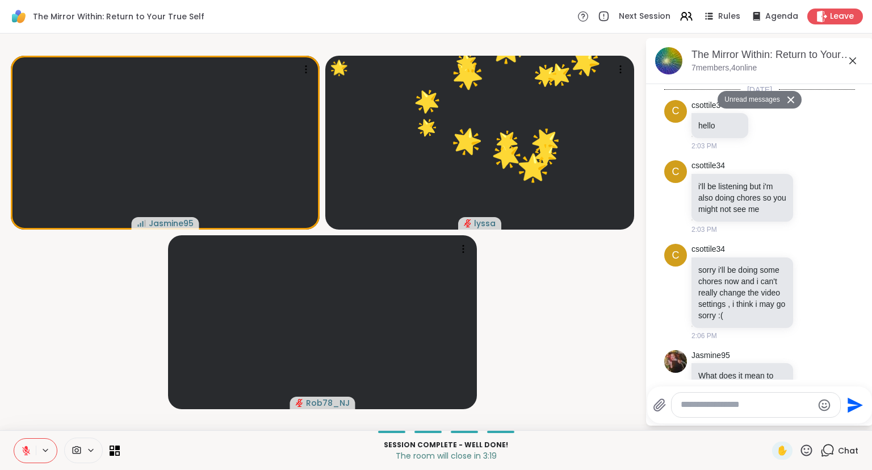
scroll to position [928, 0]
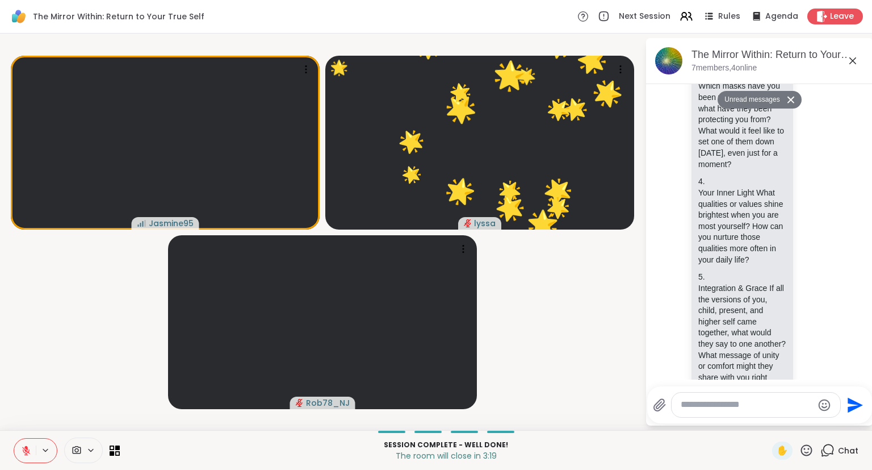
click at [786, 409] on textarea "Type your message" at bounding box center [747, 405] width 132 height 12
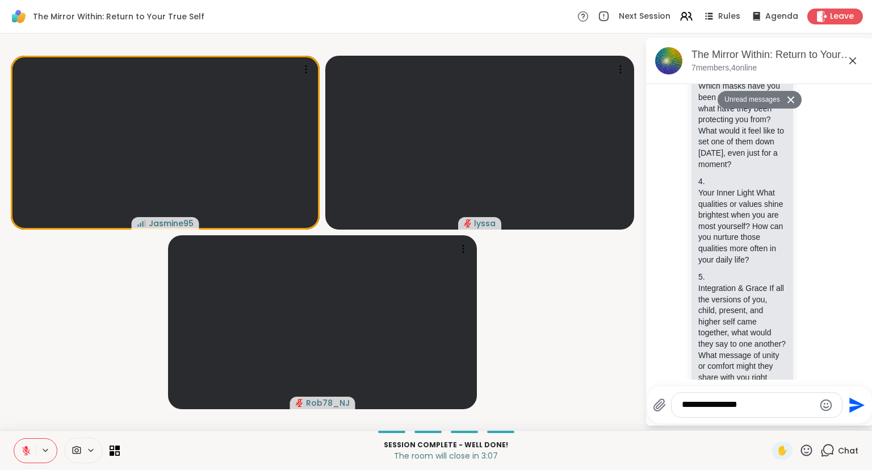
type textarea "**********"
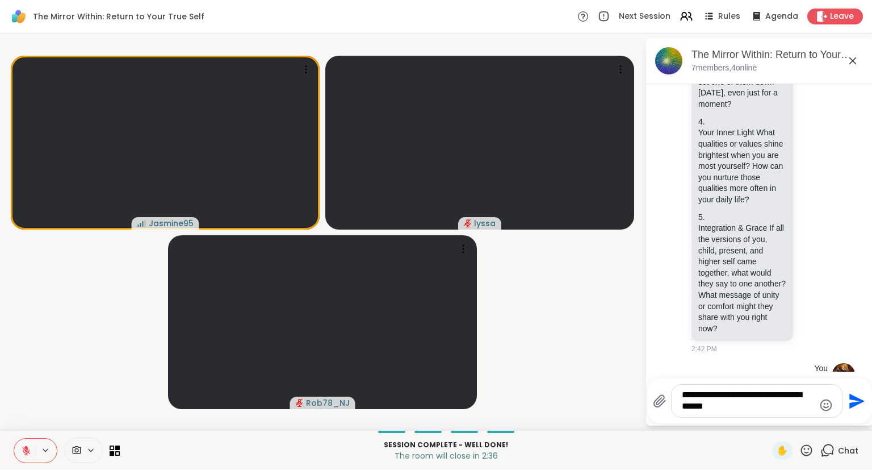
type textarea "**********"
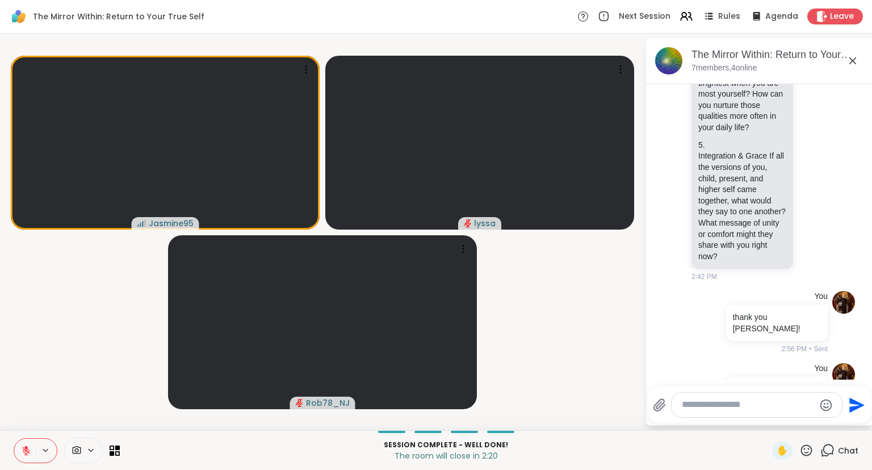
click at [32, 451] on button at bounding box center [25, 450] width 22 height 24
click at [35, 451] on button at bounding box center [25, 450] width 22 height 24
click at [805, 449] on icon at bounding box center [806, 450] width 14 height 14
click at [773, 417] on span "❤️" at bounding box center [773, 420] width 11 height 14
click at [805, 451] on icon at bounding box center [806, 450] width 14 height 14
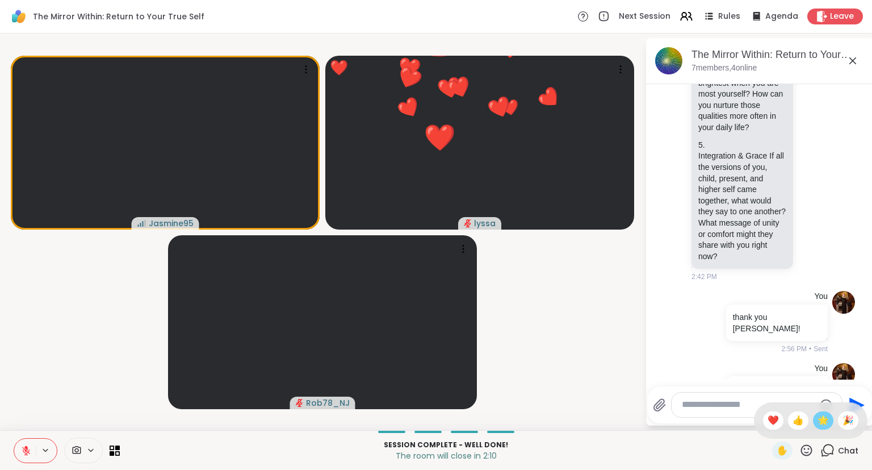
click at [814, 426] on div "🌟" at bounding box center [823, 420] width 20 height 18
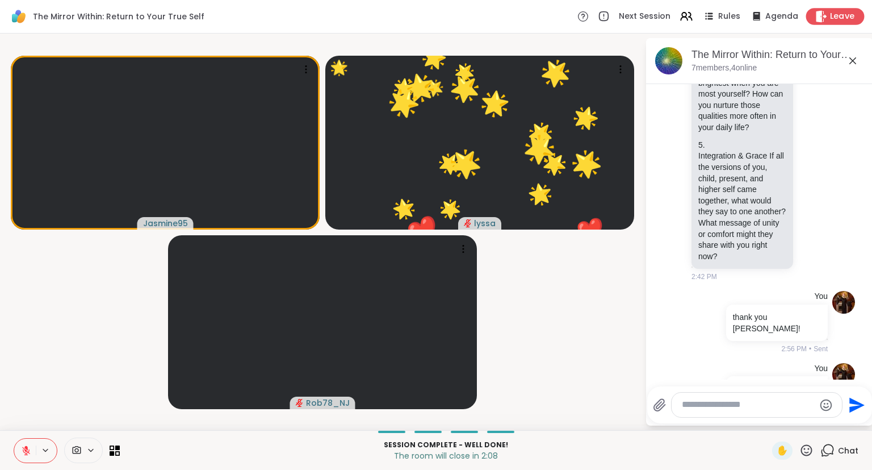
click at [828, 12] on div "Leave" at bounding box center [835, 16] width 58 height 16
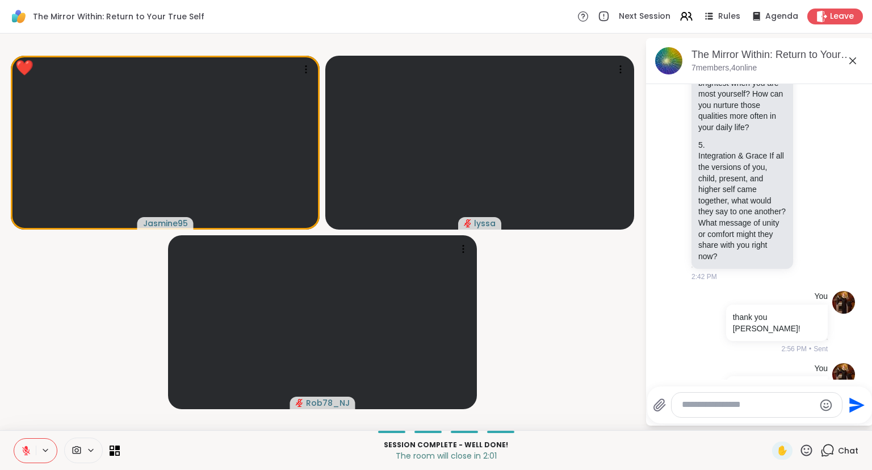
click at [23, 444] on button at bounding box center [25, 450] width 22 height 24
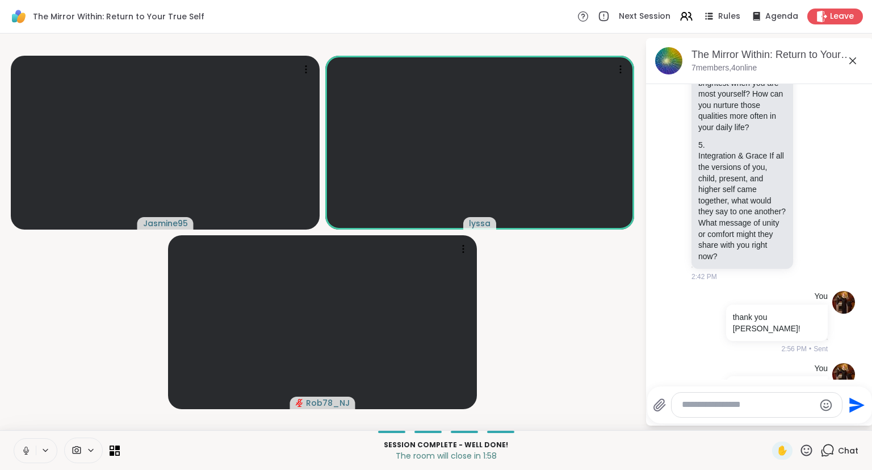
click at [23, 448] on icon at bounding box center [26, 450] width 10 height 10
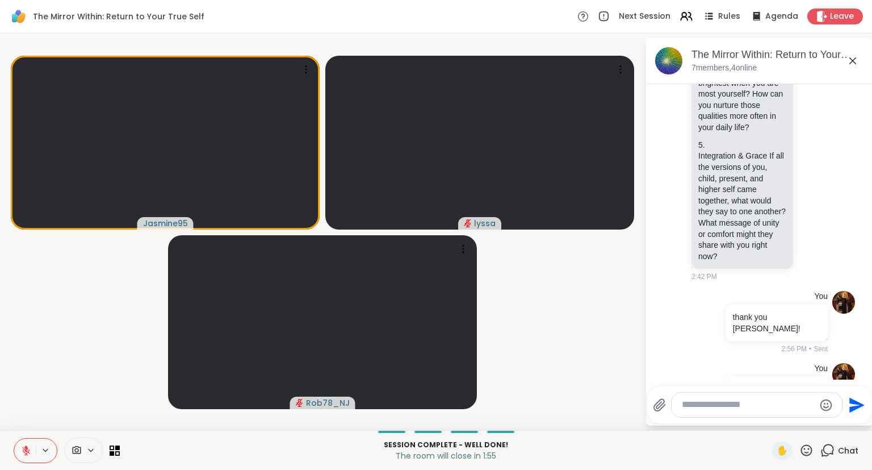
click at [35, 436] on div "Session Complete - well done! The room will close in 1:55 ✋ Chat" at bounding box center [436, 450] width 872 height 40
click at [24, 446] on icon at bounding box center [26, 450] width 10 height 10
click at [27, 442] on button at bounding box center [23, 450] width 23 height 24
click at [840, 12] on span "Leave" at bounding box center [842, 17] width 25 height 12
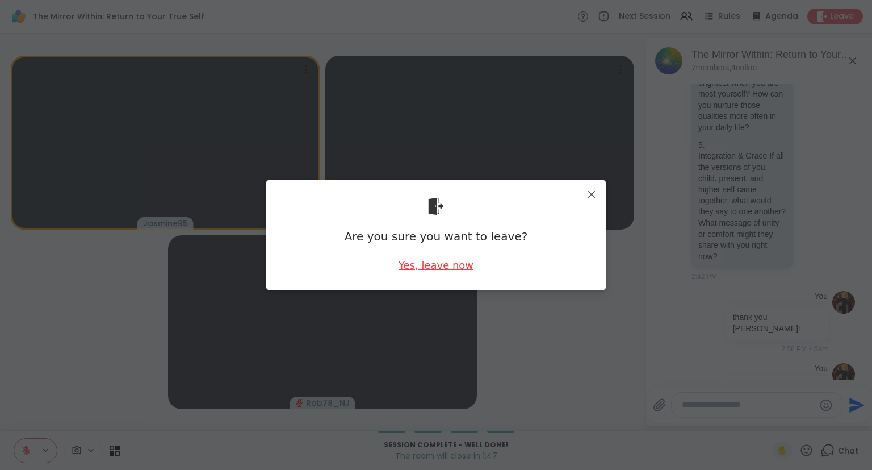
click at [459, 268] on div "Yes, leave now" at bounding box center [436, 265] width 75 height 14
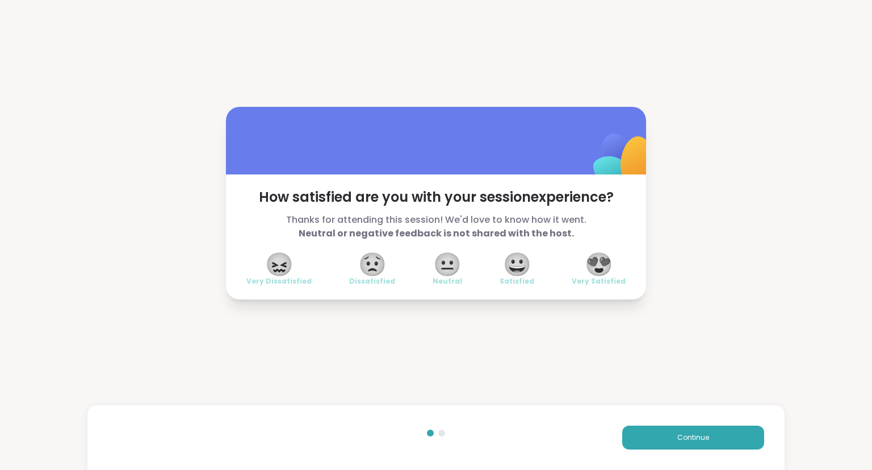
click at [605, 257] on span "😍" at bounding box center [599, 264] width 28 height 20
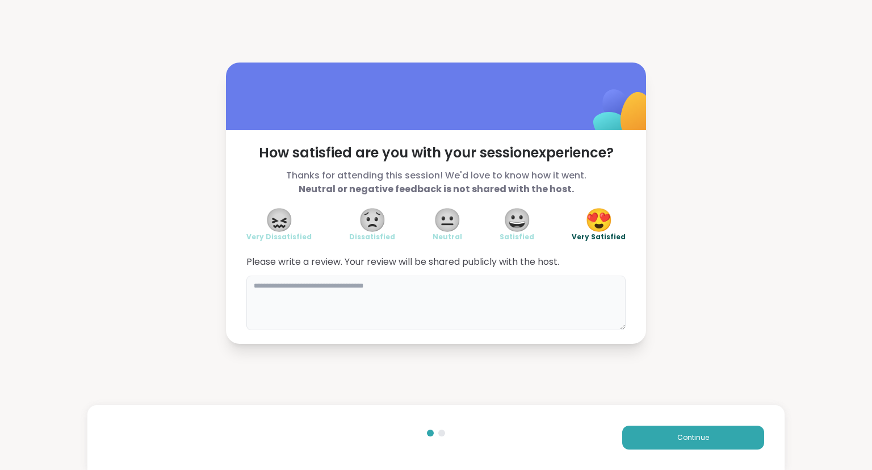
click at [558, 306] on textarea at bounding box center [435, 302] width 379 height 55
type textarea "**********"
click at [642, 441] on button "Continue" at bounding box center [693, 437] width 142 height 24
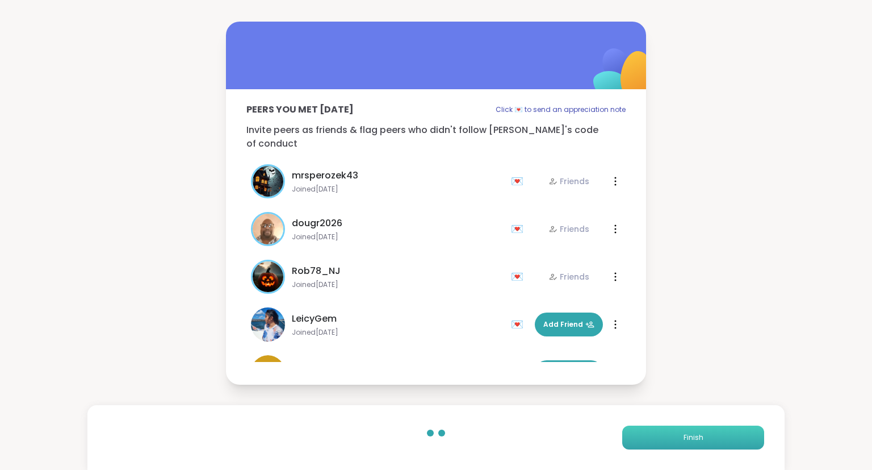
click at [642, 441] on button "Finish" at bounding box center [693, 437] width 142 height 24
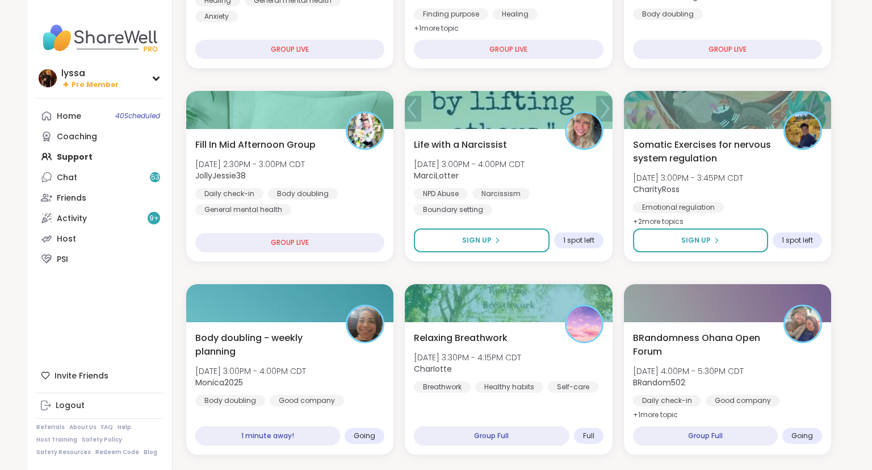
scroll to position [263, 0]
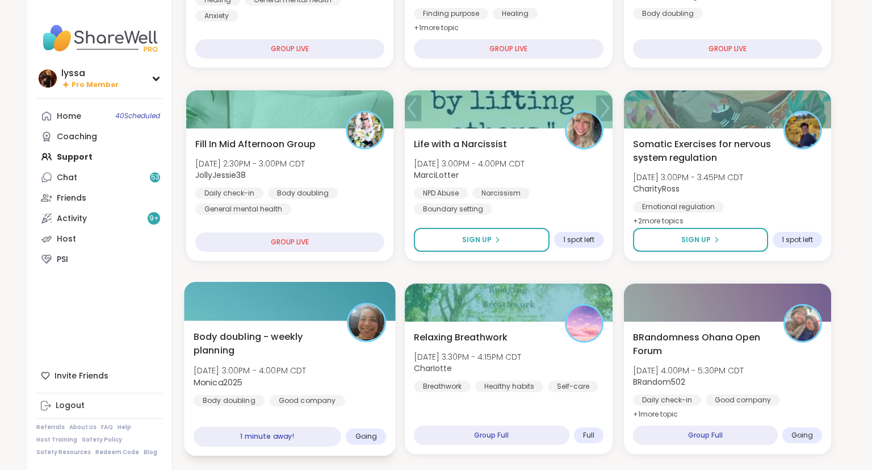
click at [246, 366] on span "[DATE] 3:00PM - 4:00PM CDT" at bounding box center [250, 370] width 113 height 11
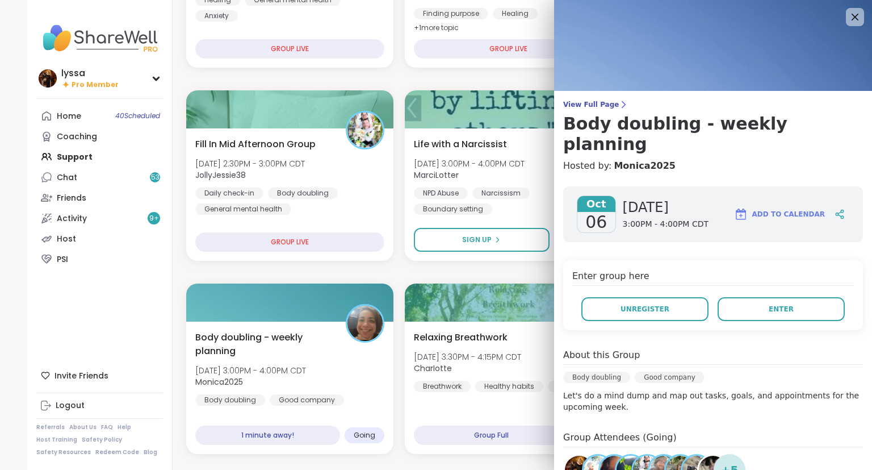
scroll to position [28, 0]
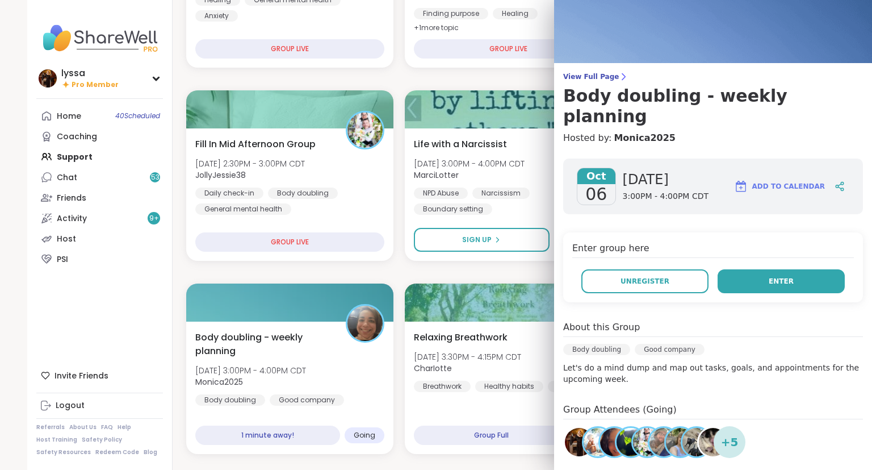
click at [780, 276] on span "Enter" at bounding box center [781, 281] width 25 height 10
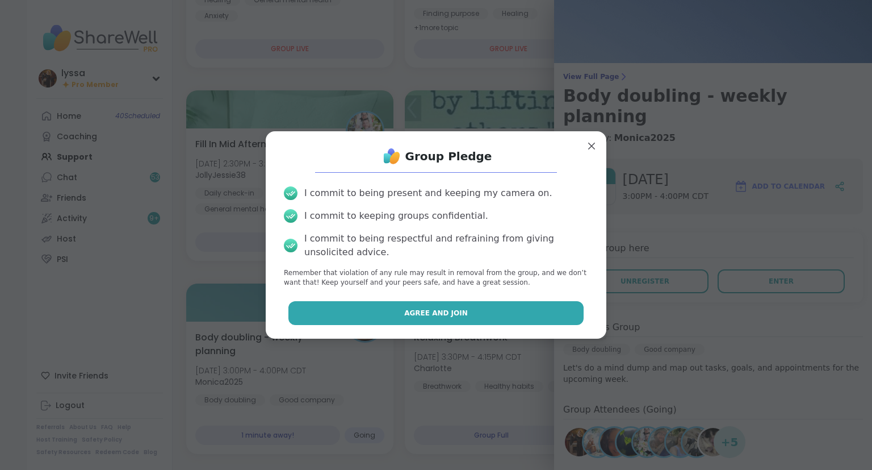
click at [562, 312] on button "Agree and Join" at bounding box center [436, 313] width 296 height 24
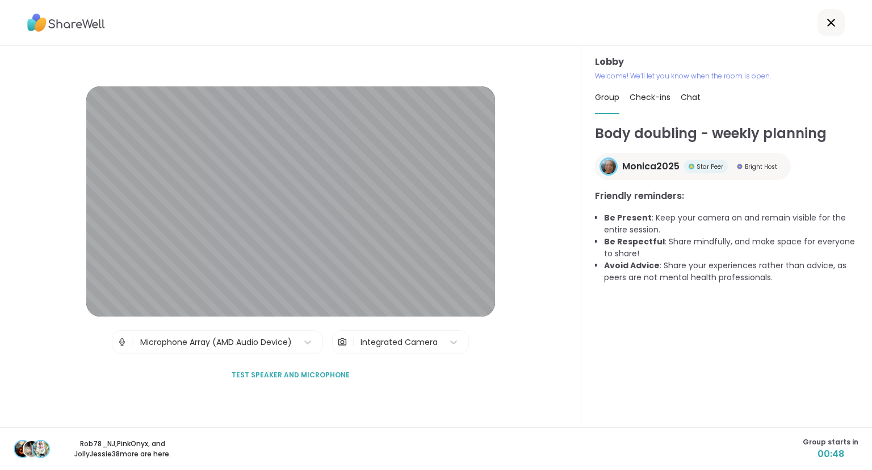
click at [26, 371] on div "Lobby | Microphone Array (AMD Audio Device) | Integrated Camera Test speaker an…" at bounding box center [290, 236] width 581 height 381
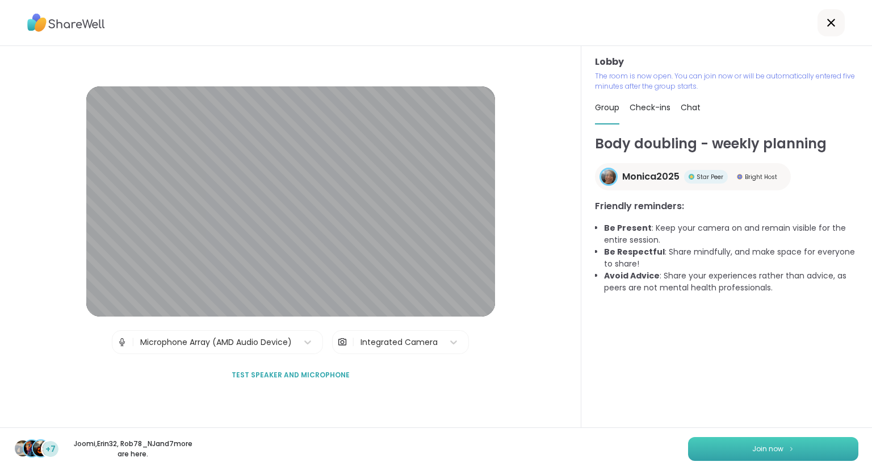
click at [771, 451] on span "Join now" at bounding box center [767, 448] width 31 height 10
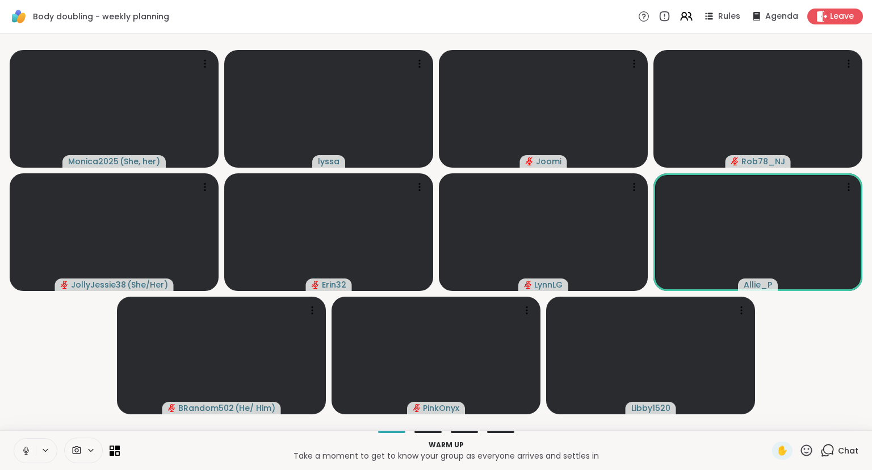
click at [26, 450] on icon at bounding box center [26, 450] width 10 height 10
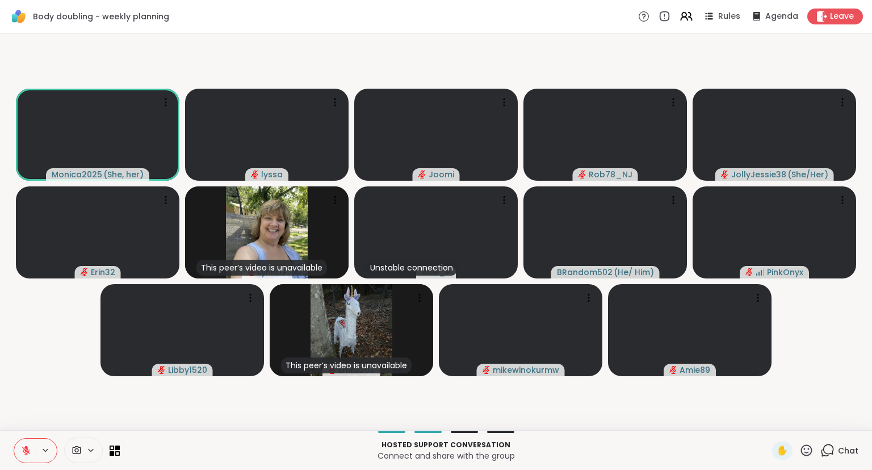
click at [860, 446] on div "Hosted support conversation Connect and share with the group ✋ Chat" at bounding box center [436, 450] width 872 height 40
click at [845, 458] on div "Chat" at bounding box center [839, 450] width 38 height 18
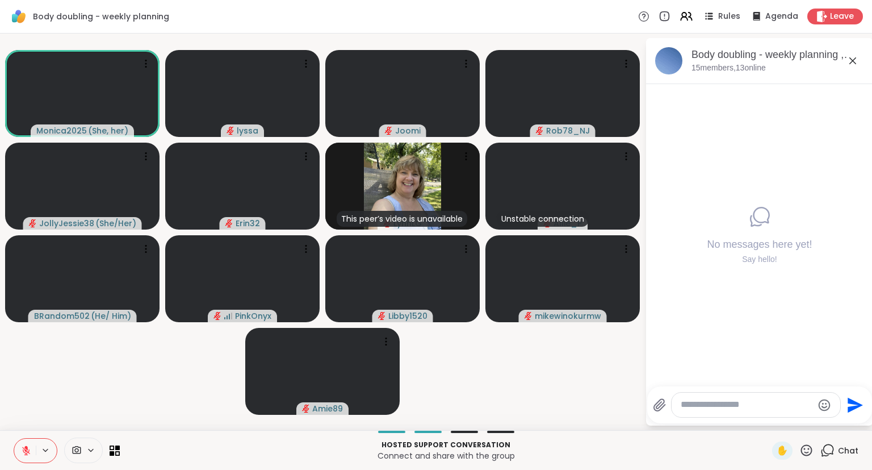
click at [871, 128] on div "No messages here yet! Say hello!" at bounding box center [759, 235] width 227 height 302
click at [840, 178] on div "No messages here yet! Say hello!" at bounding box center [759, 235] width 227 height 302
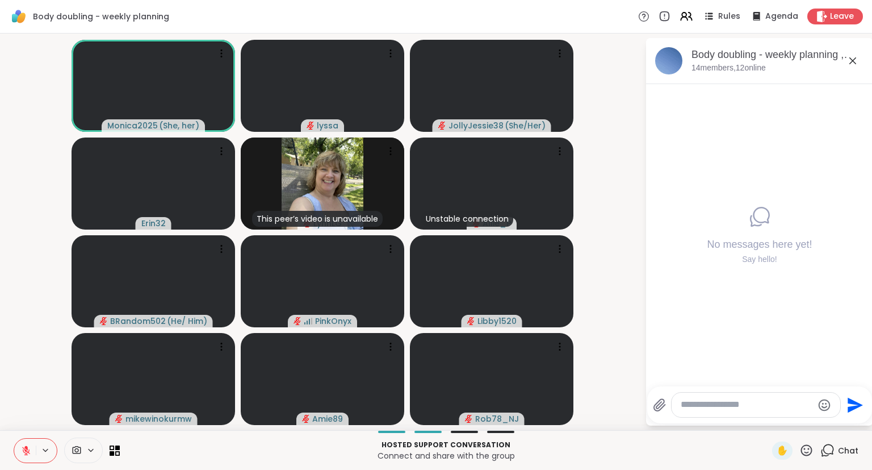
click at [34, 451] on button at bounding box center [25, 450] width 22 height 24
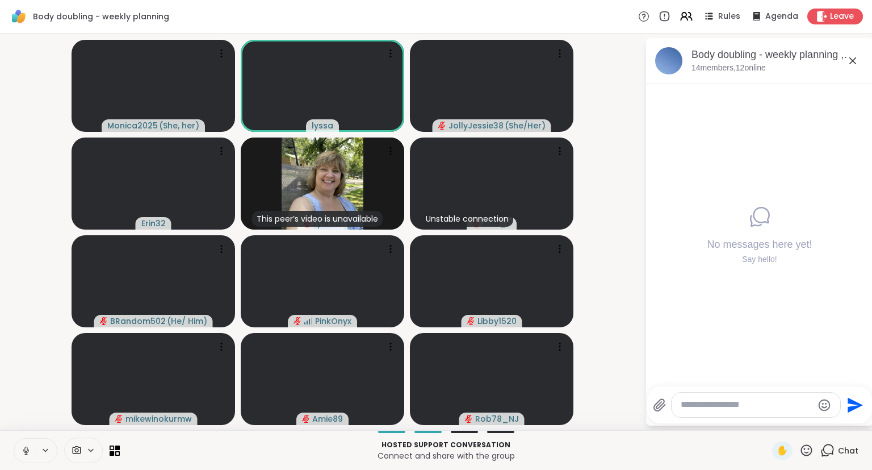
click at [27, 449] on icon at bounding box center [25, 448] width 3 height 5
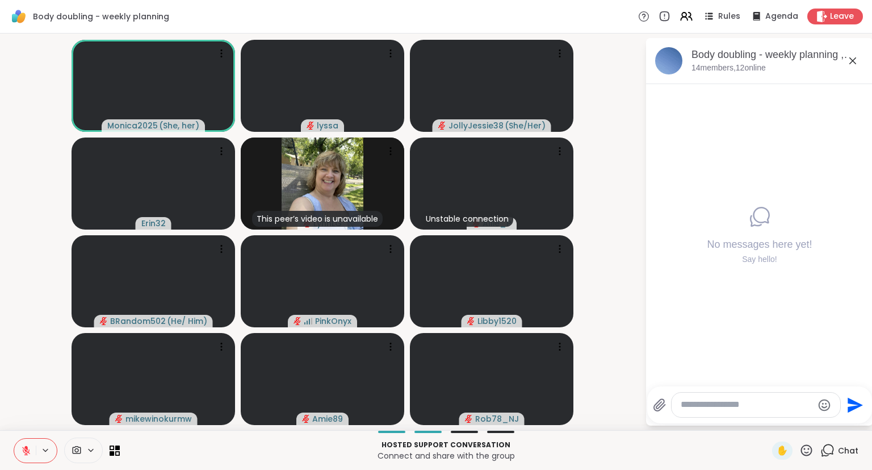
click at [23, 447] on icon at bounding box center [26, 450] width 8 height 8
click at [810, 453] on icon at bounding box center [806, 449] width 11 height 11
click at [771, 418] on span "❤️" at bounding box center [773, 420] width 11 height 14
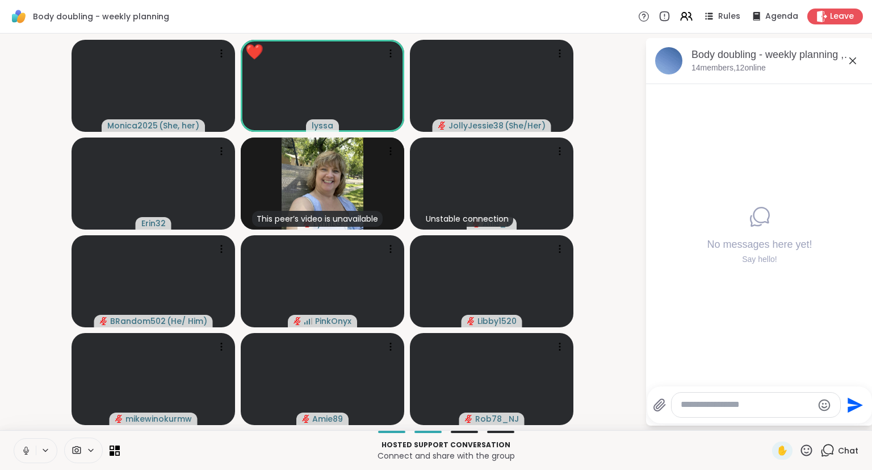
click at [21, 454] on icon at bounding box center [26, 450] width 10 height 10
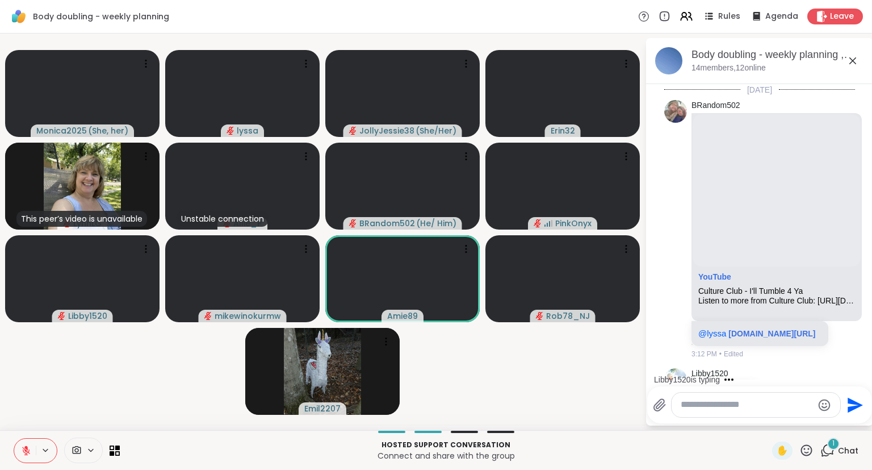
scroll to position [55, 0]
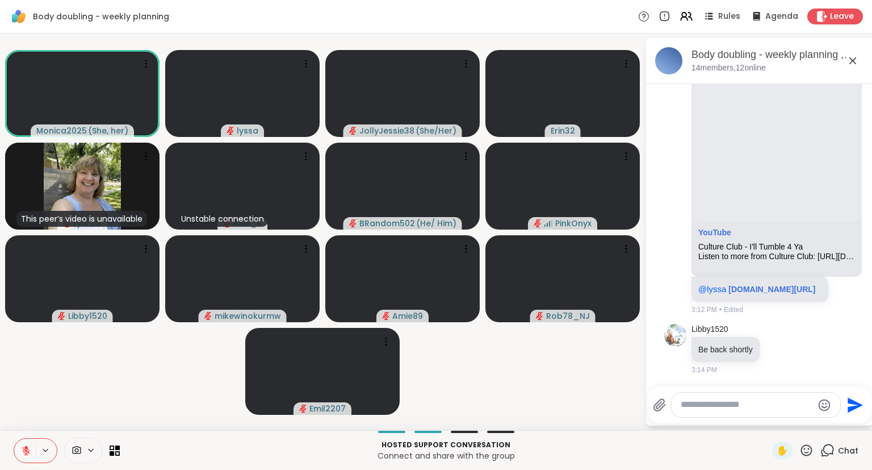
click at [805, 453] on icon at bounding box center [806, 450] width 14 height 14
click at [768, 426] on span "❤️" at bounding box center [773, 420] width 11 height 14
click at [807, 454] on icon at bounding box center [806, 450] width 14 height 14
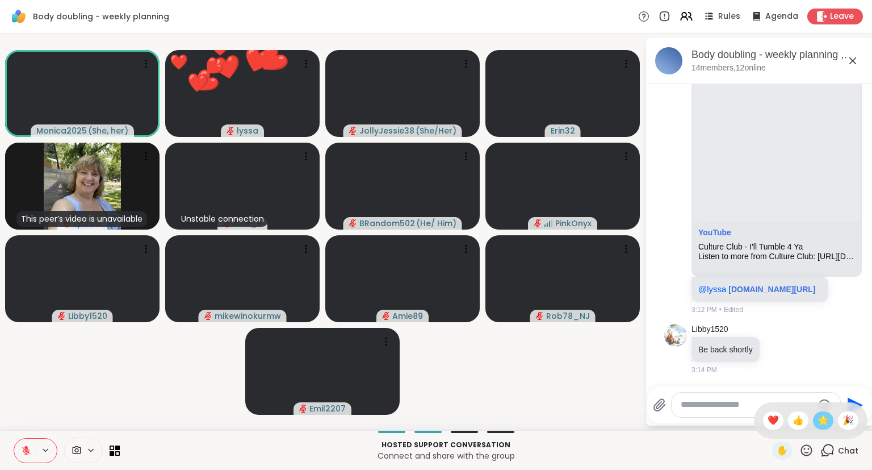
click at [814, 426] on div "🌟" at bounding box center [823, 420] width 20 height 18
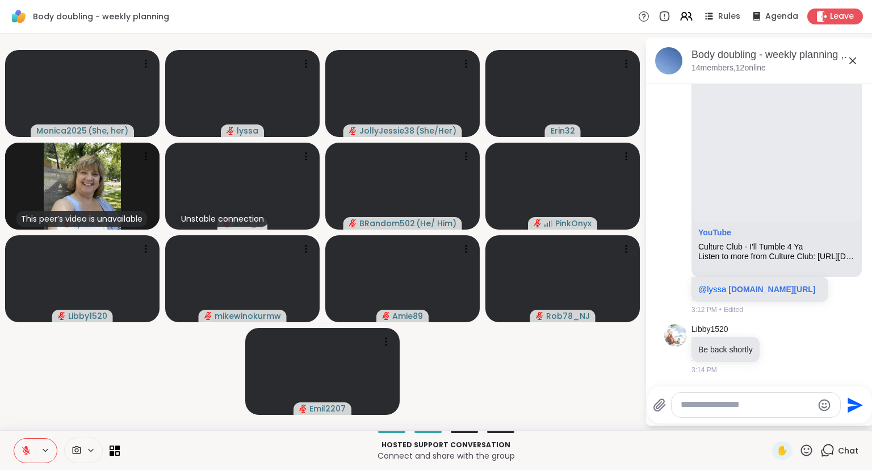
click at [811, 455] on icon at bounding box center [806, 450] width 14 height 14
click at [776, 424] on span "❤️" at bounding box center [773, 420] width 11 height 14
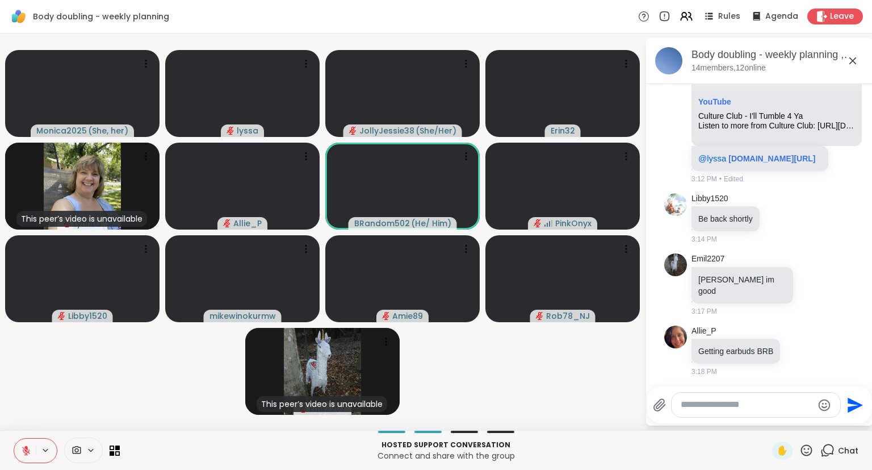
scroll to position [269, 0]
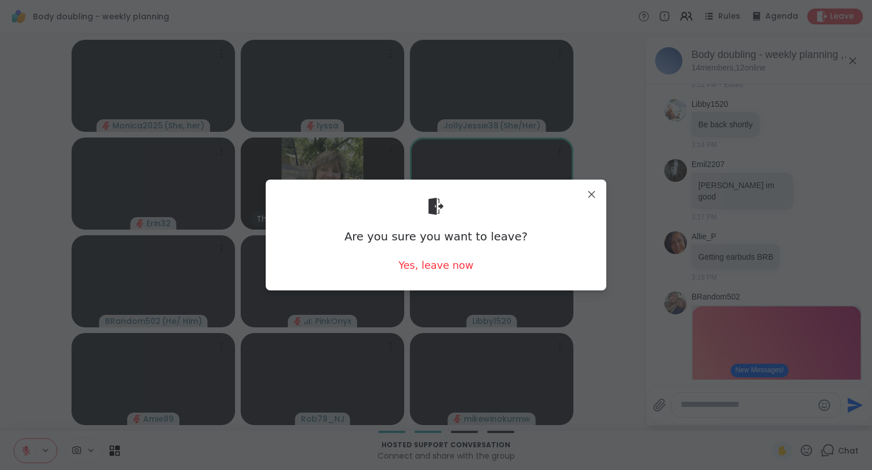
click at [776, 424] on body "Body doubling - weekly planning Rules Agenda Leave Monica2025 ( She, her ) lyss…" at bounding box center [436, 235] width 872 height 470
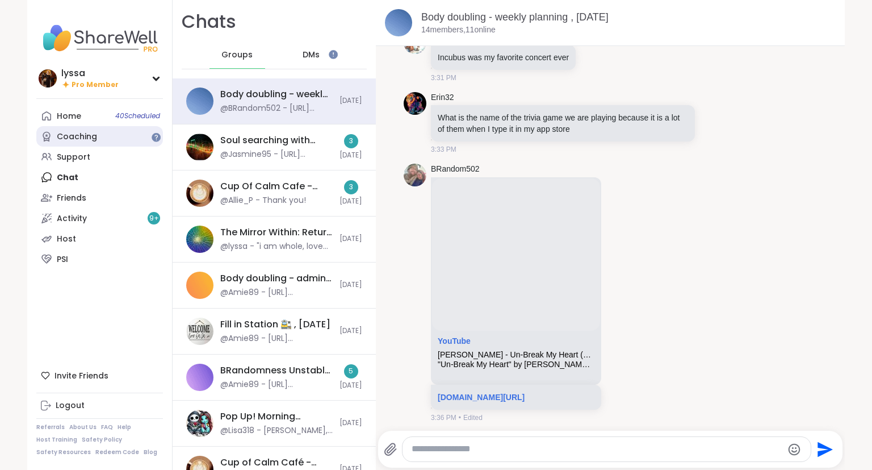
click at [69, 141] on div "Coaching" at bounding box center [77, 136] width 40 height 11
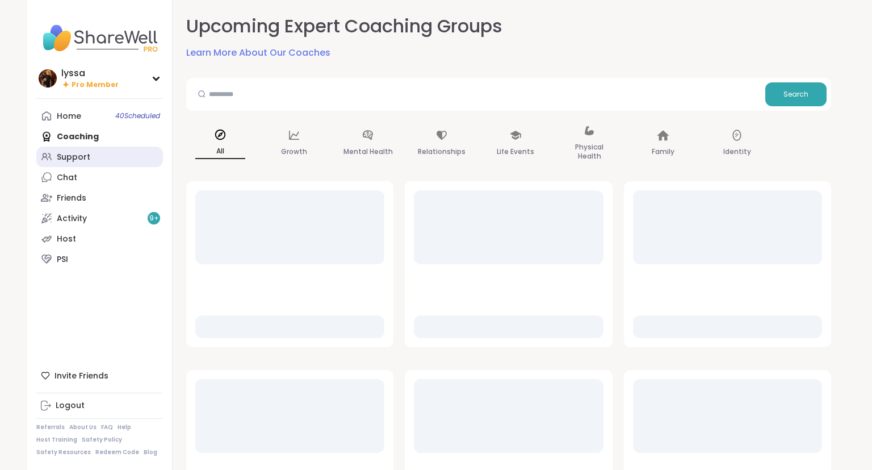
click at [75, 160] on div "Support" at bounding box center [74, 157] width 34 height 11
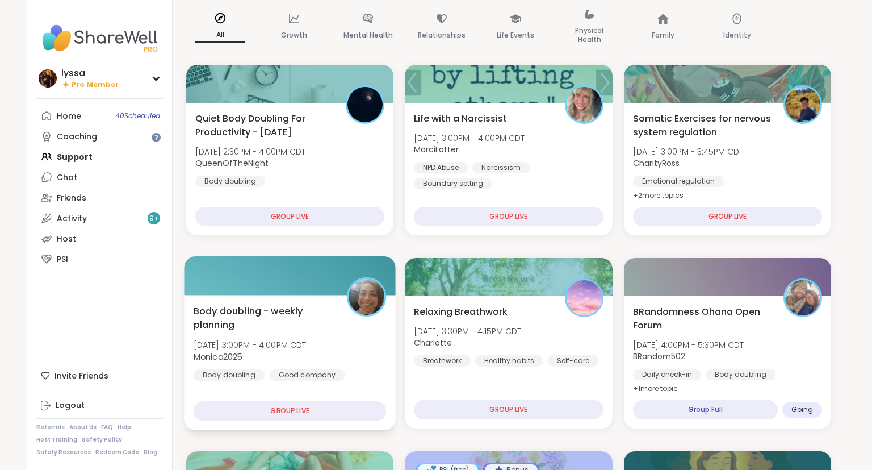
click at [305, 344] on span "[DATE] 3:00PM - 4:00PM CDT" at bounding box center [250, 344] width 113 height 11
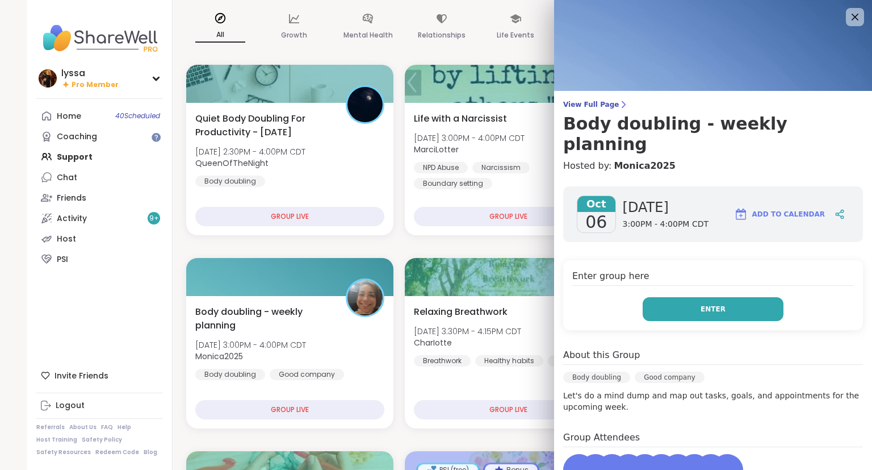
click at [676, 297] on button "Enter" at bounding box center [713, 309] width 141 height 24
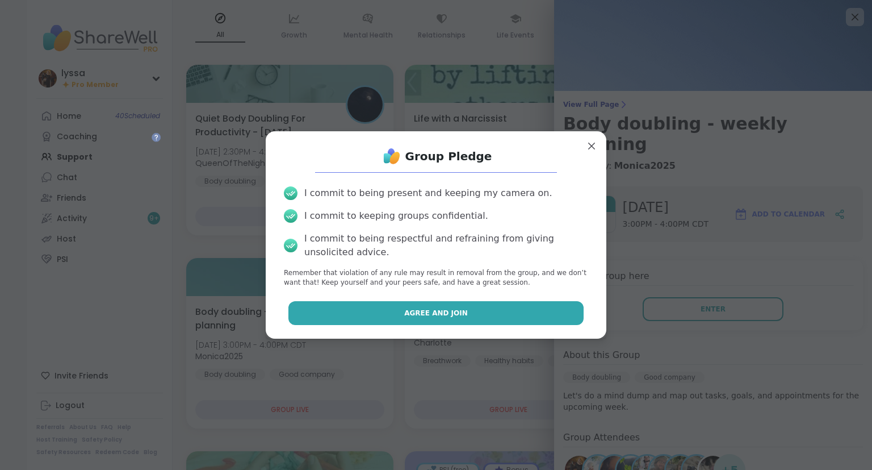
click at [503, 308] on button "Agree and Join" at bounding box center [436, 313] width 296 height 24
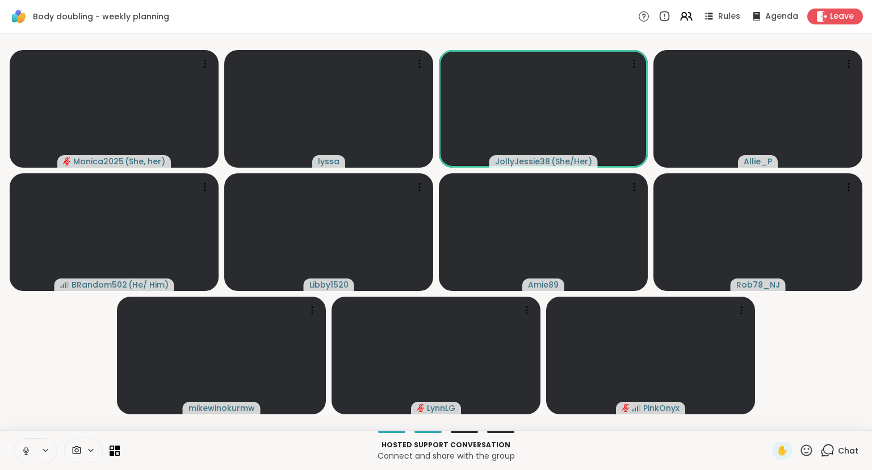
click at [23, 454] on icon at bounding box center [26, 450] width 10 height 10
